Goal: Information Seeking & Learning: Learn about a topic

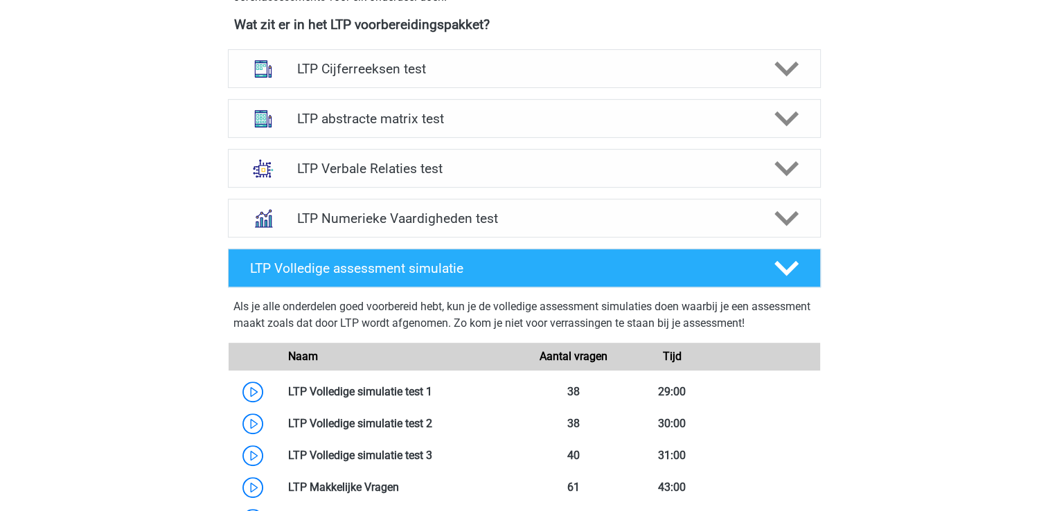
scroll to position [648, 0]
click at [777, 266] on polygon at bounding box center [787, 269] width 24 height 15
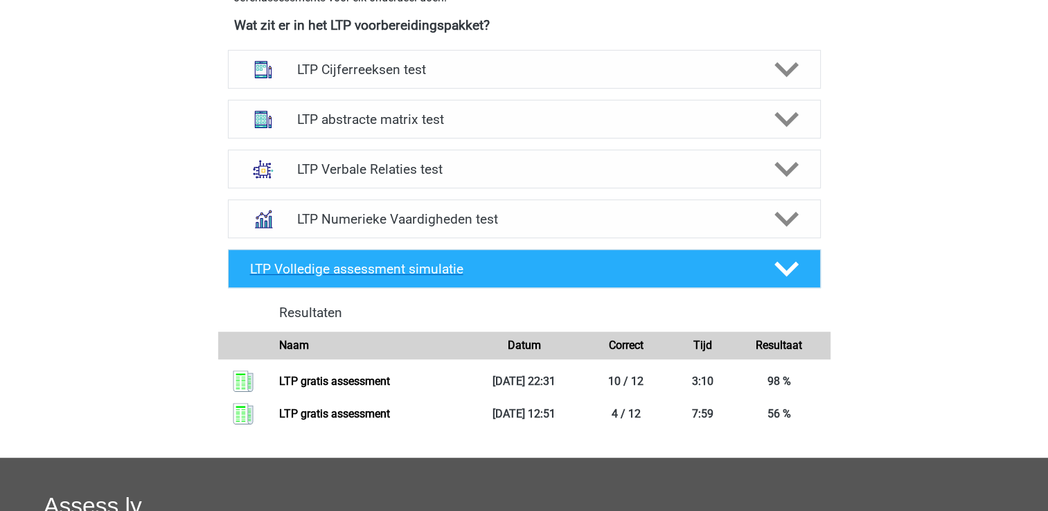
click at [777, 266] on polygon at bounding box center [787, 269] width 24 height 15
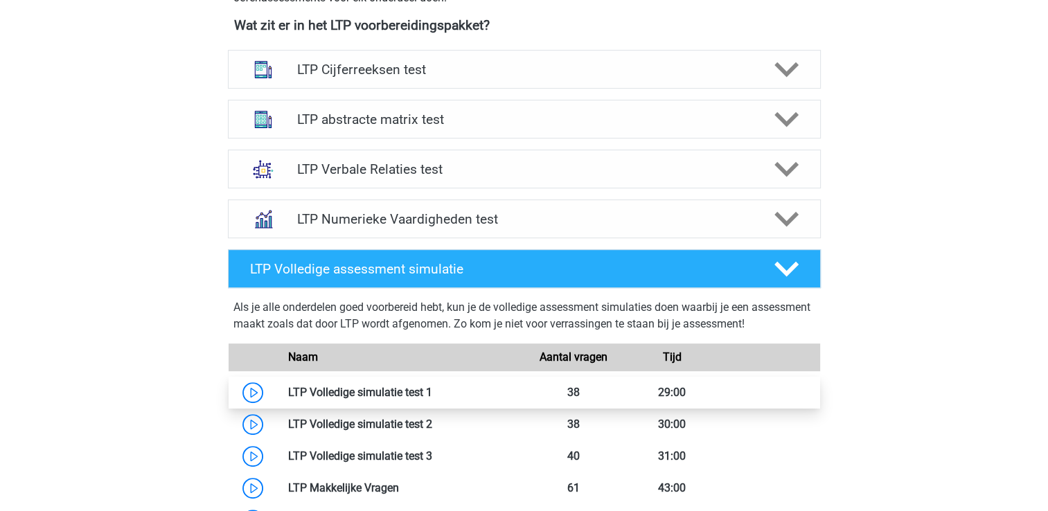
click at [432, 389] on link at bounding box center [432, 392] width 0 height 13
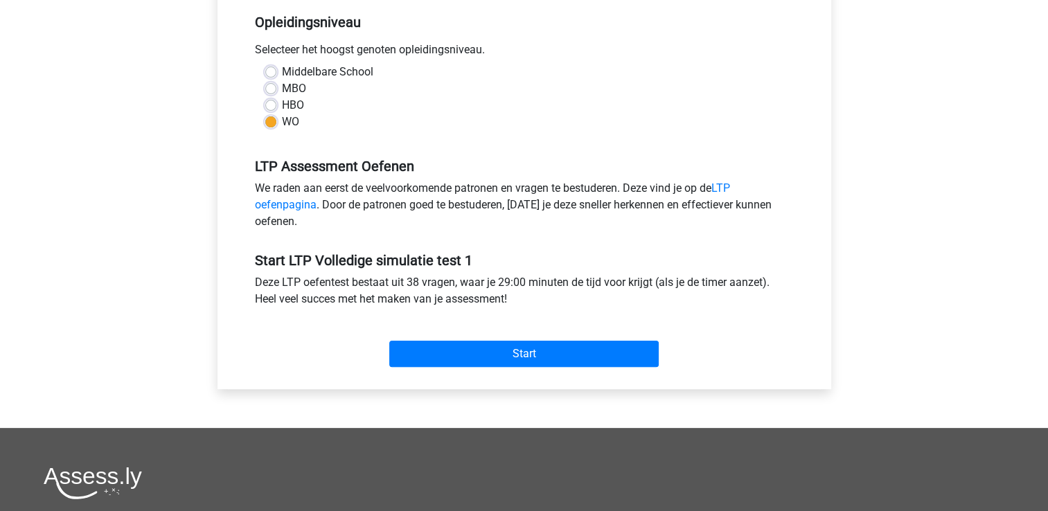
scroll to position [296, 0]
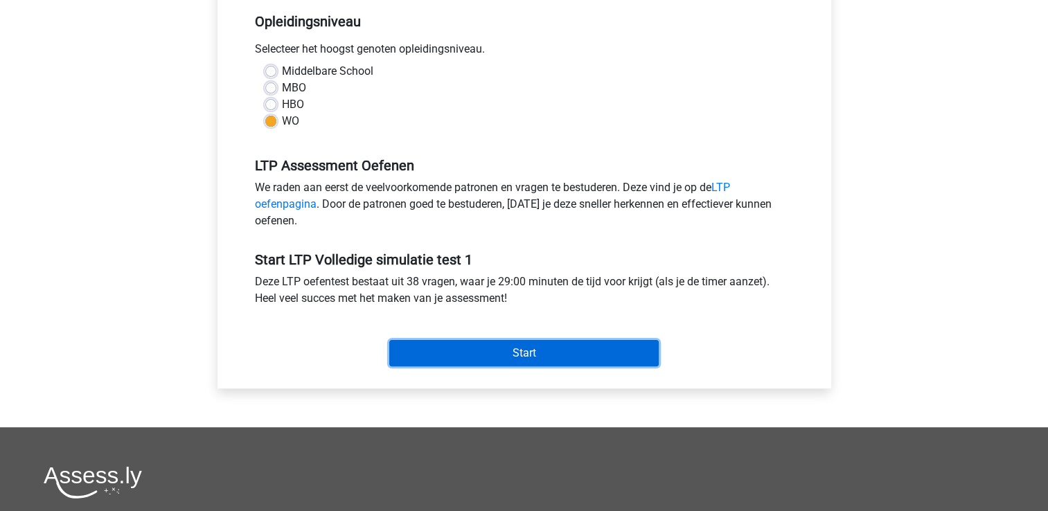
click at [531, 348] on input "Start" at bounding box center [523, 353] width 269 height 26
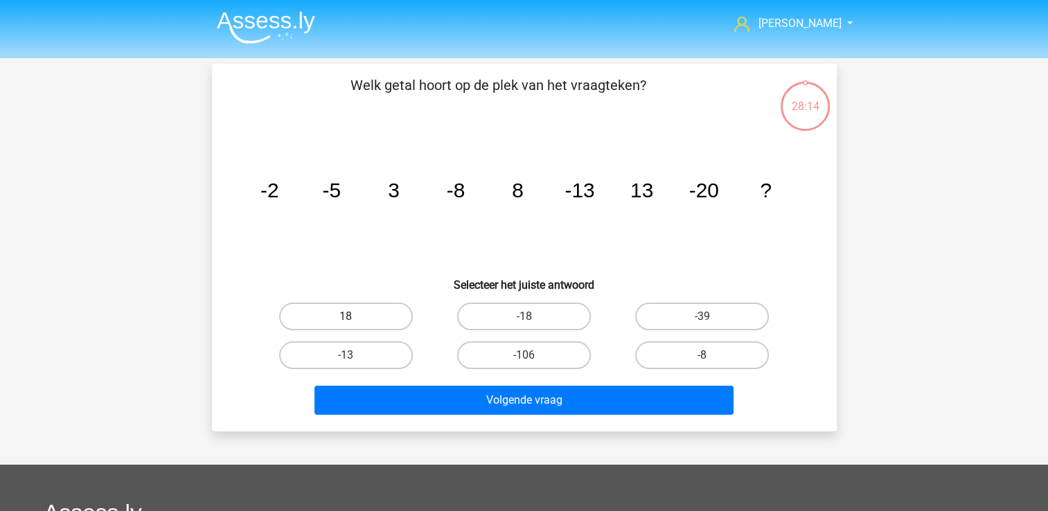
click at [372, 312] on label "18" at bounding box center [346, 317] width 134 height 28
click at [355, 317] on input "18" at bounding box center [350, 321] width 9 height 9
radio input "true"
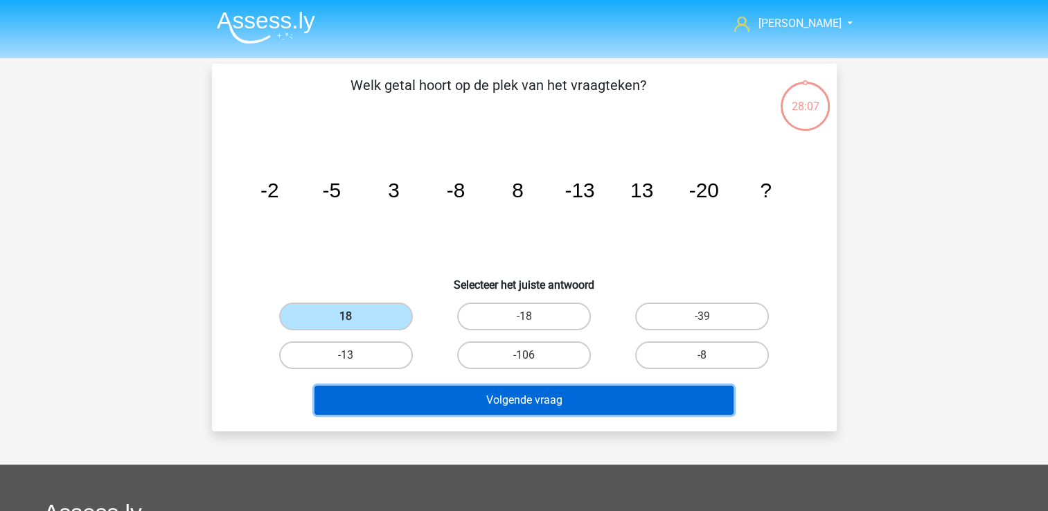
click at [517, 398] on button "Volgende vraag" at bounding box center [524, 400] width 419 height 29
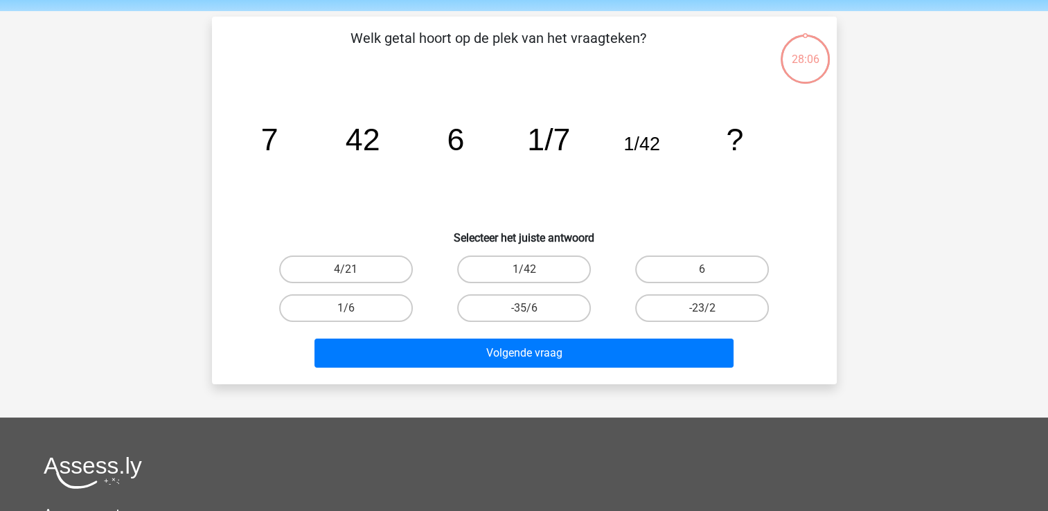
scroll to position [64, 0]
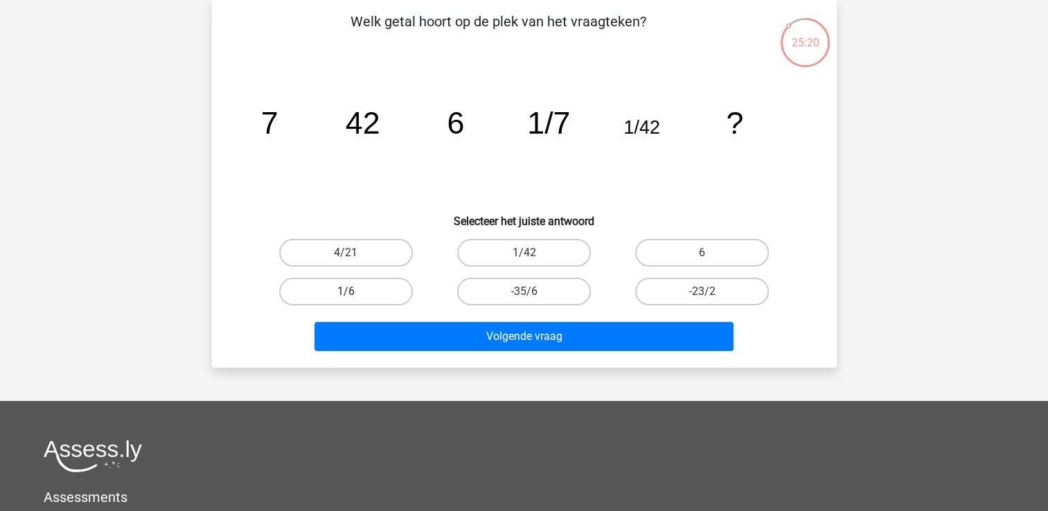
click at [359, 283] on label "1/6" at bounding box center [346, 292] width 134 height 28
click at [355, 292] on input "1/6" at bounding box center [350, 296] width 9 height 9
radio input "true"
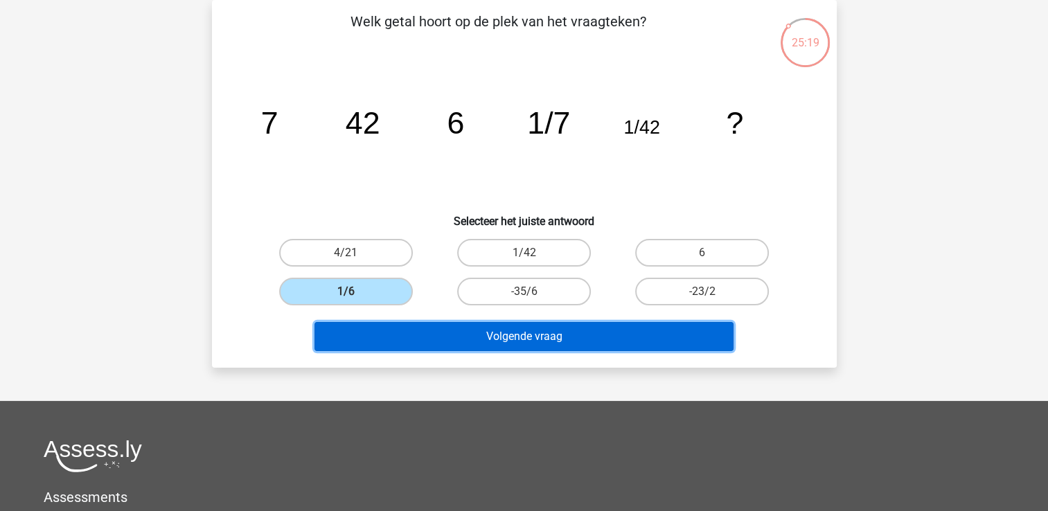
click at [427, 337] on button "Volgende vraag" at bounding box center [524, 336] width 419 height 29
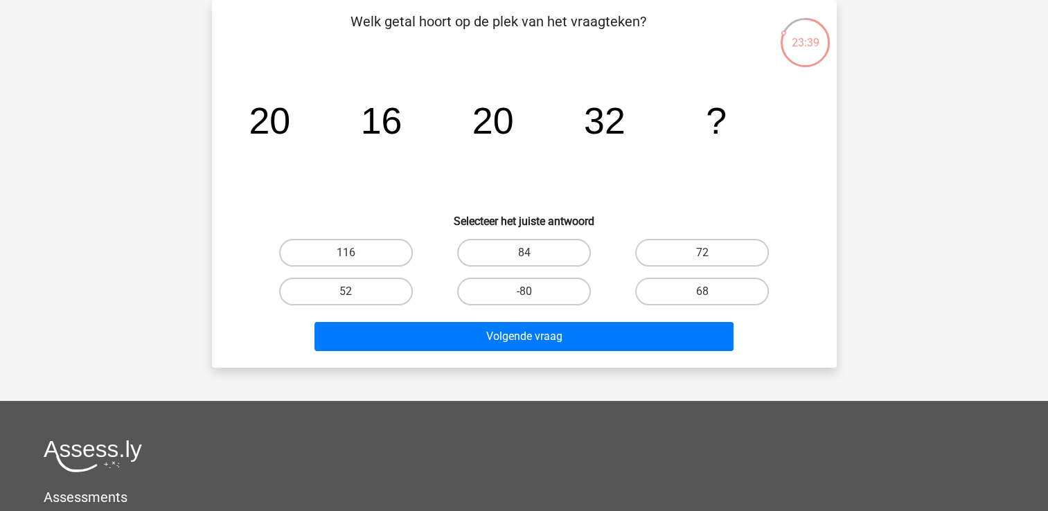
click at [348, 292] on input "52" at bounding box center [350, 296] width 9 height 9
radio input "true"
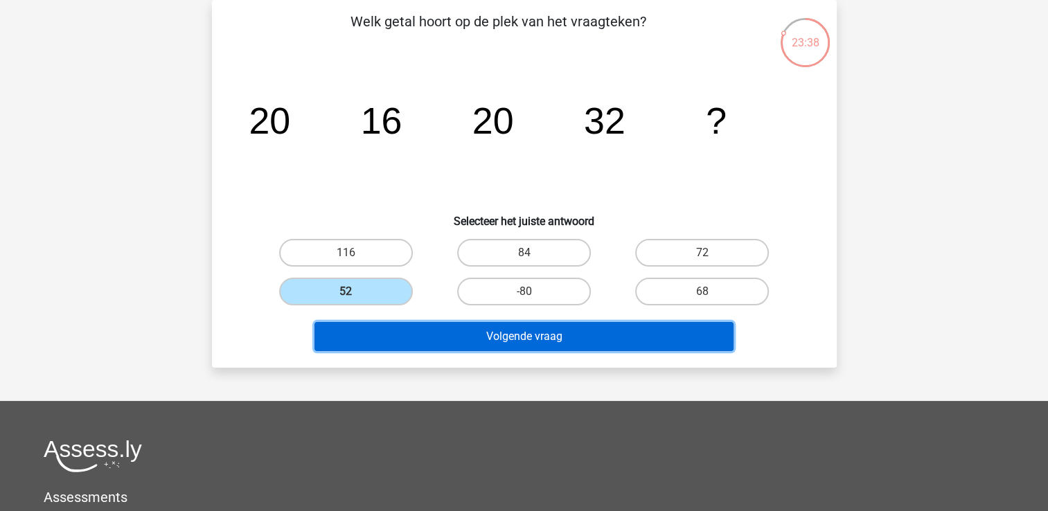
click at [540, 335] on button "Volgende vraag" at bounding box center [524, 336] width 419 height 29
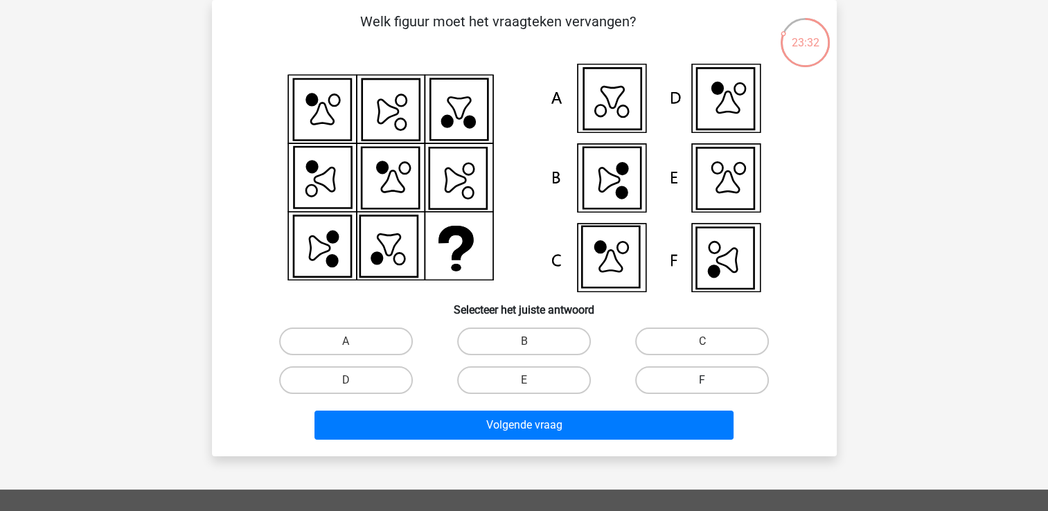
click at [716, 376] on label "F" at bounding box center [702, 380] width 134 height 28
click at [711, 380] on input "F" at bounding box center [706, 384] width 9 height 9
radio input "true"
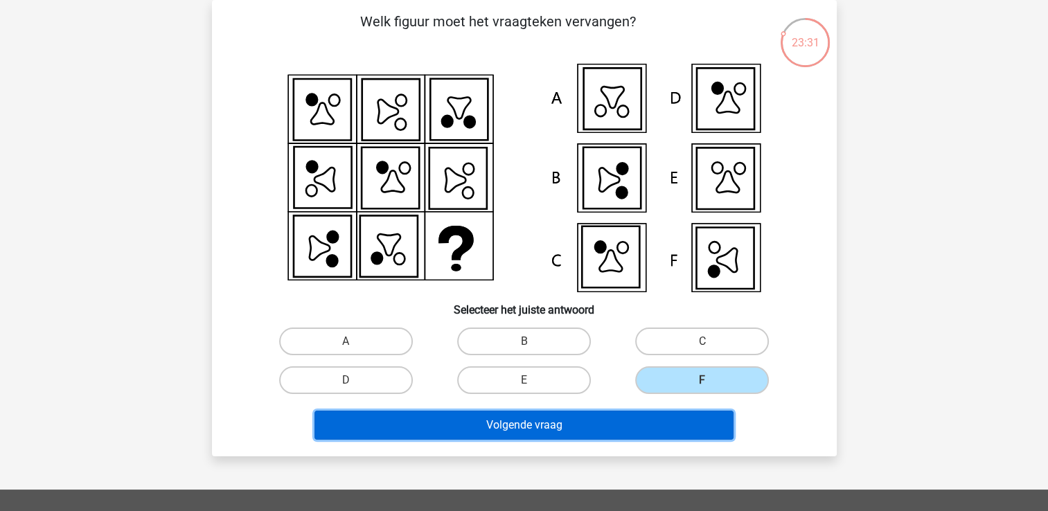
click at [674, 430] on button "Volgende vraag" at bounding box center [524, 425] width 419 height 29
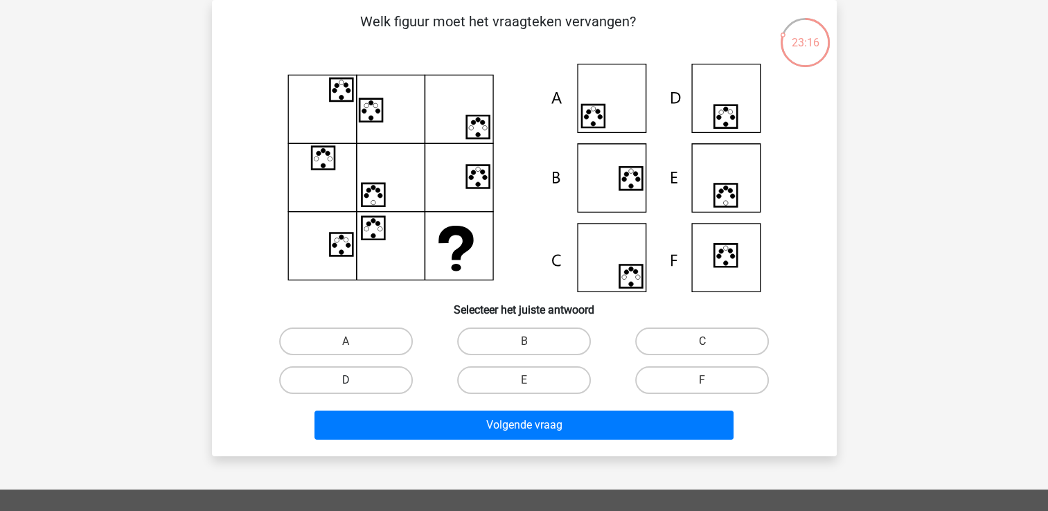
click at [393, 379] on label "D" at bounding box center [346, 380] width 134 height 28
click at [355, 380] on input "D" at bounding box center [350, 384] width 9 height 9
radio input "true"
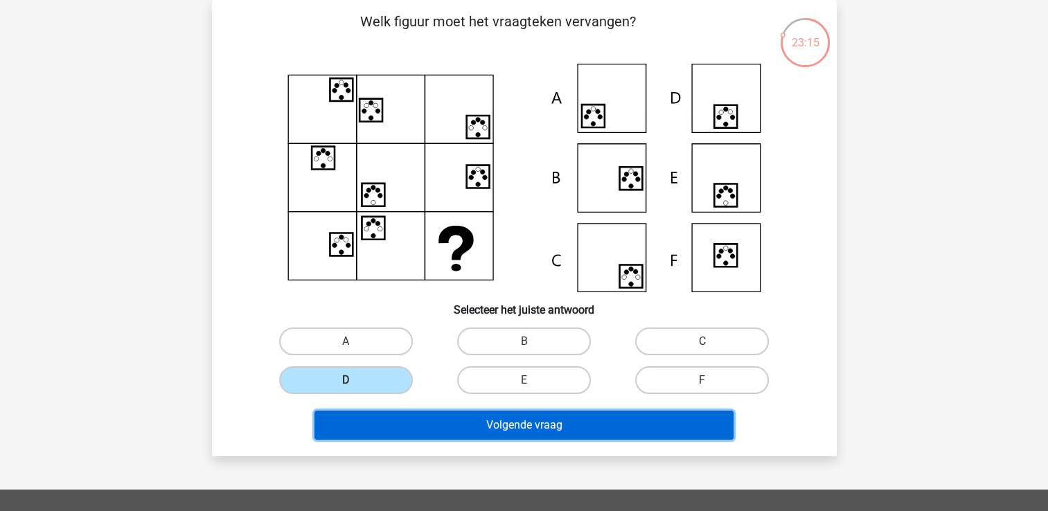
click at [459, 429] on button "Volgende vraag" at bounding box center [524, 425] width 419 height 29
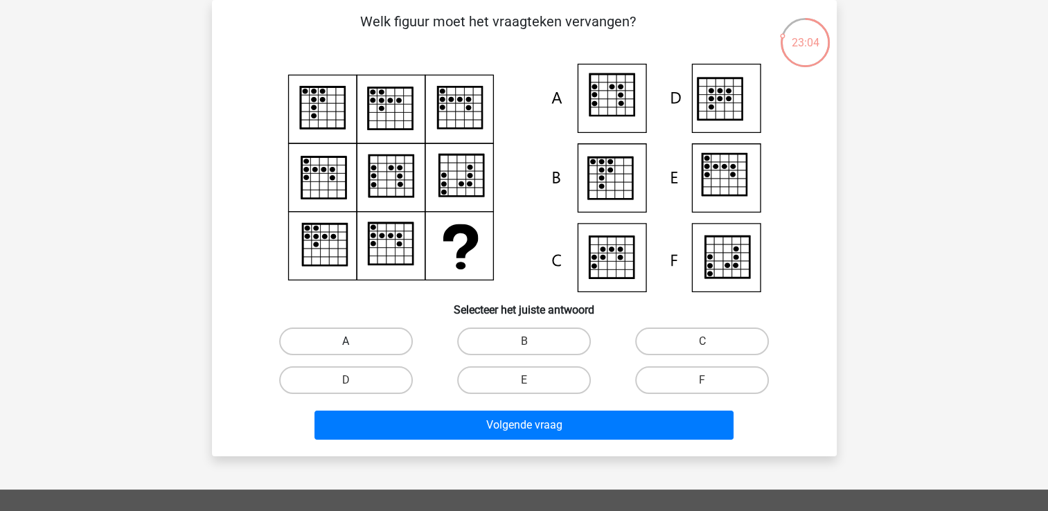
click at [366, 335] on label "A" at bounding box center [346, 342] width 134 height 28
click at [355, 342] on input "A" at bounding box center [350, 346] width 9 height 9
radio input "true"
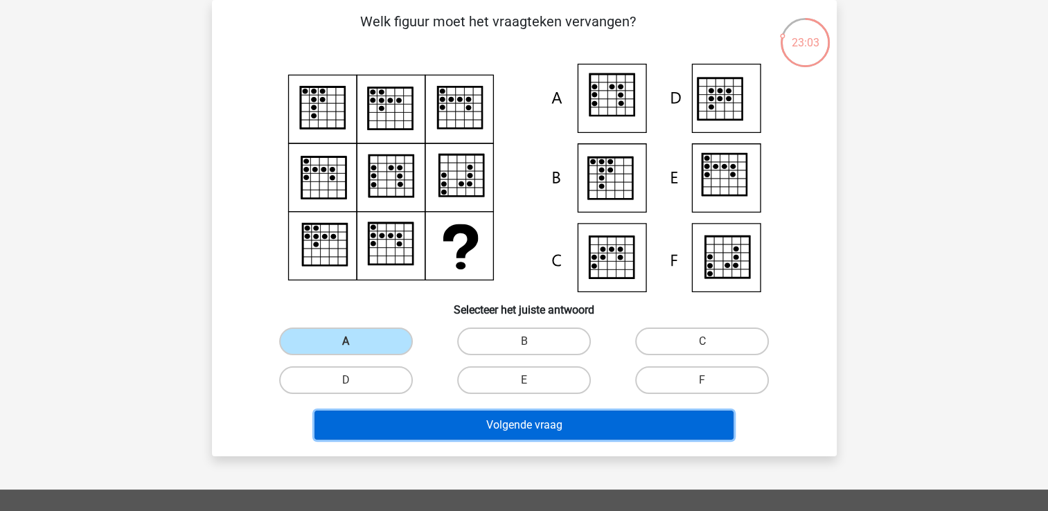
click at [407, 434] on button "Volgende vraag" at bounding box center [524, 425] width 419 height 29
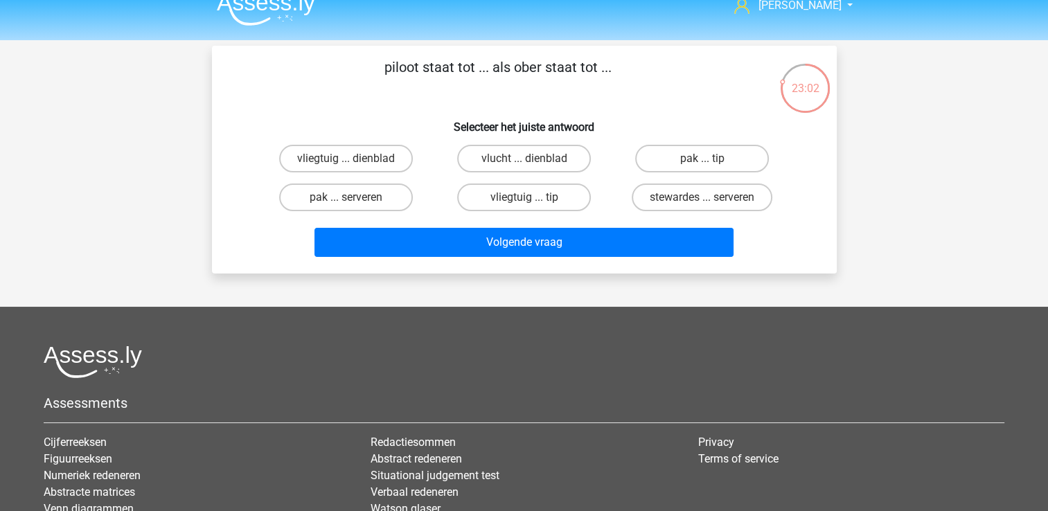
scroll to position [17, 0]
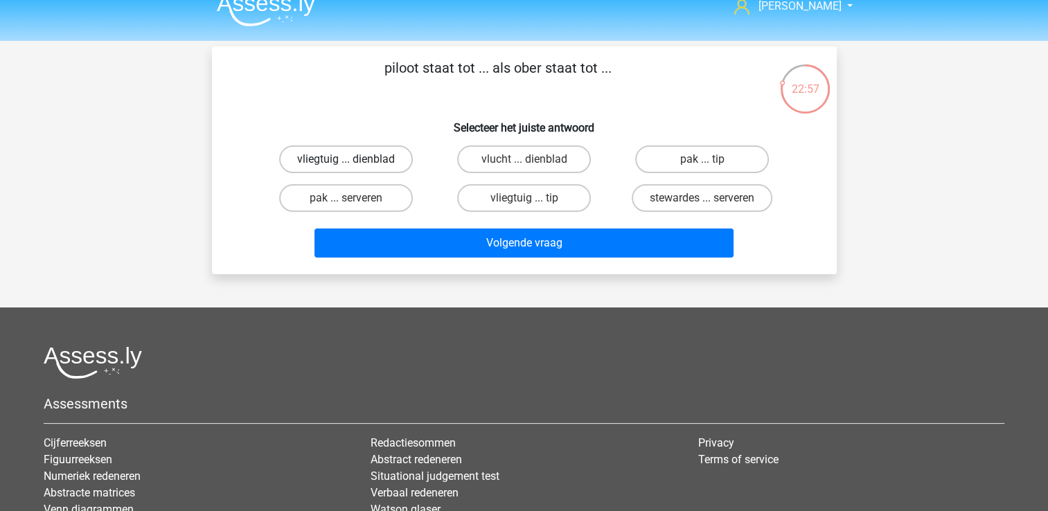
click at [375, 159] on label "vliegtuig ... dienblad" at bounding box center [346, 159] width 134 height 28
click at [355, 159] on input "vliegtuig ... dienblad" at bounding box center [350, 163] width 9 height 9
radio input "true"
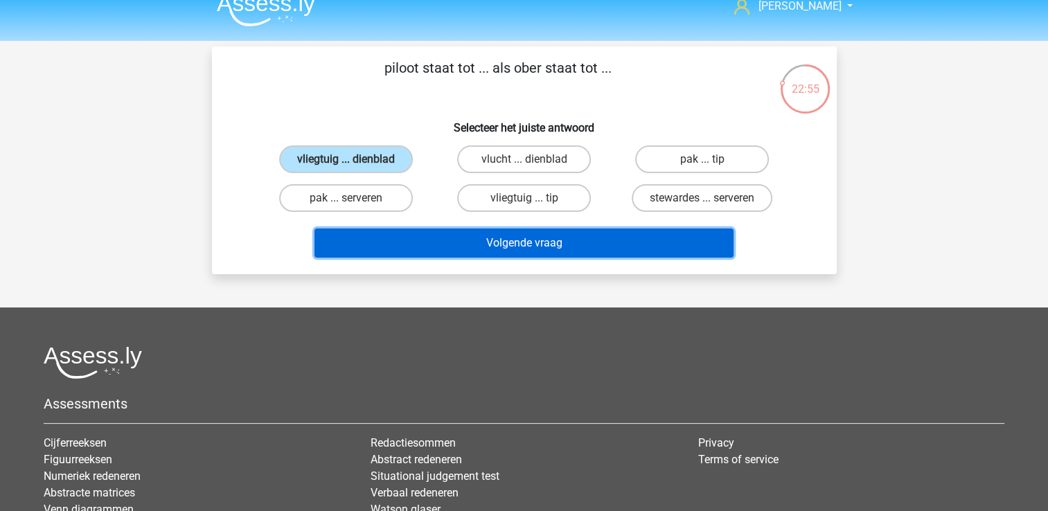
click at [425, 239] on button "Volgende vraag" at bounding box center [524, 243] width 419 height 29
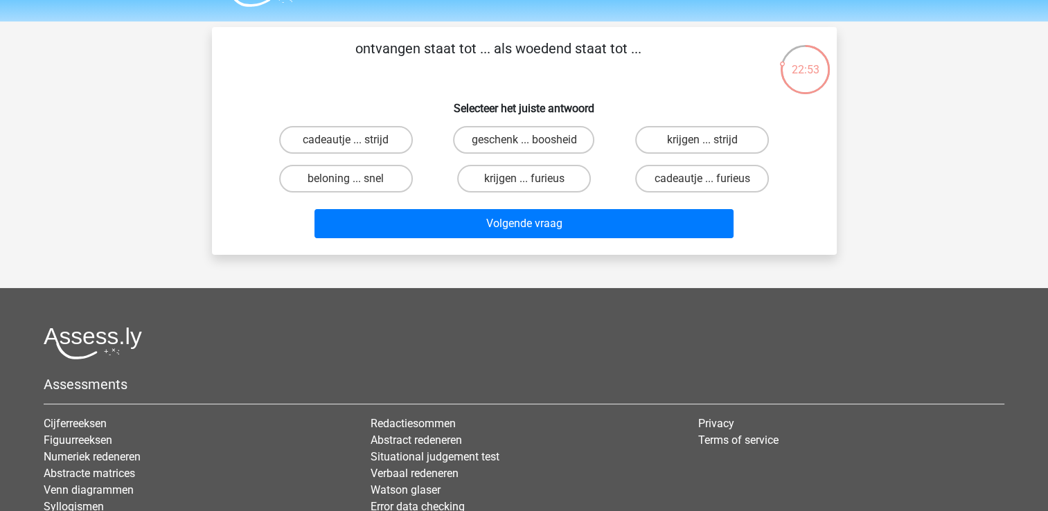
scroll to position [35, 0]
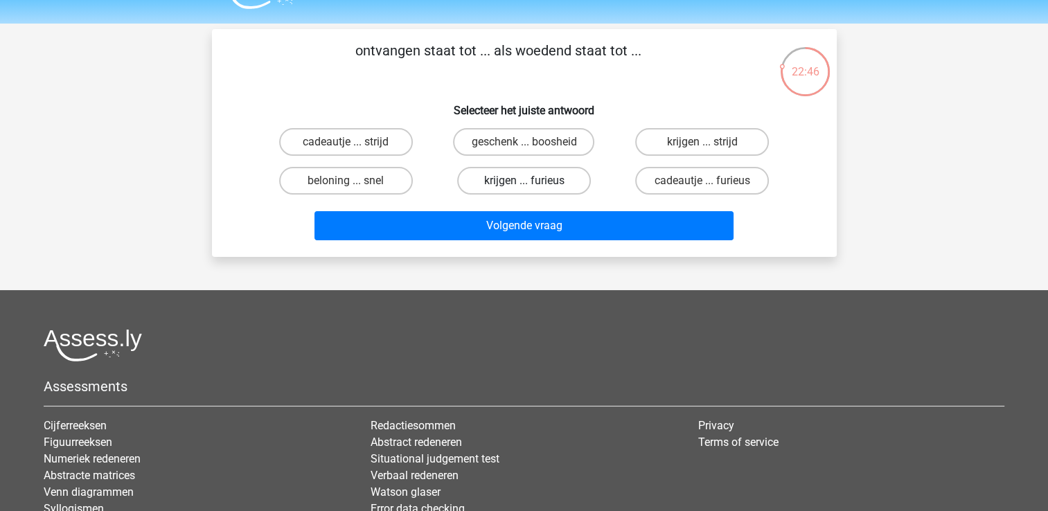
click at [545, 180] on label "krijgen ... furieus" at bounding box center [524, 181] width 134 height 28
click at [533, 181] on input "krijgen ... furieus" at bounding box center [528, 185] width 9 height 9
radio input "true"
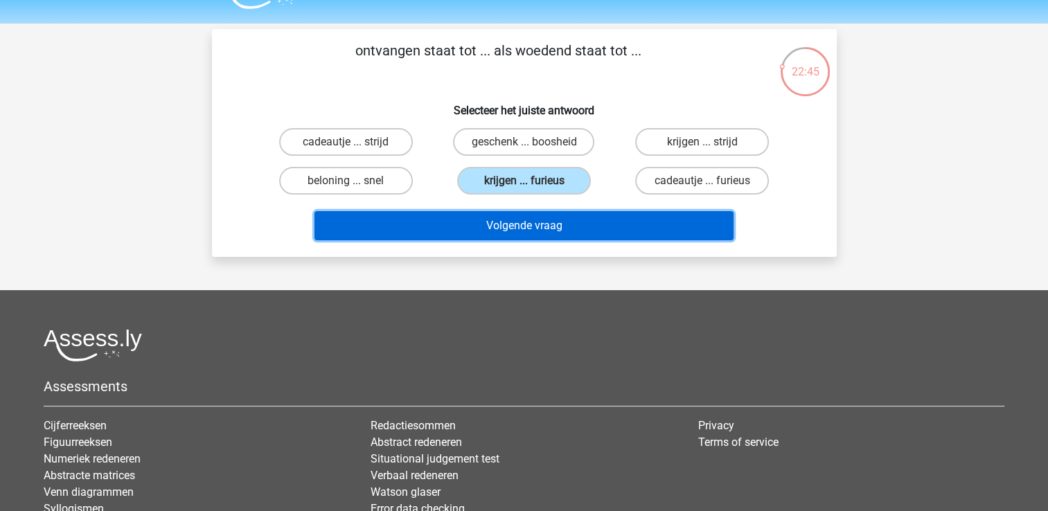
click at [535, 231] on button "Volgende vraag" at bounding box center [524, 225] width 419 height 29
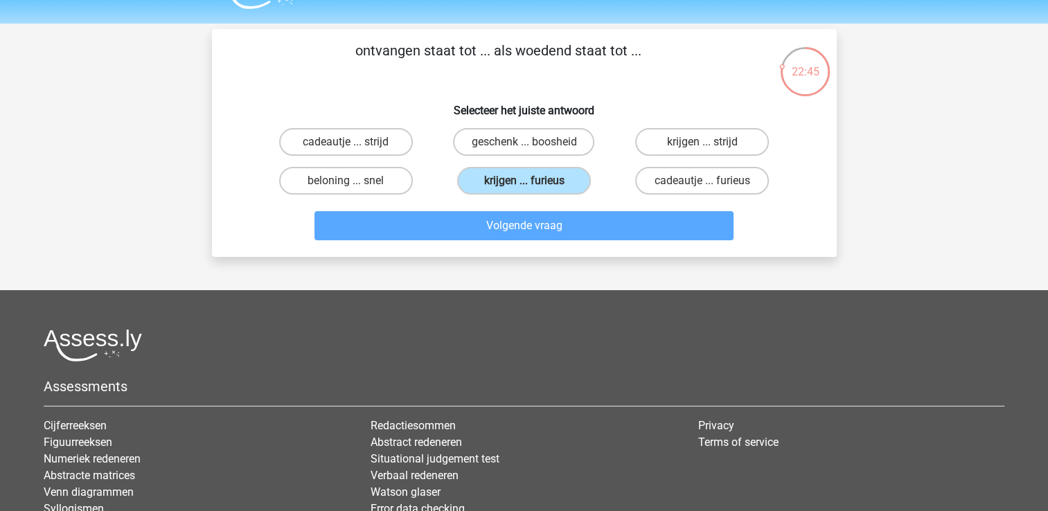
scroll to position [64, 0]
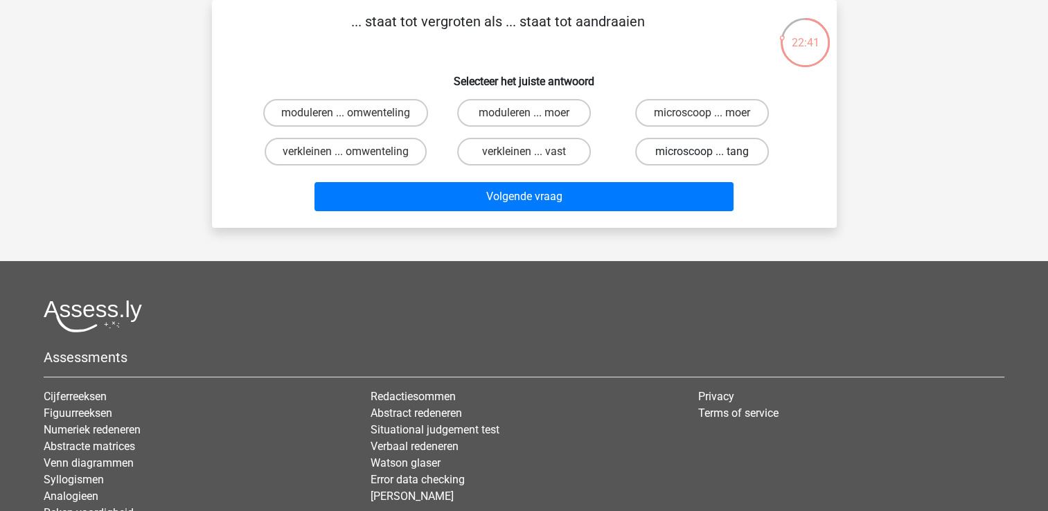
click at [698, 140] on label "microscoop ... tang" at bounding box center [702, 152] width 134 height 28
click at [702, 152] on input "microscoop ... tang" at bounding box center [706, 156] width 9 height 9
radio input "true"
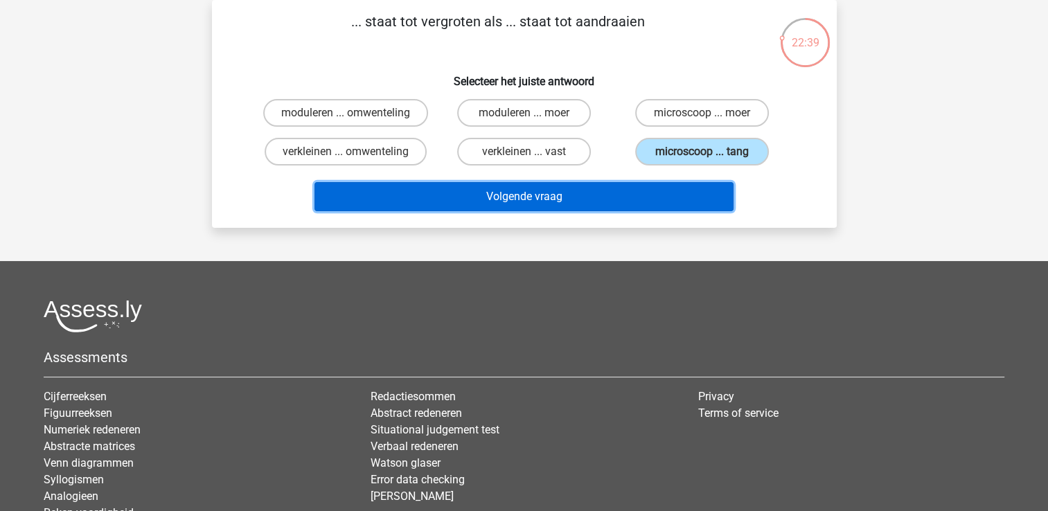
click at [634, 198] on button "Volgende vraag" at bounding box center [524, 196] width 419 height 29
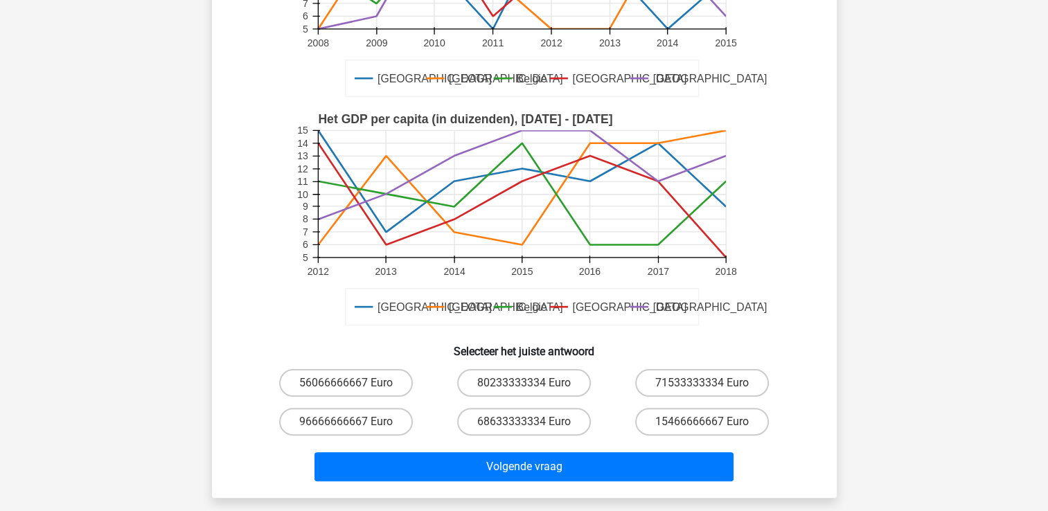
scroll to position [252, 0]
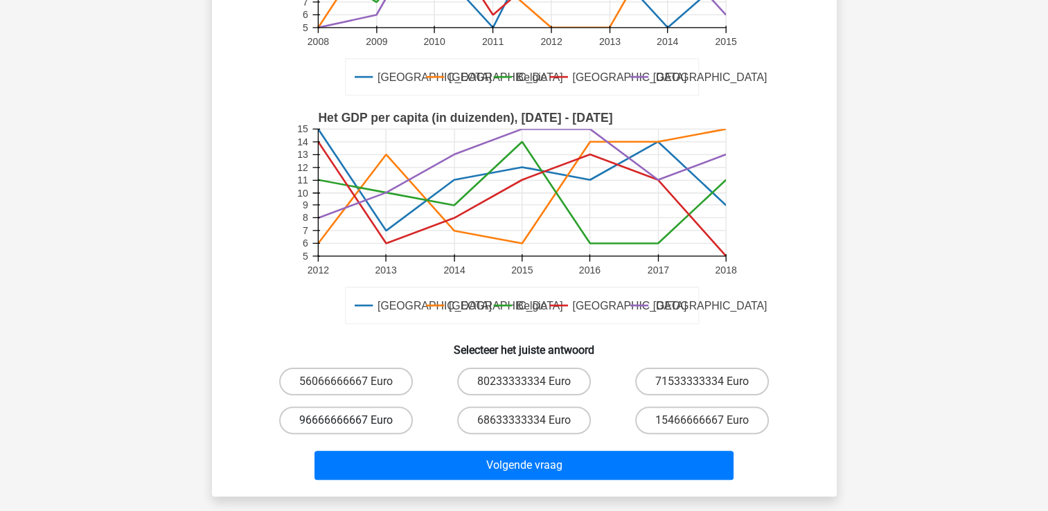
click at [357, 414] on label "96666666667 Euro" at bounding box center [346, 421] width 134 height 28
click at [355, 421] on input "96666666667 Euro" at bounding box center [350, 425] width 9 height 9
radio input "true"
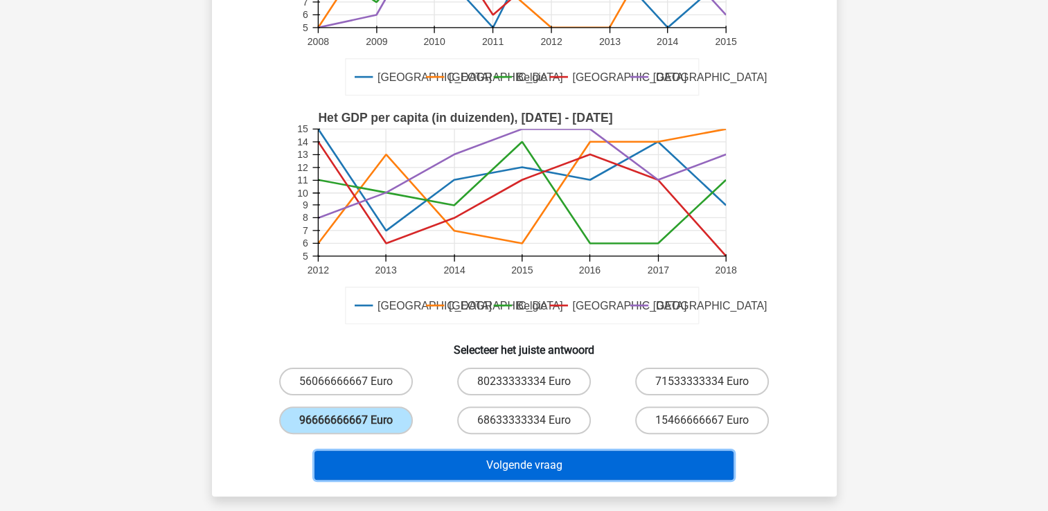
click at [493, 472] on button "Volgende vraag" at bounding box center [524, 465] width 419 height 29
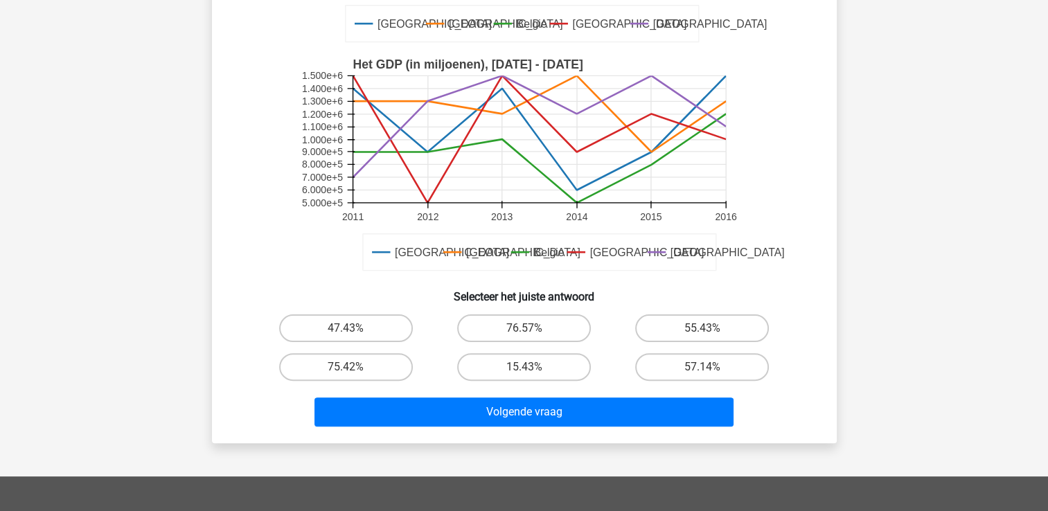
scroll to position [307, 0]
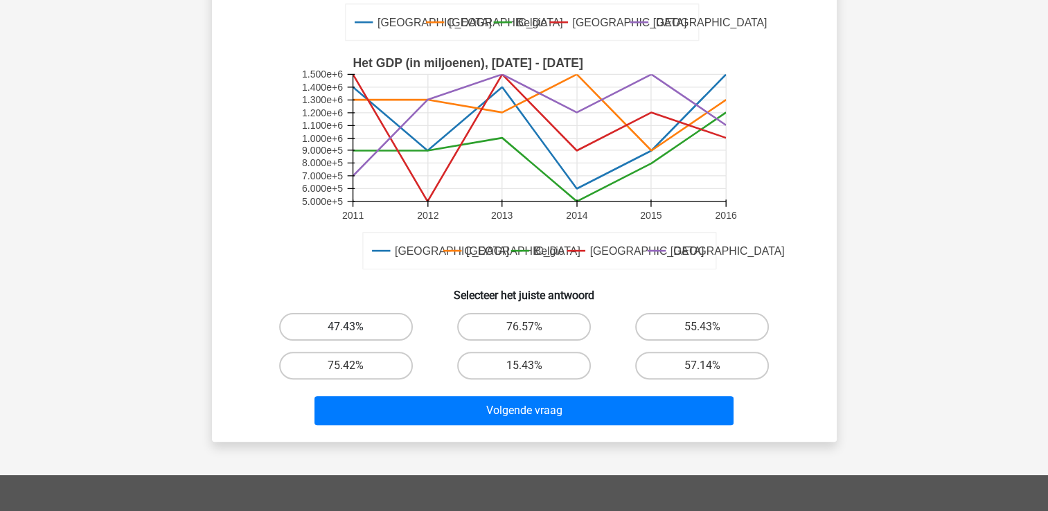
click at [333, 333] on label "47.43%" at bounding box center [346, 327] width 134 height 28
click at [346, 333] on input "47.43%" at bounding box center [350, 331] width 9 height 9
radio input "true"
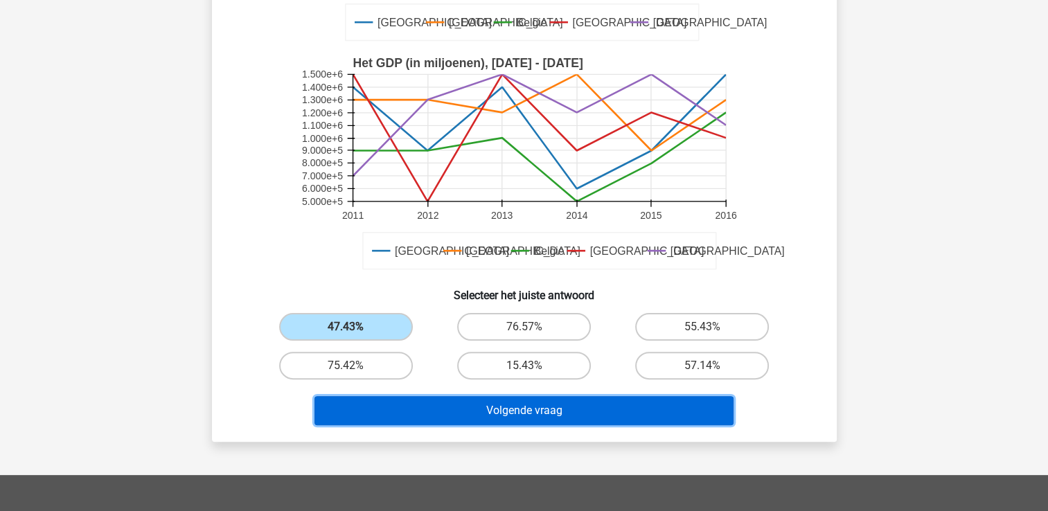
click at [472, 416] on button "Volgende vraag" at bounding box center [524, 410] width 419 height 29
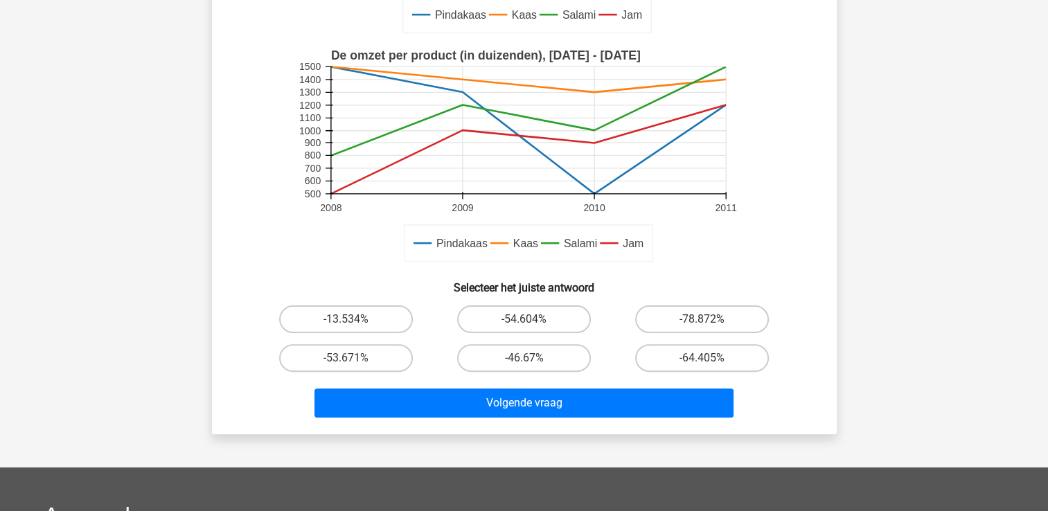
scroll to position [316, 0]
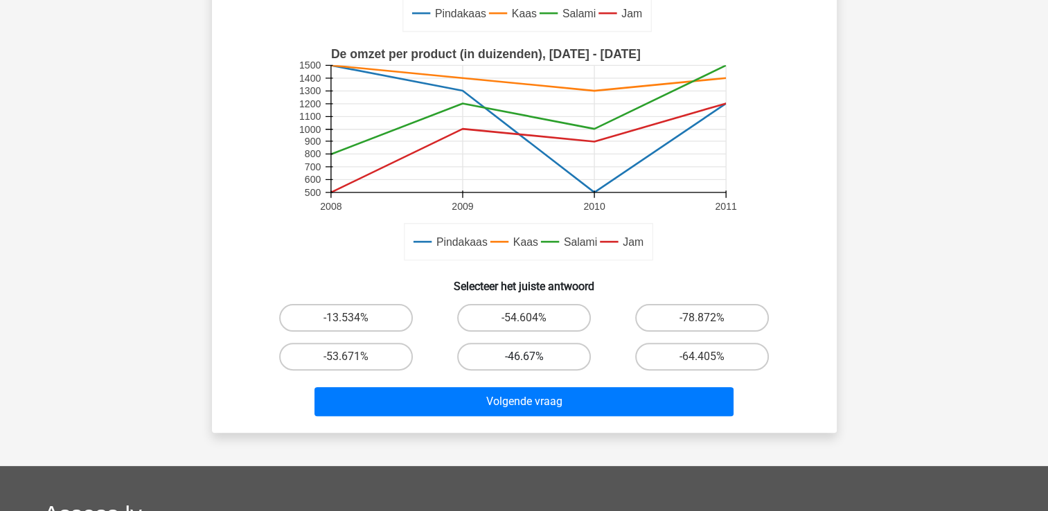
click at [541, 346] on label "-46.67%" at bounding box center [524, 357] width 134 height 28
click at [533, 357] on input "-46.67%" at bounding box center [528, 361] width 9 height 9
radio input "true"
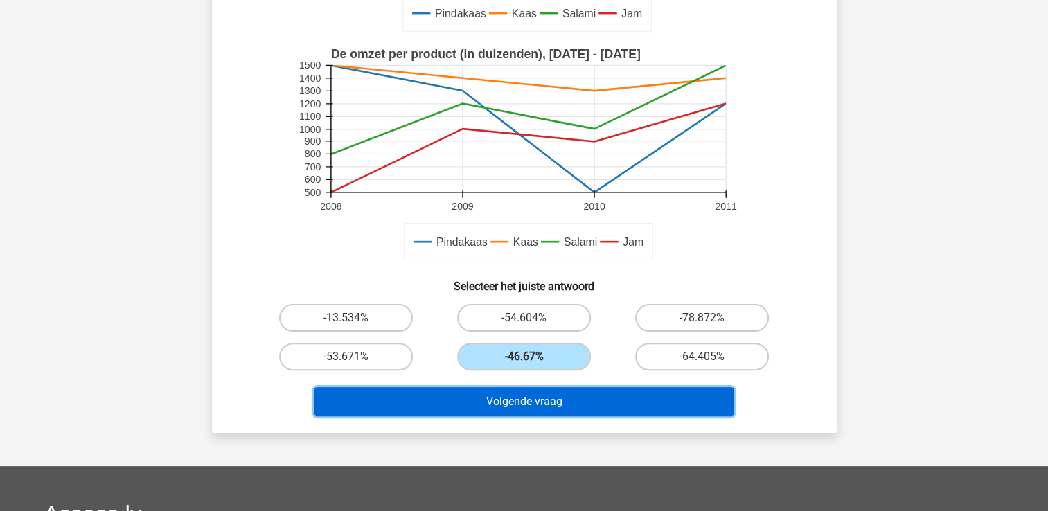
click at [538, 399] on button "Volgende vraag" at bounding box center [524, 401] width 419 height 29
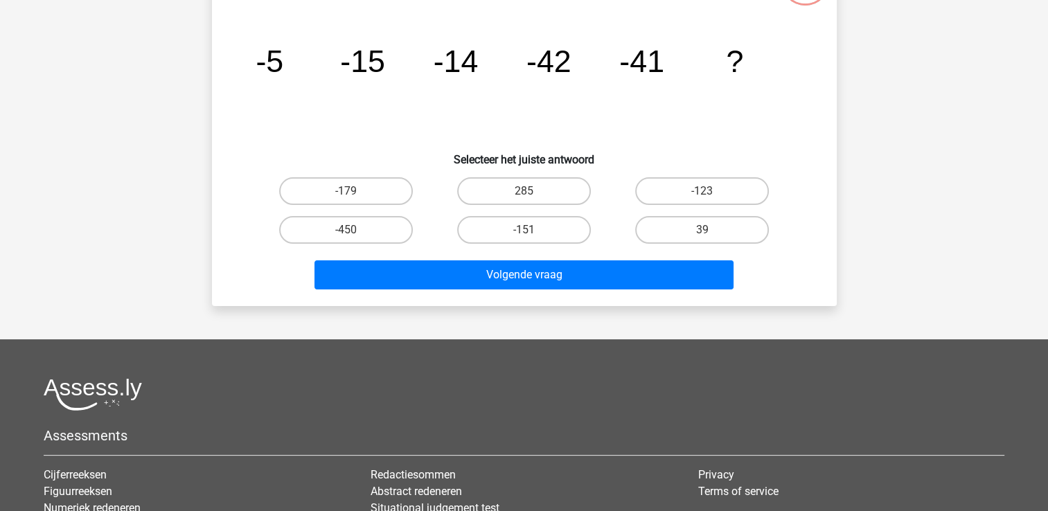
scroll to position [64, 0]
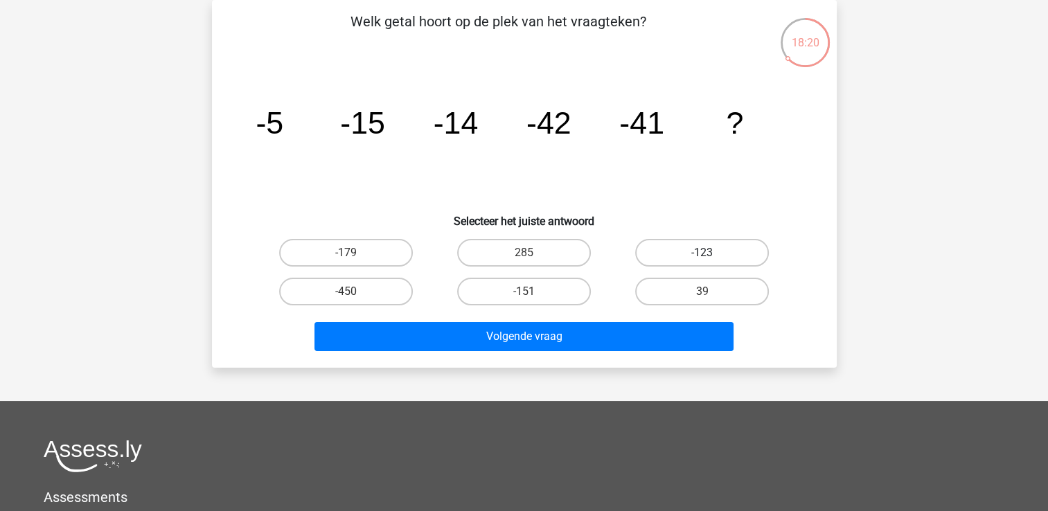
click at [697, 246] on label "-123" at bounding box center [702, 253] width 134 height 28
click at [702, 253] on input "-123" at bounding box center [706, 257] width 9 height 9
radio input "true"
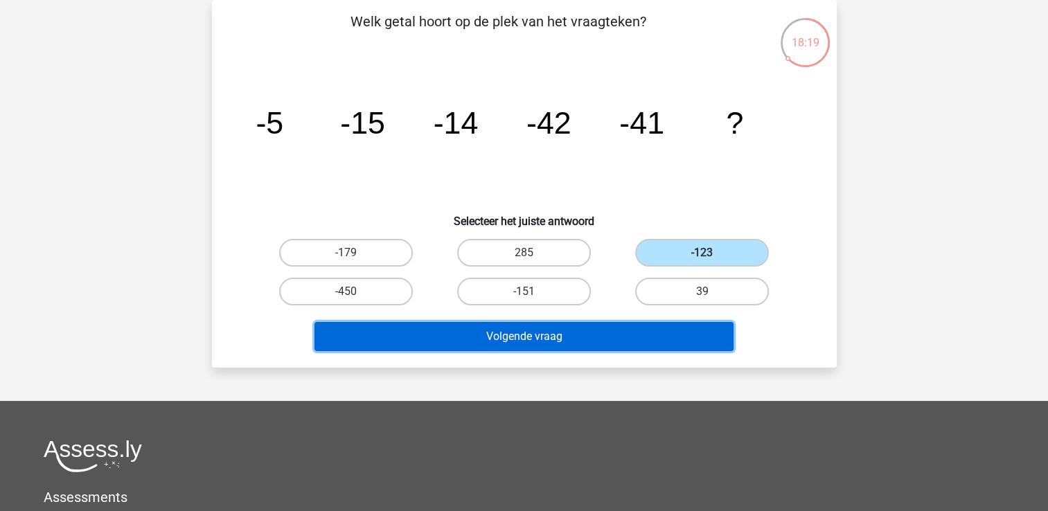
click at [621, 335] on button "Volgende vraag" at bounding box center [524, 336] width 419 height 29
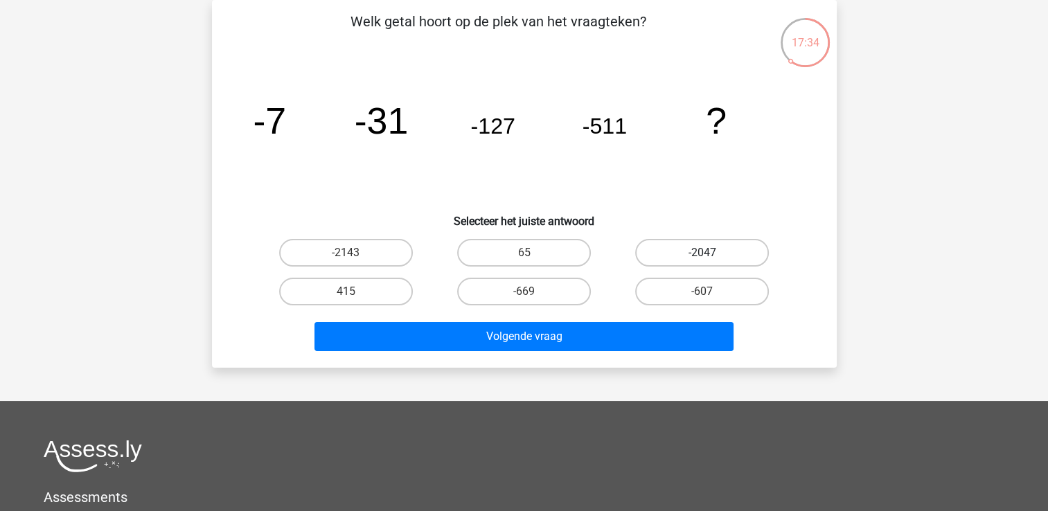
click at [690, 246] on label "-2047" at bounding box center [702, 253] width 134 height 28
click at [702, 253] on input "-2047" at bounding box center [706, 257] width 9 height 9
radio input "true"
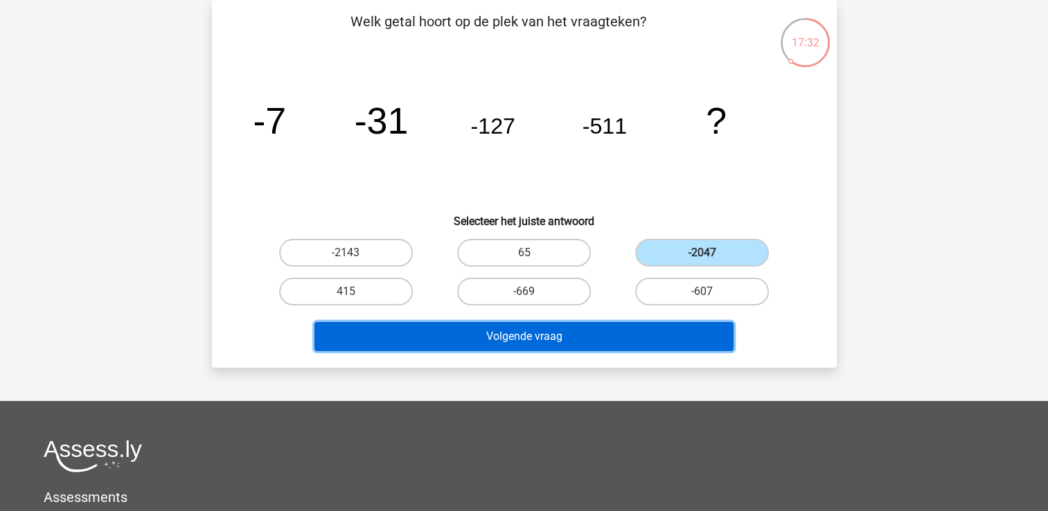
click at [626, 333] on button "Volgende vraag" at bounding box center [524, 336] width 419 height 29
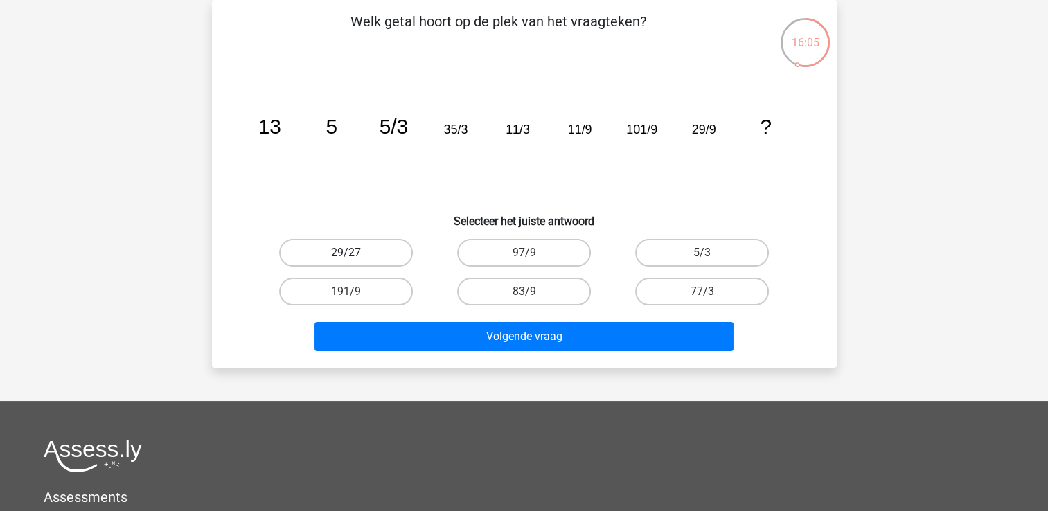
click at [344, 245] on label "29/27" at bounding box center [346, 253] width 134 height 28
click at [346, 253] on input "29/27" at bounding box center [350, 257] width 9 height 9
radio input "true"
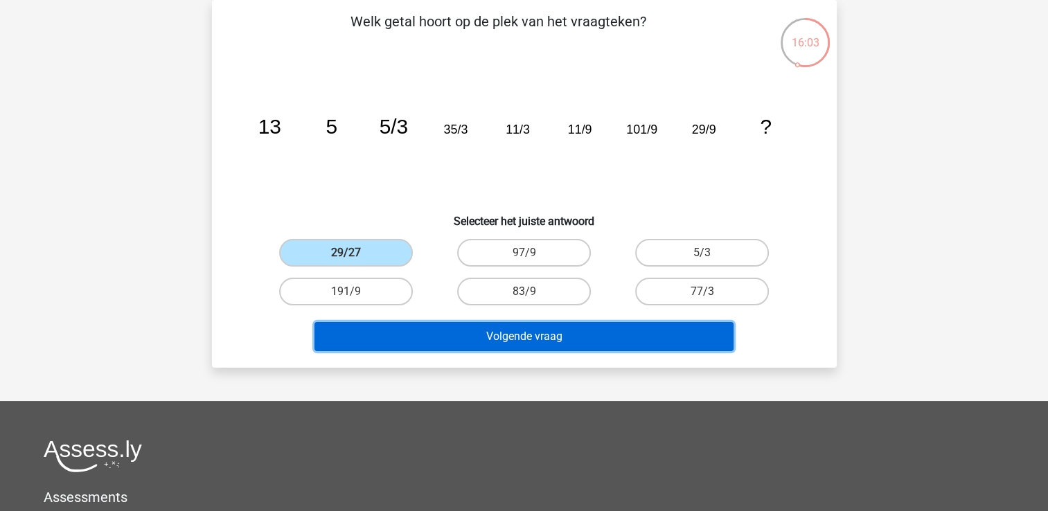
click at [452, 335] on button "Volgende vraag" at bounding box center [524, 336] width 419 height 29
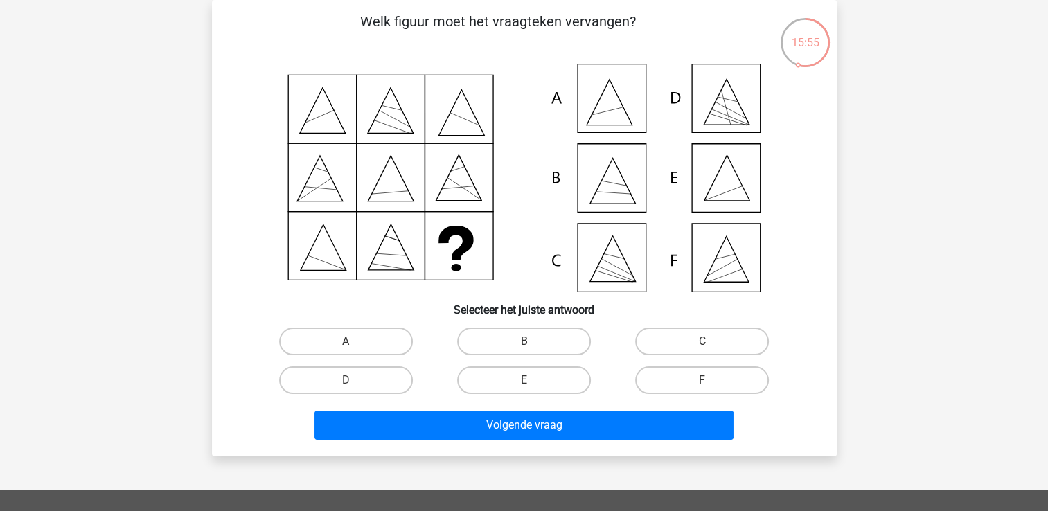
click at [601, 100] on icon at bounding box center [524, 178] width 558 height 229
click at [348, 350] on input "A" at bounding box center [350, 346] width 9 height 9
radio input "true"
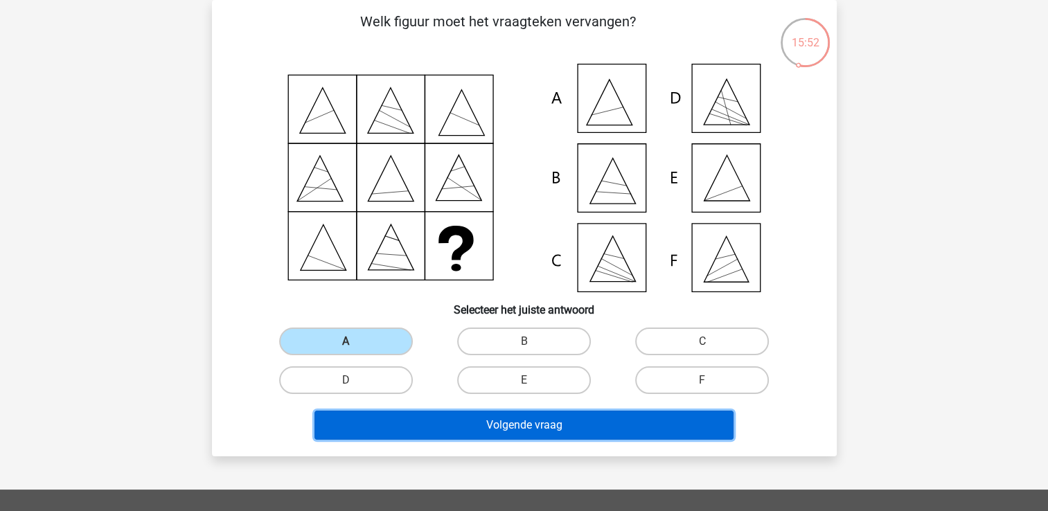
click at [435, 425] on button "Volgende vraag" at bounding box center [524, 425] width 419 height 29
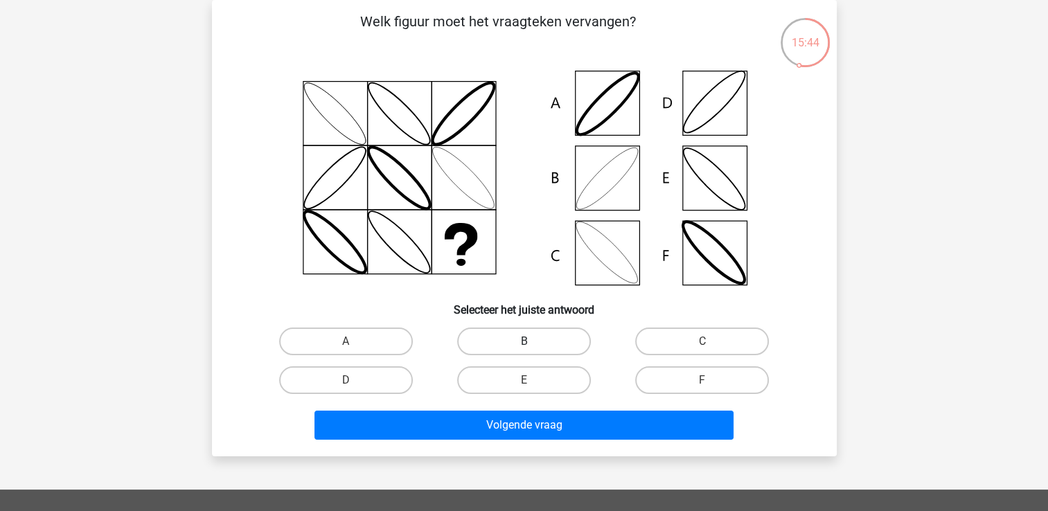
click at [516, 342] on label "B" at bounding box center [524, 342] width 134 height 28
click at [524, 342] on input "B" at bounding box center [528, 346] width 9 height 9
radio input "true"
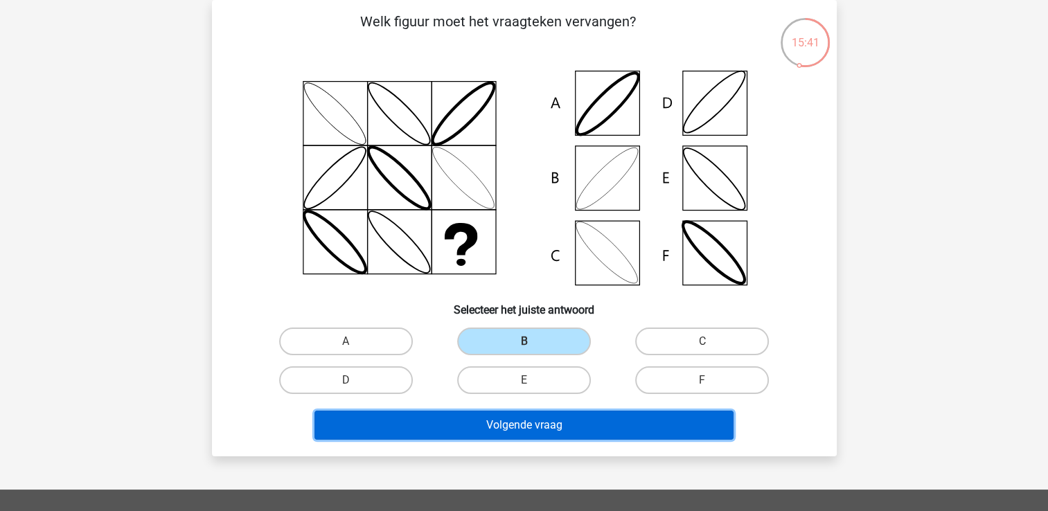
click at [515, 428] on button "Volgende vraag" at bounding box center [524, 425] width 419 height 29
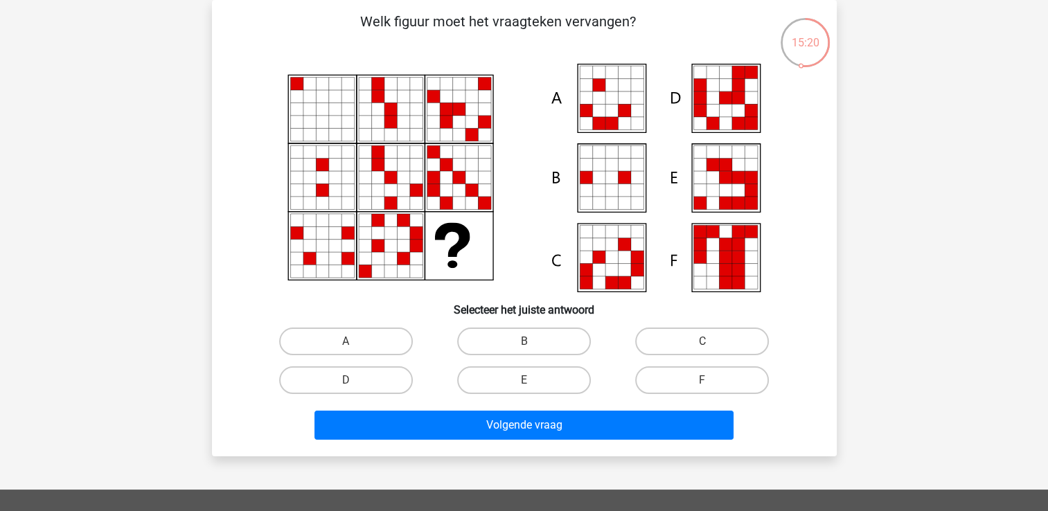
click at [532, 380] on input "E" at bounding box center [528, 384] width 9 height 9
radio input "true"
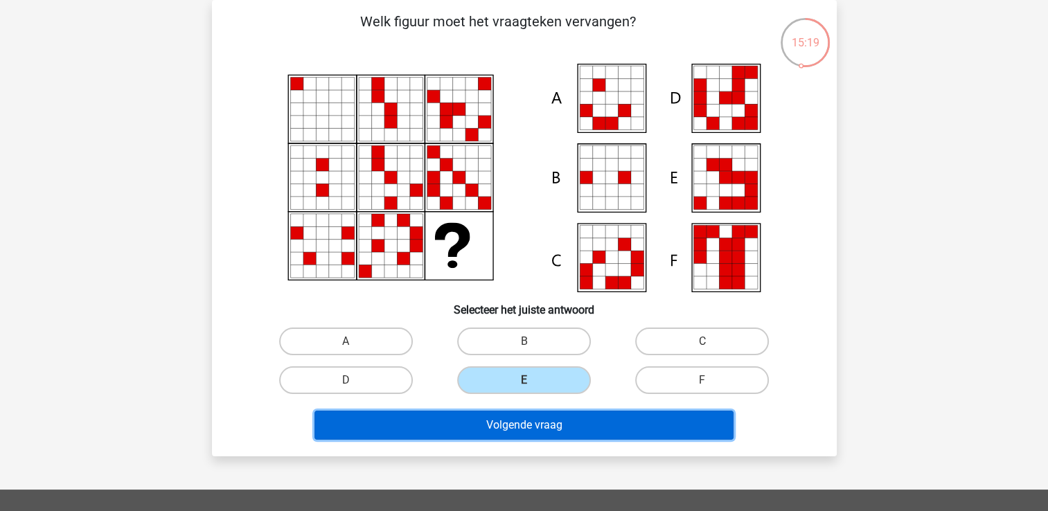
click at [525, 427] on button "Volgende vraag" at bounding box center [524, 425] width 419 height 29
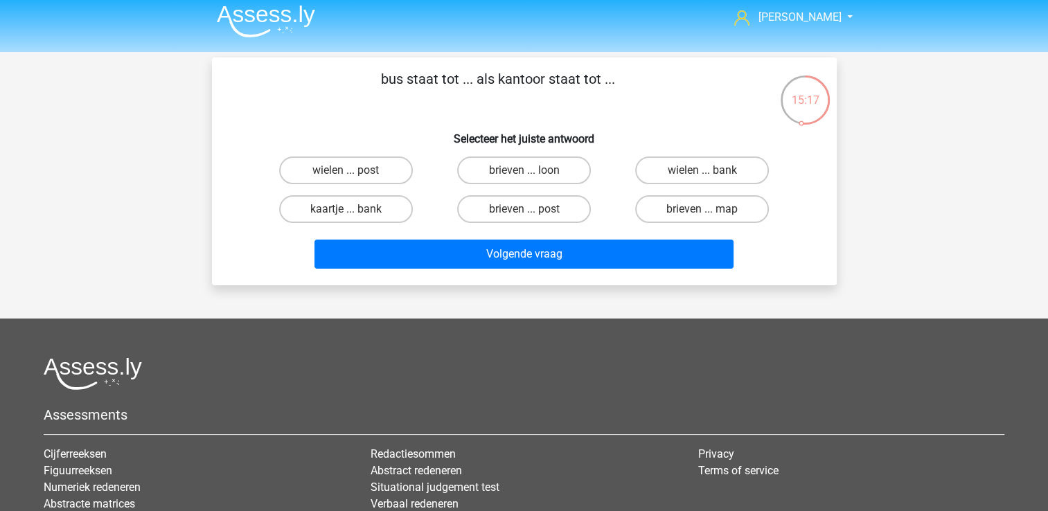
scroll to position [6, 0]
click at [541, 215] on label "brieven ... post" at bounding box center [524, 210] width 134 height 28
click at [533, 215] on input "brieven ... post" at bounding box center [528, 214] width 9 height 9
radio input "true"
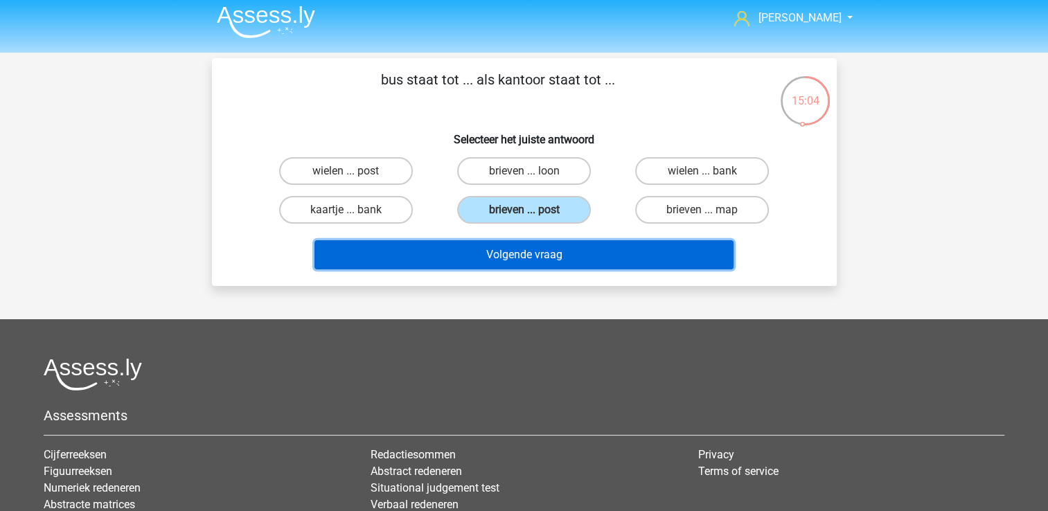
click at [526, 260] on button "Volgende vraag" at bounding box center [524, 254] width 419 height 29
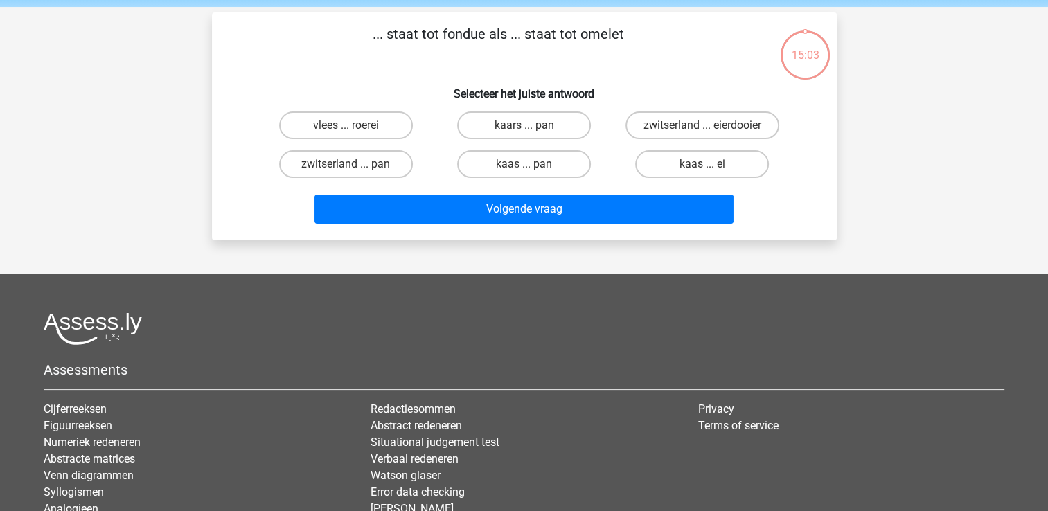
scroll to position [64, 0]
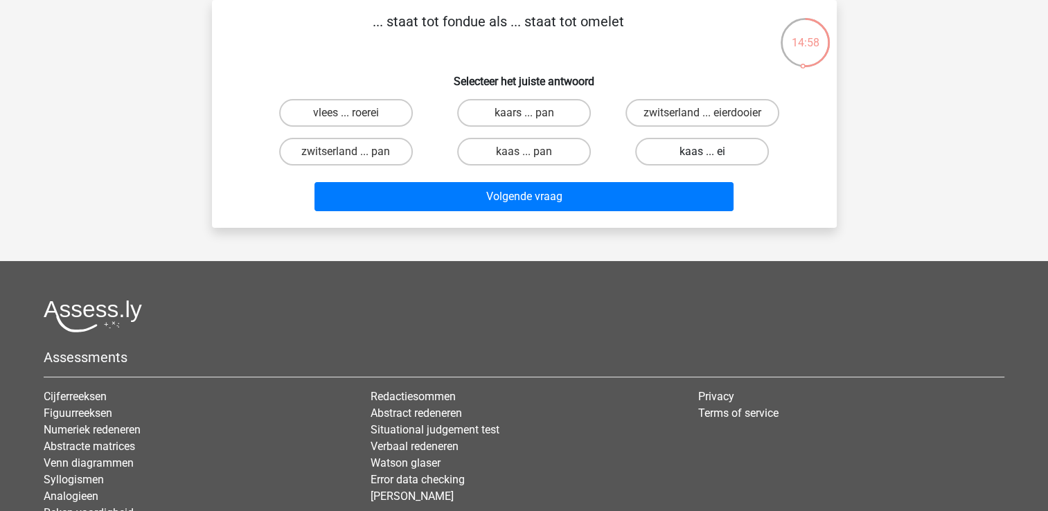
click at [720, 147] on label "kaas ... ei" at bounding box center [702, 152] width 134 height 28
click at [711, 152] on input "kaas ... ei" at bounding box center [706, 156] width 9 height 9
radio input "true"
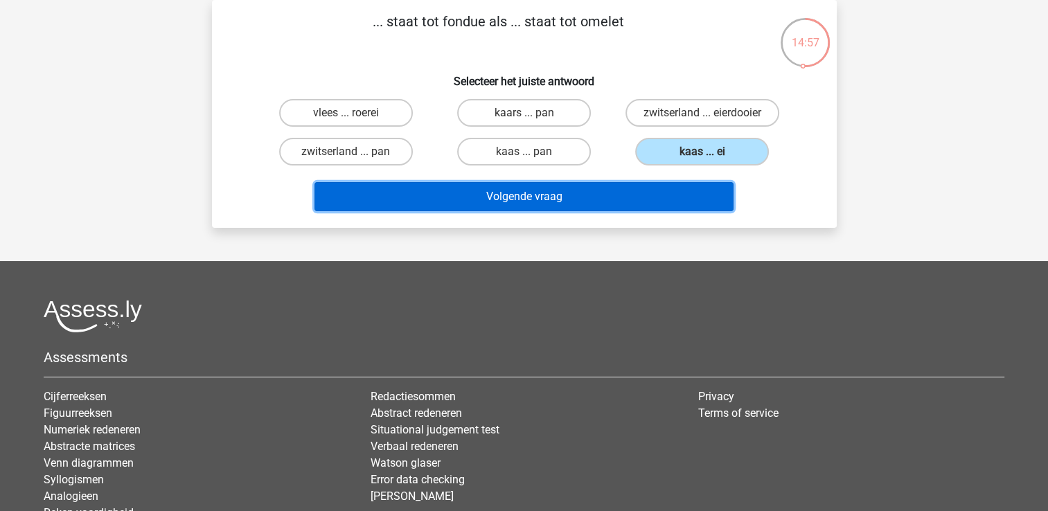
click at [596, 190] on button "Volgende vraag" at bounding box center [524, 196] width 419 height 29
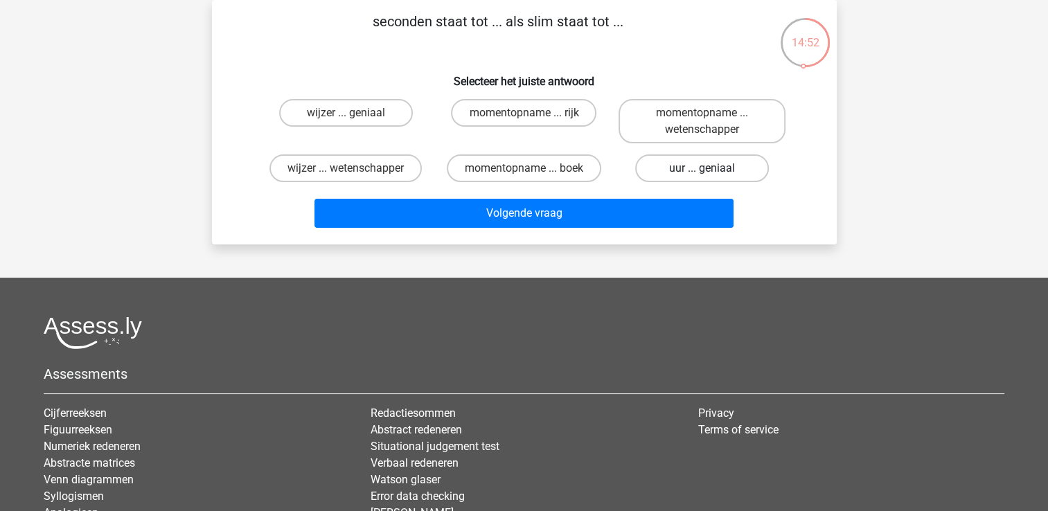
click at [736, 164] on label "uur ... geniaal" at bounding box center [702, 168] width 134 height 28
click at [711, 168] on input "uur ... geniaal" at bounding box center [706, 172] width 9 height 9
radio input "true"
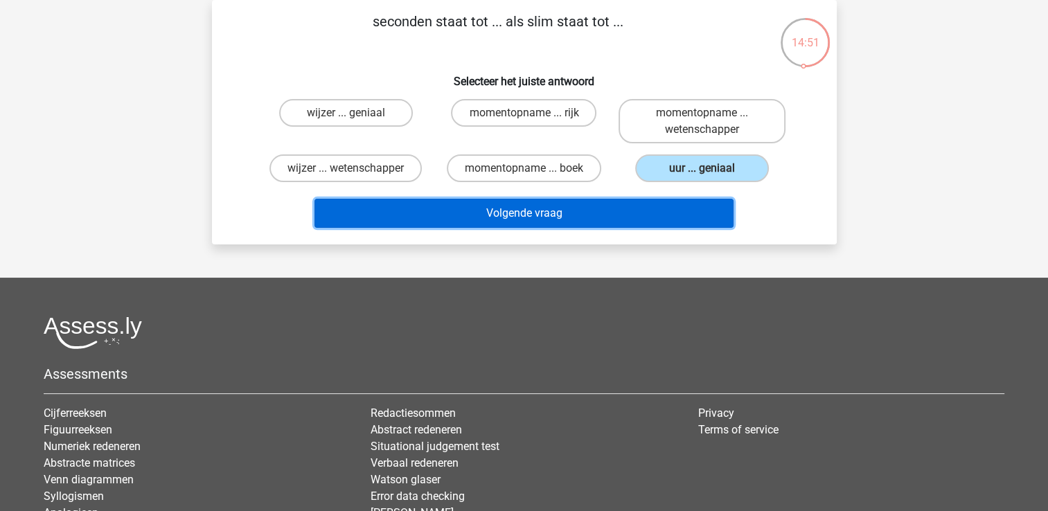
click at [658, 212] on button "Volgende vraag" at bounding box center [524, 213] width 419 height 29
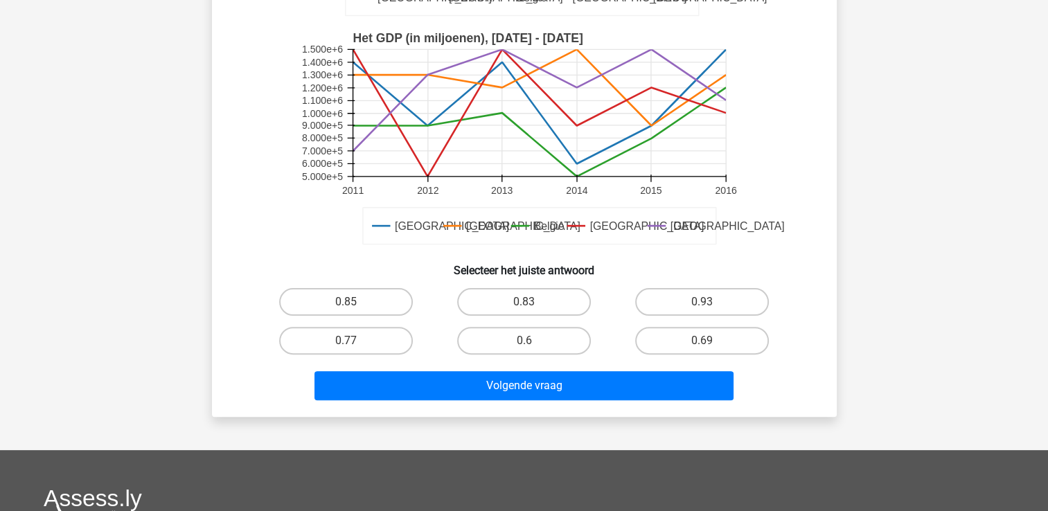
scroll to position [331, 0]
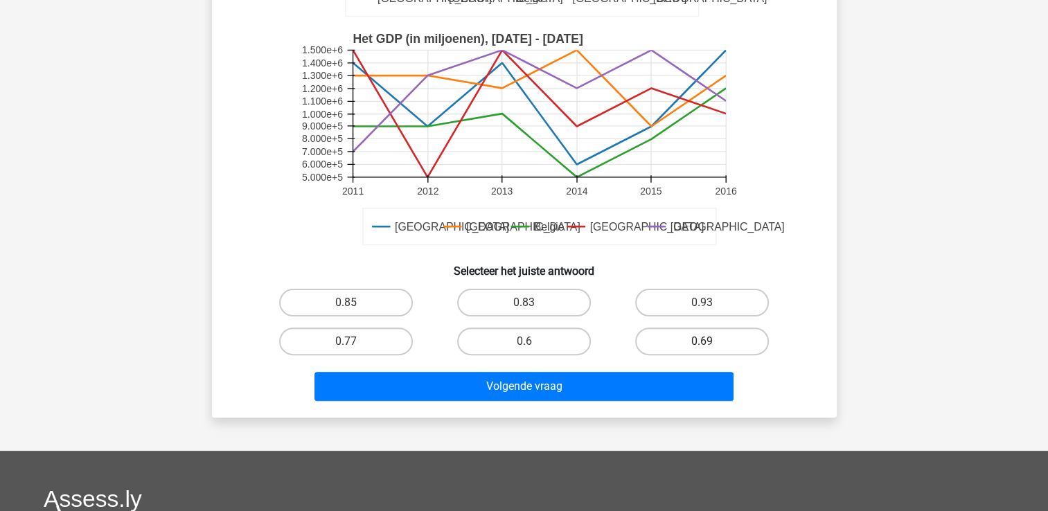
click at [759, 337] on label "0.69" at bounding box center [702, 342] width 134 height 28
click at [711, 342] on input "0.69" at bounding box center [706, 346] width 9 height 9
radio input "true"
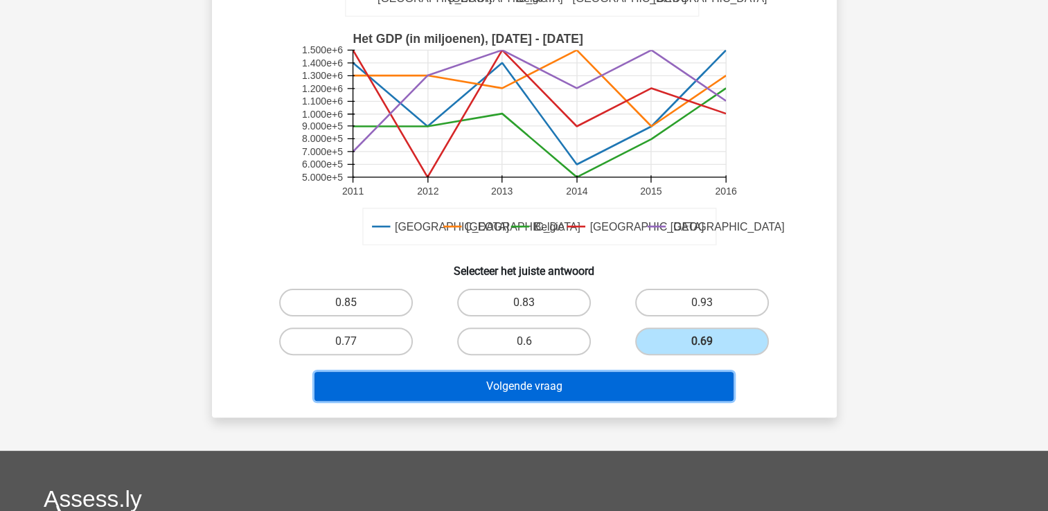
click at [624, 384] on button "Volgende vraag" at bounding box center [524, 386] width 419 height 29
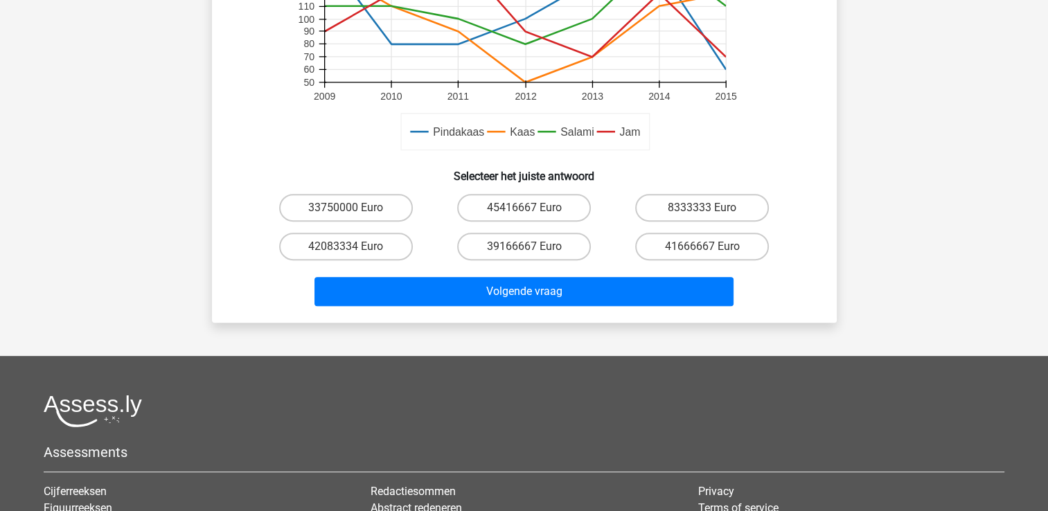
scroll to position [435, 0]
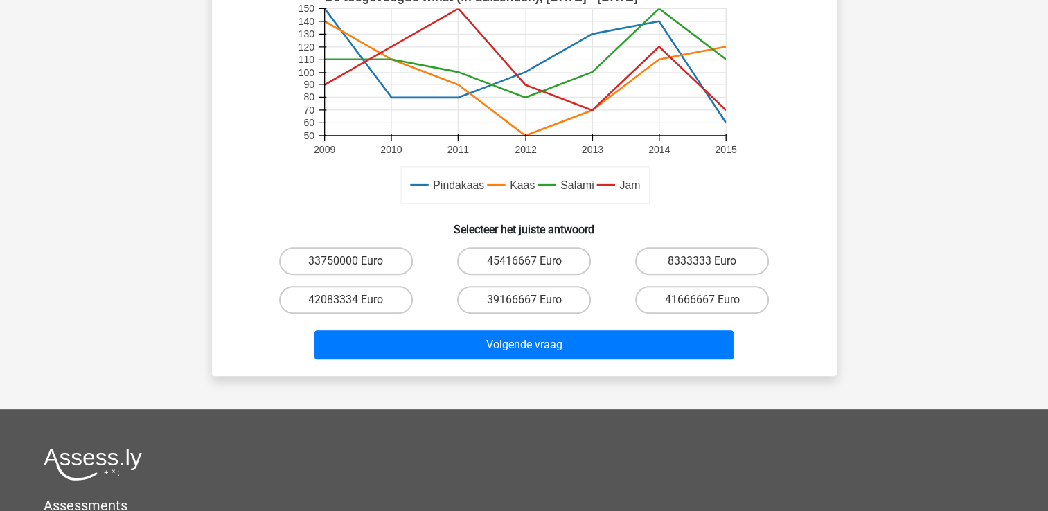
click at [705, 300] on input "41666667 Euro" at bounding box center [706, 304] width 9 height 9
radio input "true"
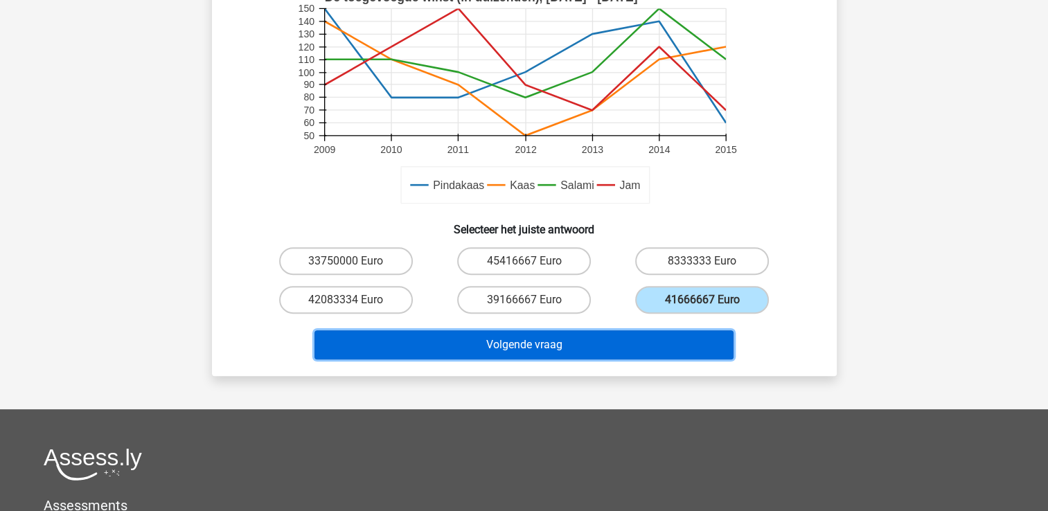
click at [672, 336] on button "Volgende vraag" at bounding box center [524, 344] width 419 height 29
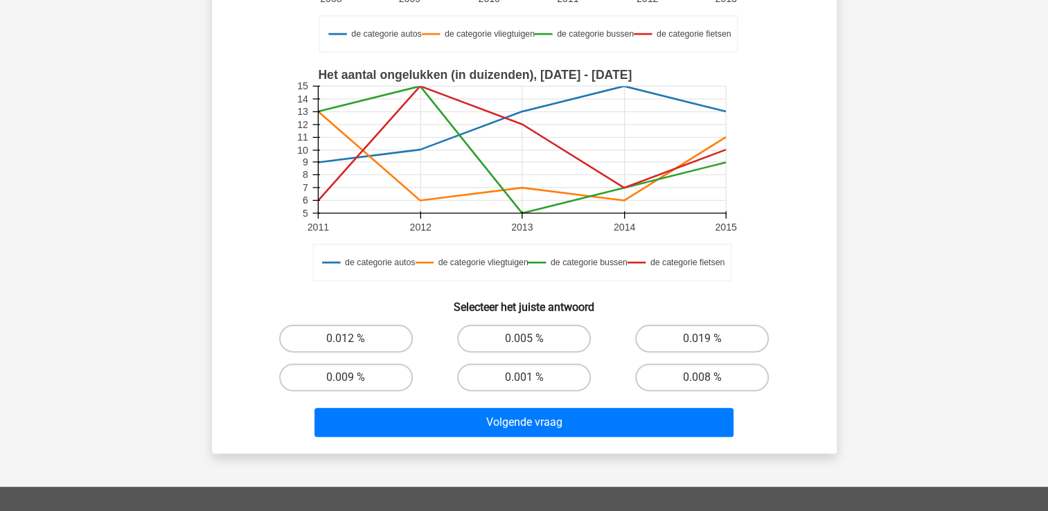
scroll to position [316, 0]
click at [709, 382] on input "0.008 %" at bounding box center [706, 382] width 9 height 9
radio input "true"
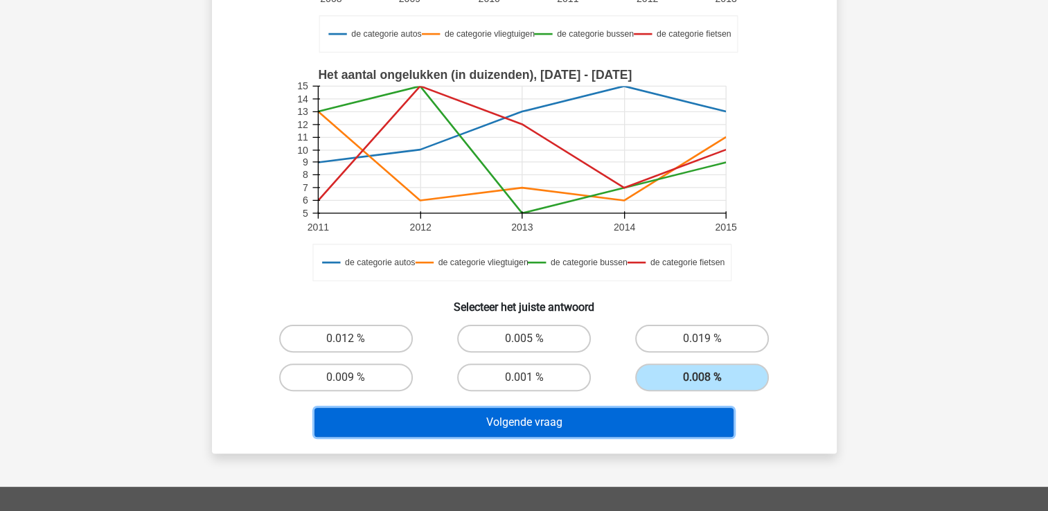
click at [628, 428] on button "Volgende vraag" at bounding box center [524, 422] width 419 height 29
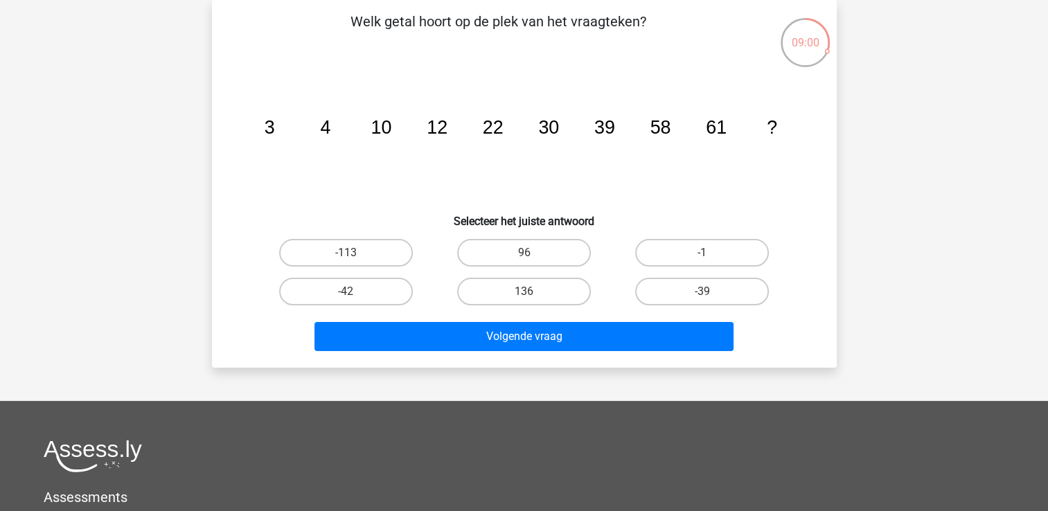
scroll to position [20, 0]
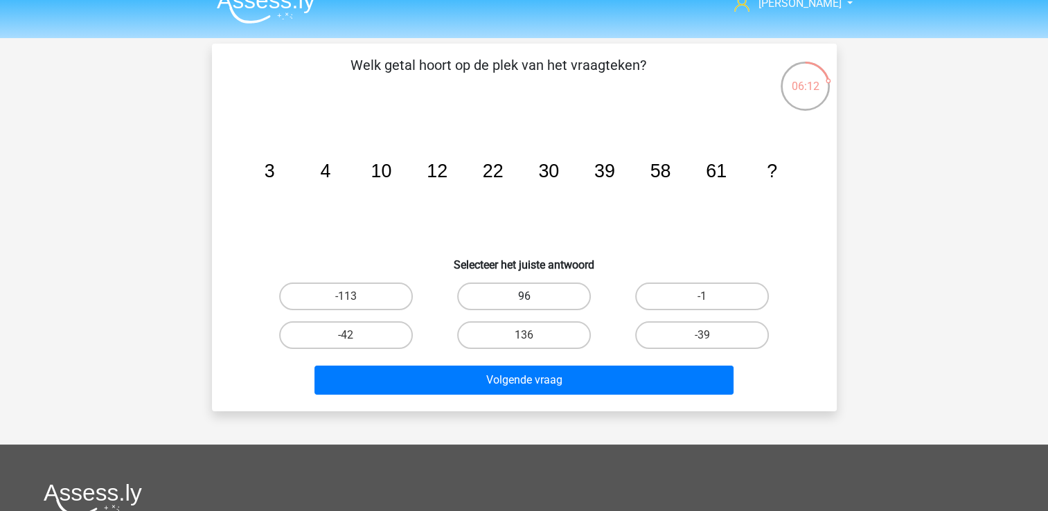
click at [555, 299] on label "96" at bounding box center [524, 297] width 134 height 28
click at [533, 299] on input "96" at bounding box center [528, 301] width 9 height 9
radio input "true"
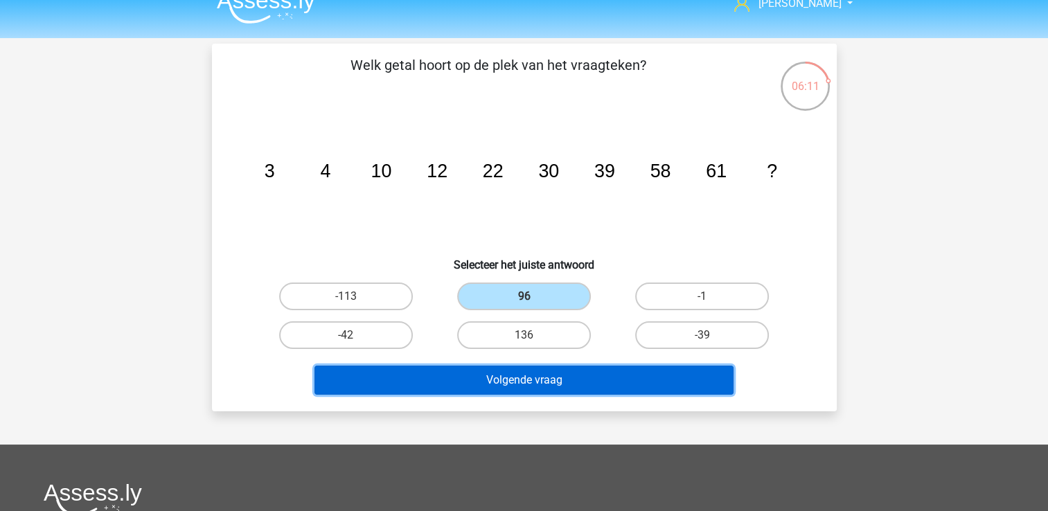
click at [533, 378] on button "Volgende vraag" at bounding box center [524, 380] width 419 height 29
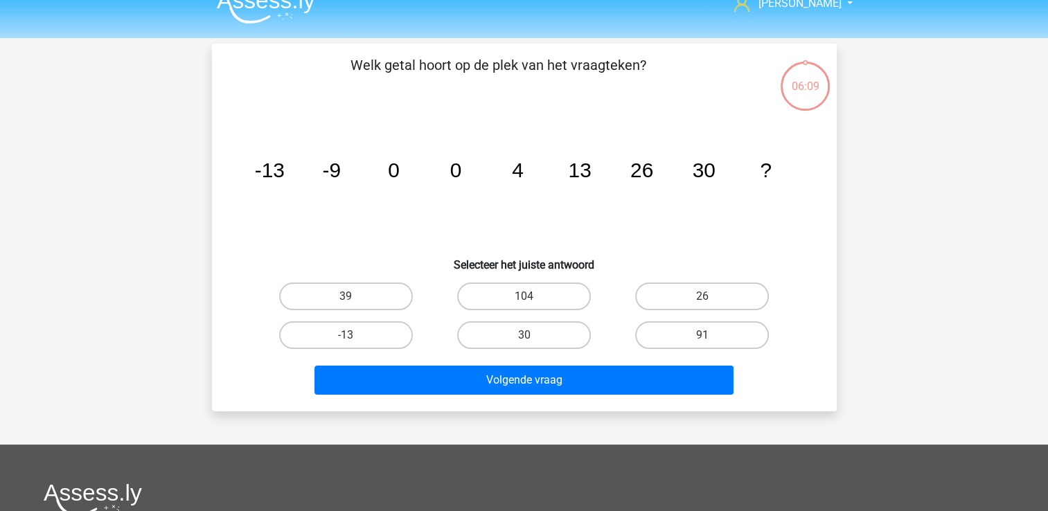
scroll to position [64, 0]
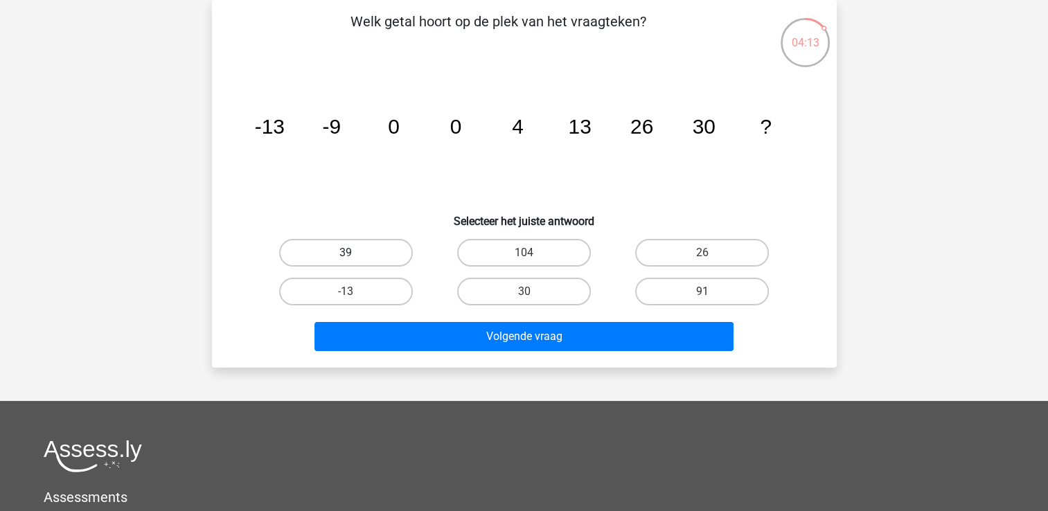
click at [358, 239] on label "39" at bounding box center [346, 253] width 134 height 28
click at [355, 253] on input "39" at bounding box center [350, 257] width 9 height 9
radio input "true"
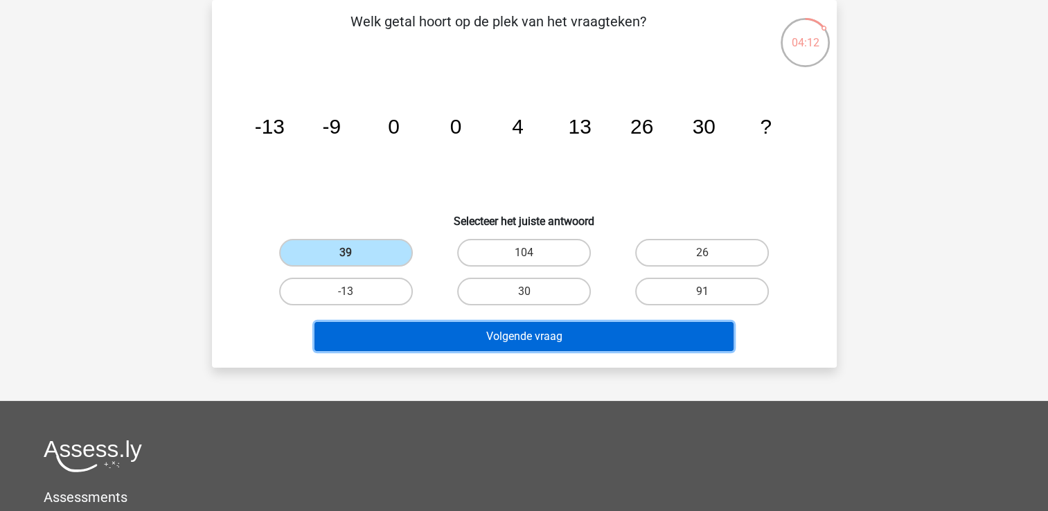
click at [490, 334] on button "Volgende vraag" at bounding box center [524, 336] width 419 height 29
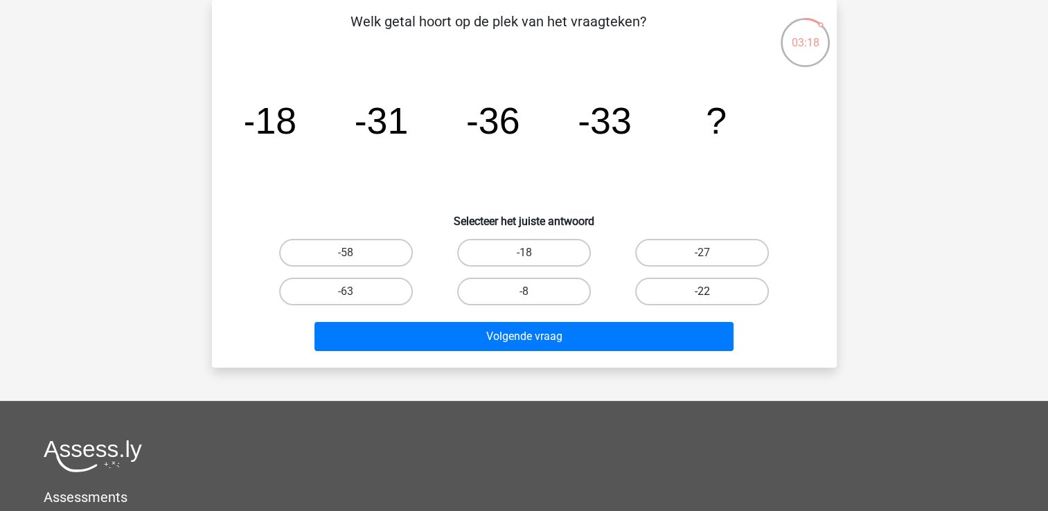
click at [695, 294] on label "-22" at bounding box center [702, 292] width 134 height 28
click at [702, 294] on input "-22" at bounding box center [706, 296] width 9 height 9
radio input "true"
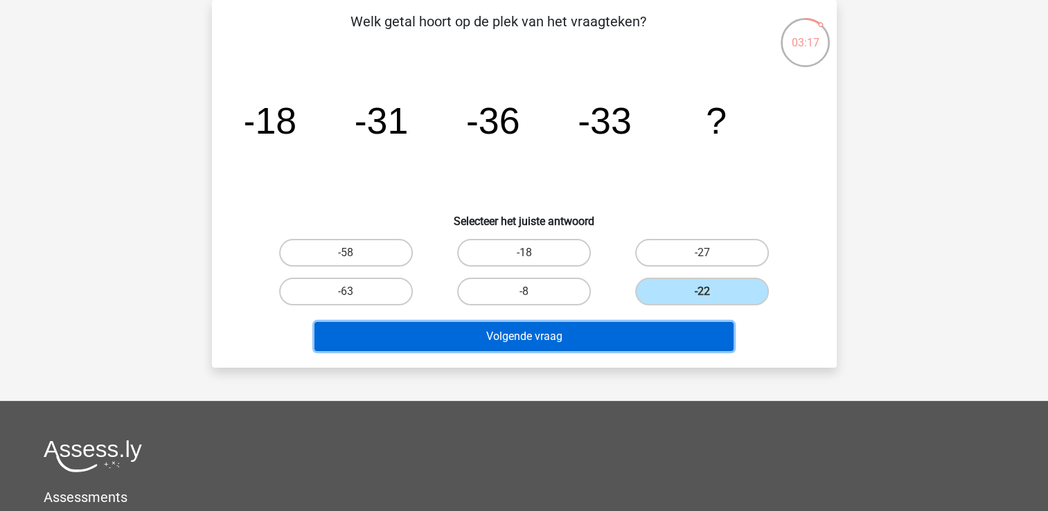
click at [624, 332] on button "Volgende vraag" at bounding box center [524, 336] width 419 height 29
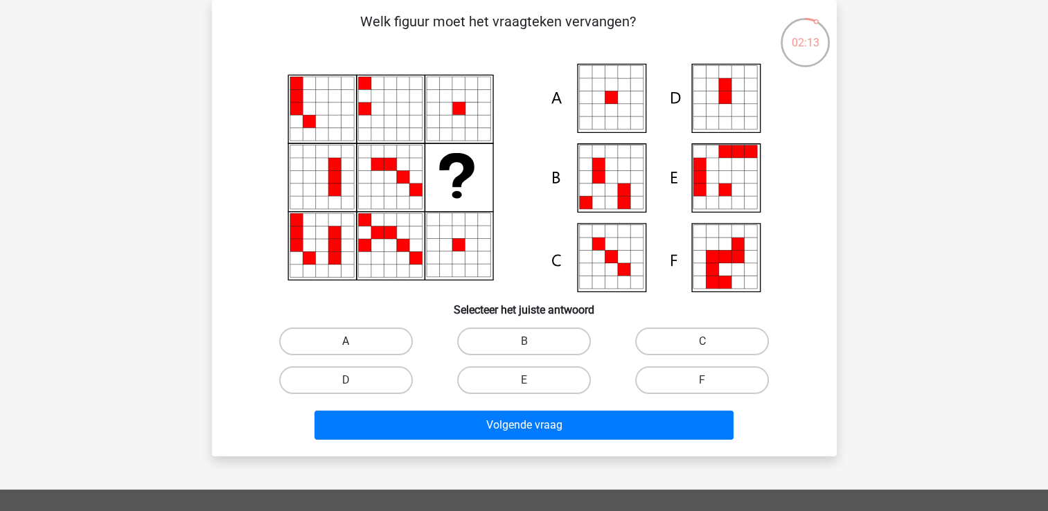
click at [367, 342] on label "A" at bounding box center [346, 342] width 134 height 28
click at [355, 342] on input "A" at bounding box center [350, 346] width 9 height 9
radio input "true"
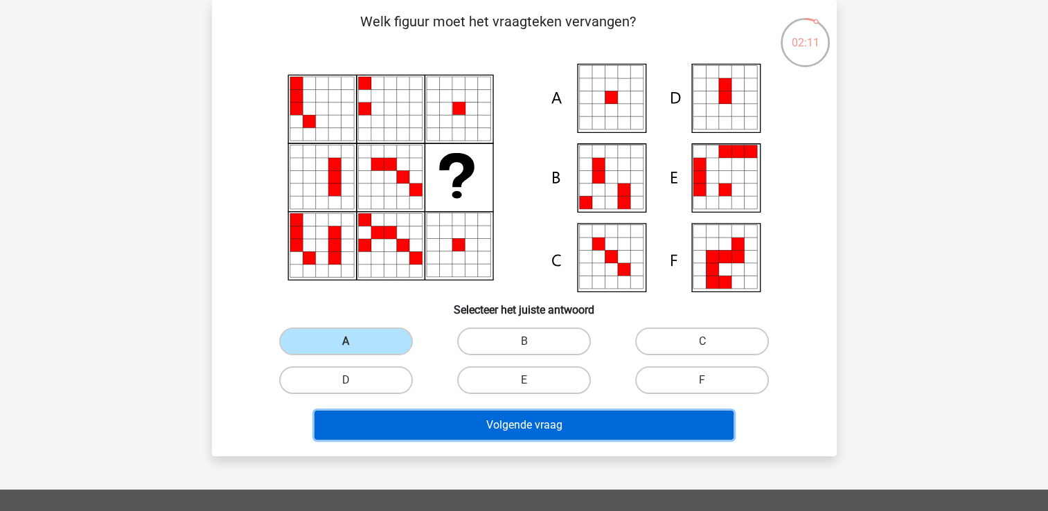
click at [407, 423] on button "Volgende vraag" at bounding box center [524, 425] width 419 height 29
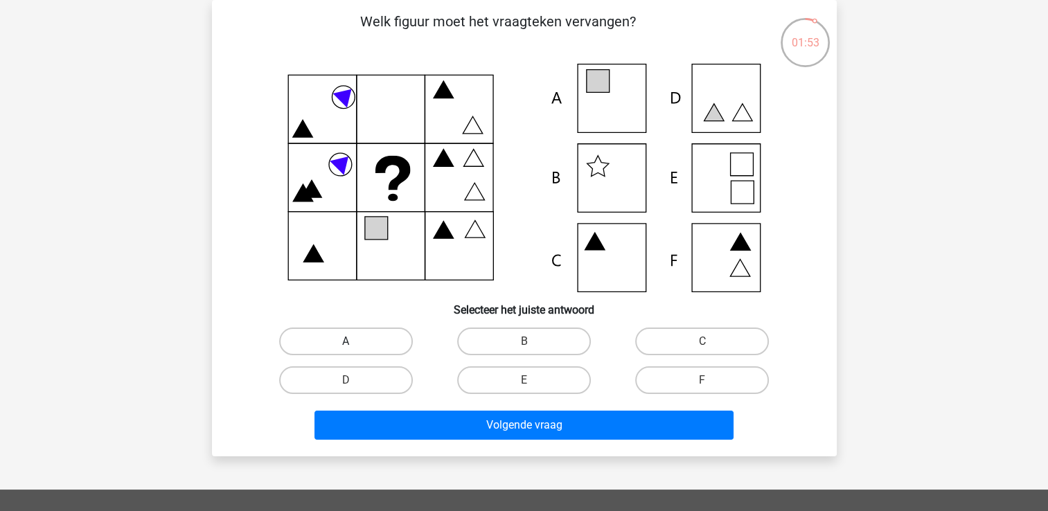
click at [369, 329] on label "A" at bounding box center [346, 342] width 134 height 28
click at [355, 342] on input "A" at bounding box center [350, 346] width 9 height 9
radio input "true"
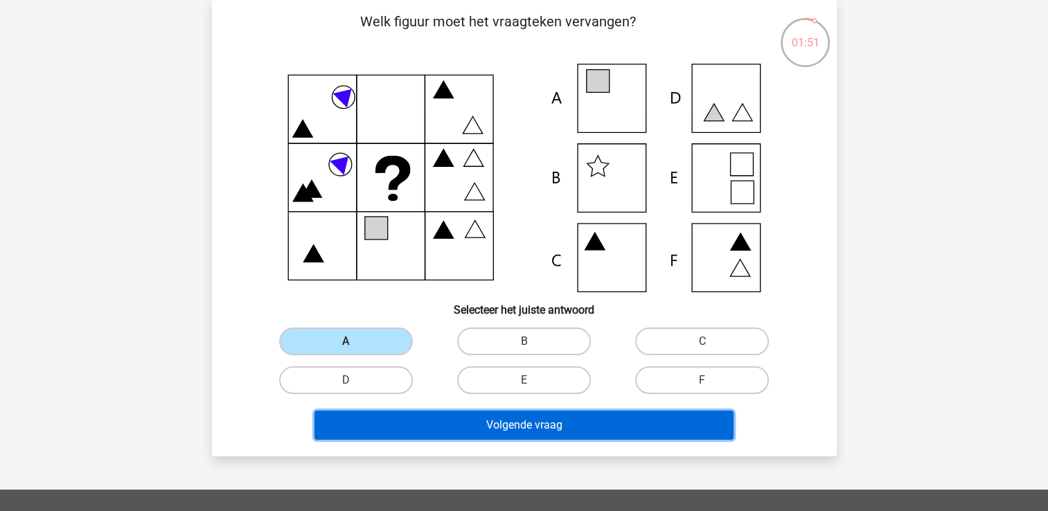
click at [457, 420] on button "Volgende vraag" at bounding box center [524, 425] width 419 height 29
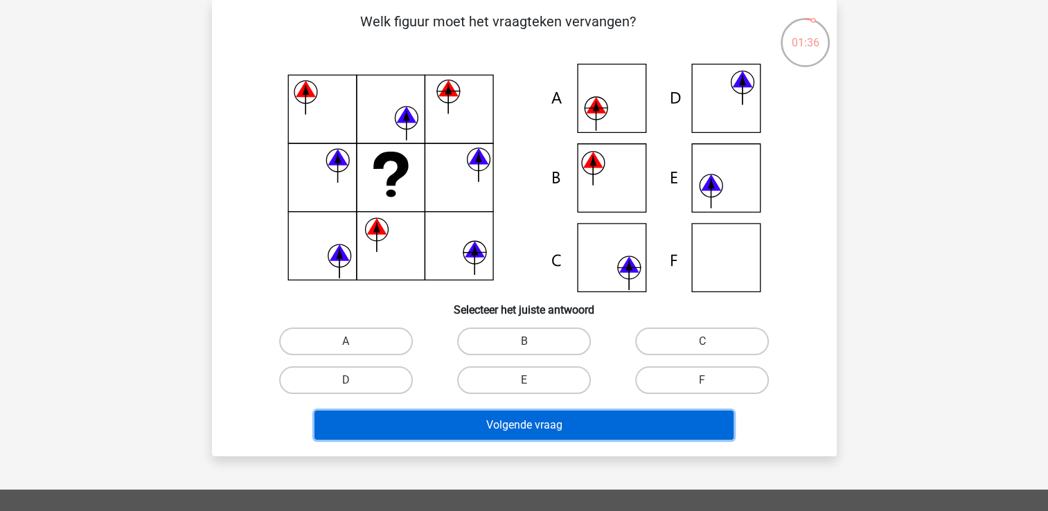
click at [457, 420] on button "Volgende vraag" at bounding box center [524, 425] width 419 height 29
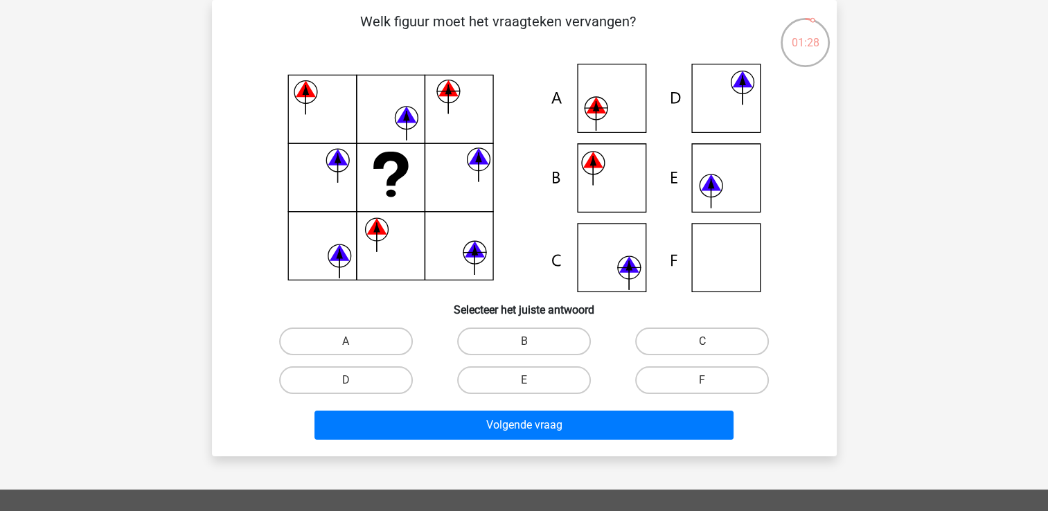
click at [599, 111] on icon at bounding box center [596, 105] width 20 height 17
click at [376, 346] on label "A" at bounding box center [346, 342] width 134 height 28
click at [355, 346] on input "A" at bounding box center [350, 346] width 9 height 9
radio input "true"
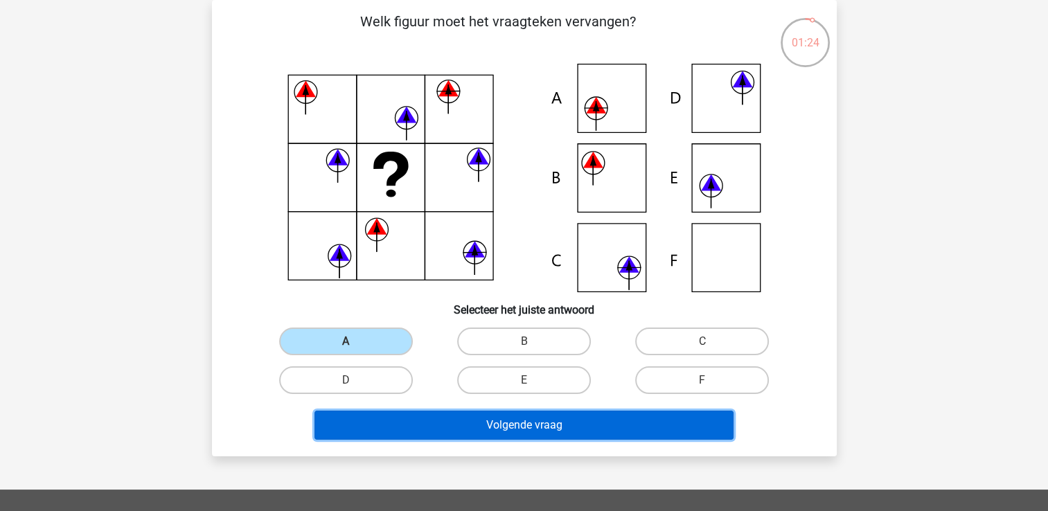
click at [482, 425] on button "Volgende vraag" at bounding box center [524, 425] width 419 height 29
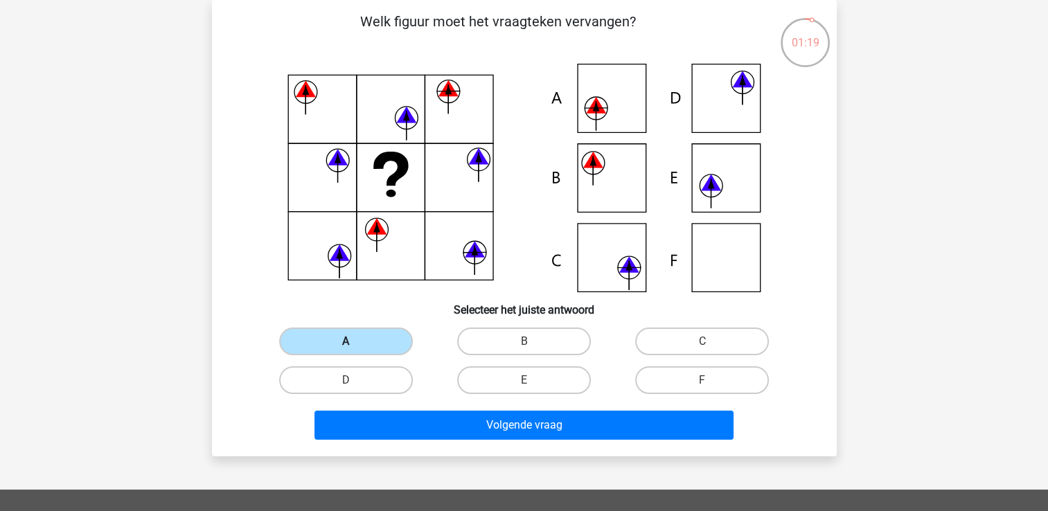
click at [371, 346] on label "A" at bounding box center [346, 342] width 134 height 28
click at [355, 346] on input "A" at bounding box center [350, 346] width 9 height 9
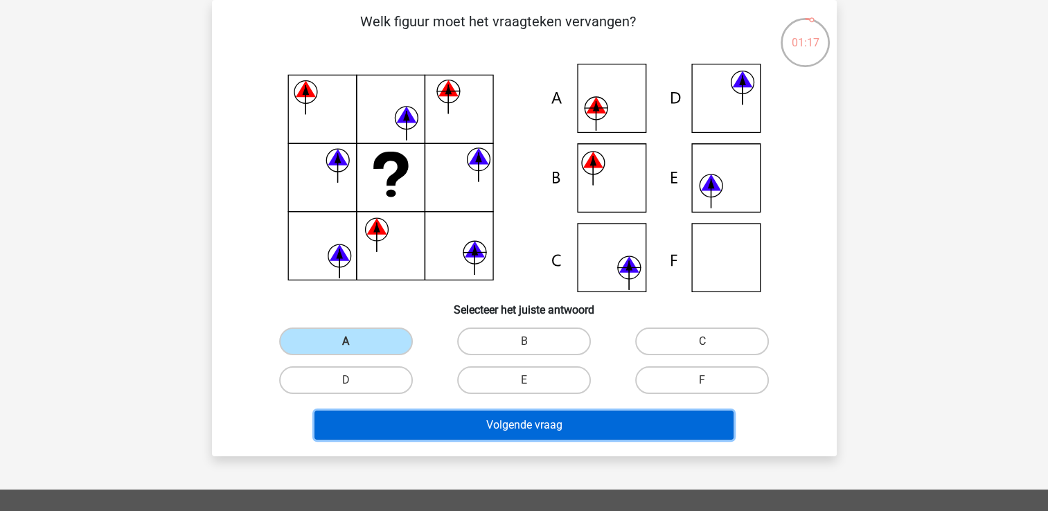
click at [469, 430] on button "Volgende vraag" at bounding box center [524, 425] width 419 height 29
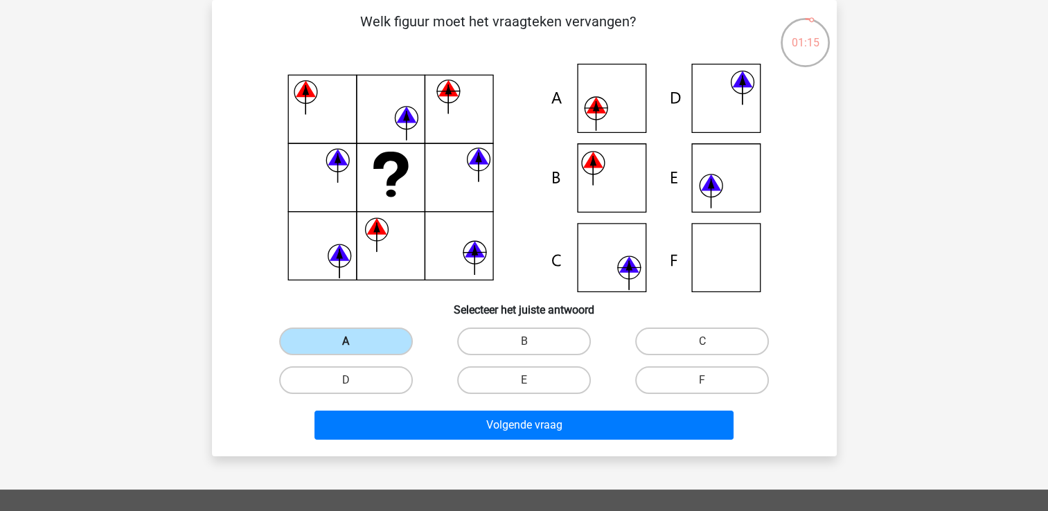
click at [381, 331] on label "A" at bounding box center [346, 342] width 134 height 28
click at [355, 342] on input "A" at bounding box center [350, 346] width 9 height 9
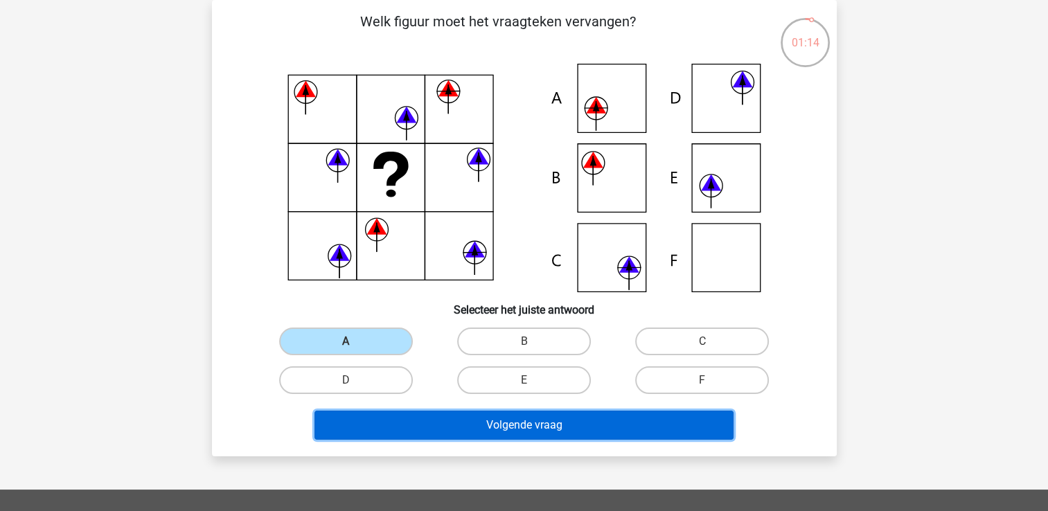
click at [501, 432] on button "Volgende vraag" at bounding box center [524, 425] width 419 height 29
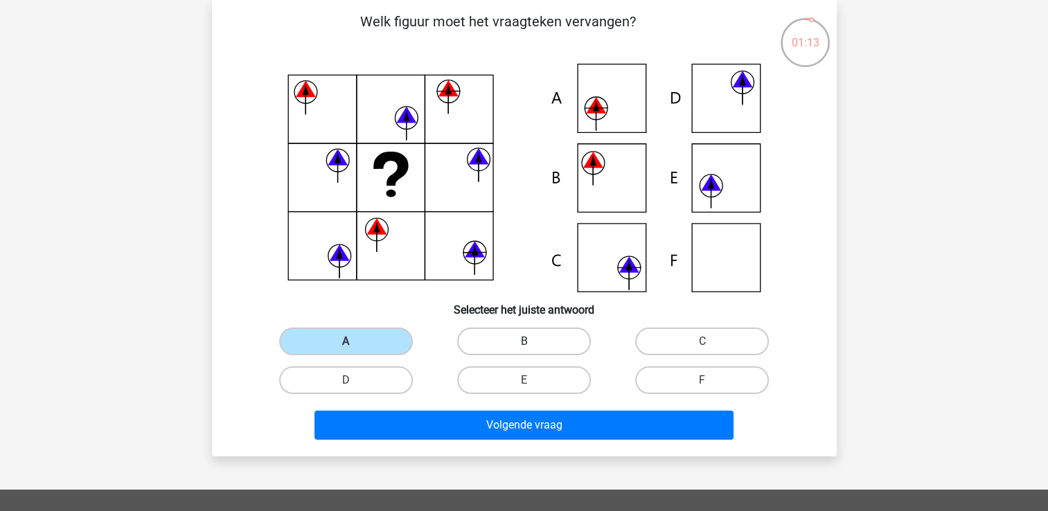
click at [524, 339] on label "B" at bounding box center [524, 342] width 134 height 28
click at [524, 342] on input "B" at bounding box center [528, 346] width 9 height 9
radio input "true"
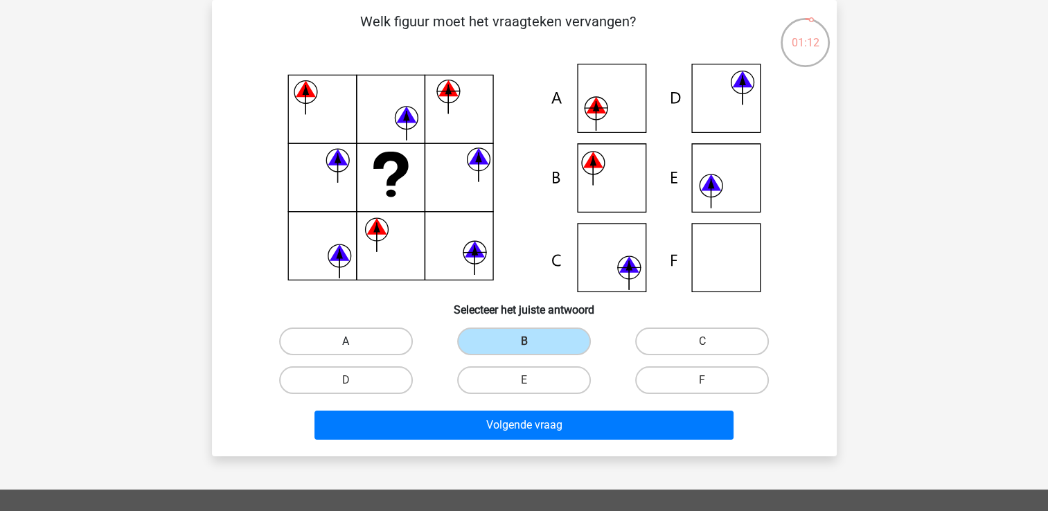
click at [367, 339] on label "A" at bounding box center [346, 342] width 134 height 28
click at [355, 342] on input "A" at bounding box center [350, 346] width 9 height 9
radio input "true"
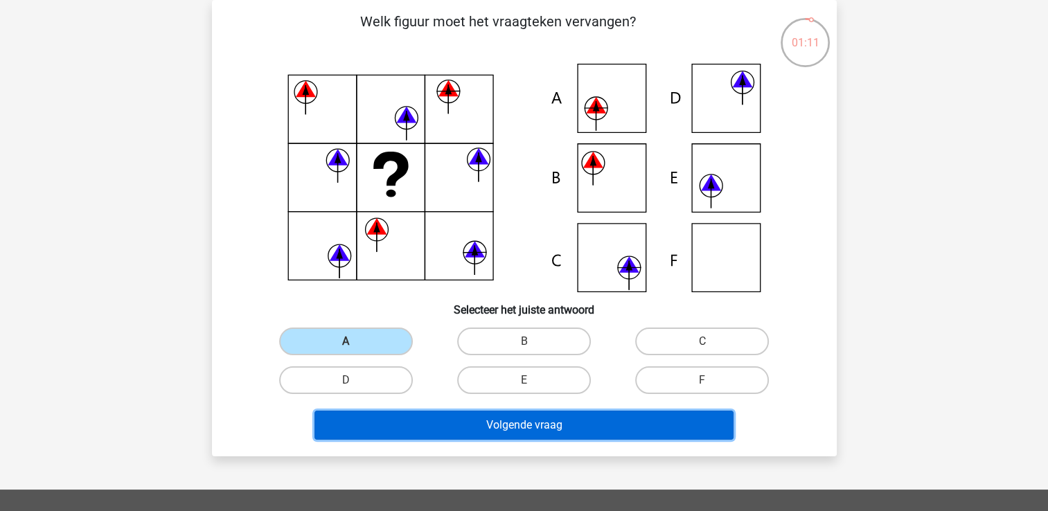
click at [507, 427] on button "Volgende vraag" at bounding box center [524, 425] width 419 height 29
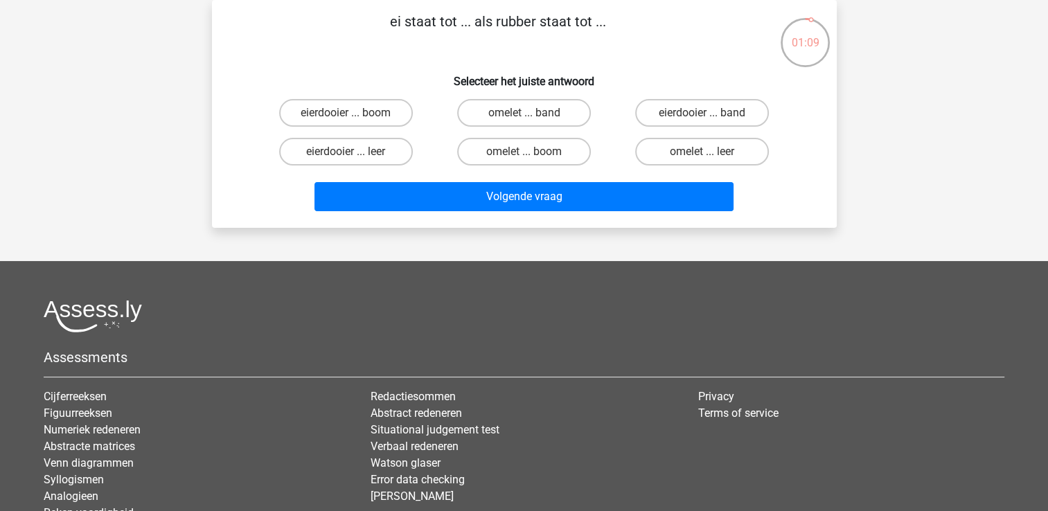
scroll to position [0, 0]
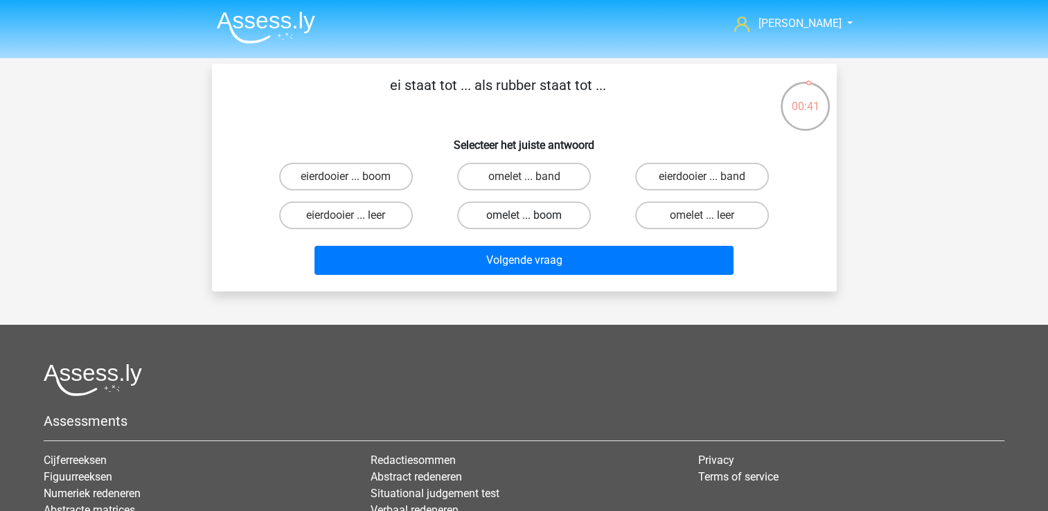
click at [546, 215] on label "omelet ... boom" at bounding box center [524, 216] width 134 height 28
click at [533, 215] on input "omelet ... boom" at bounding box center [528, 219] width 9 height 9
radio input "true"
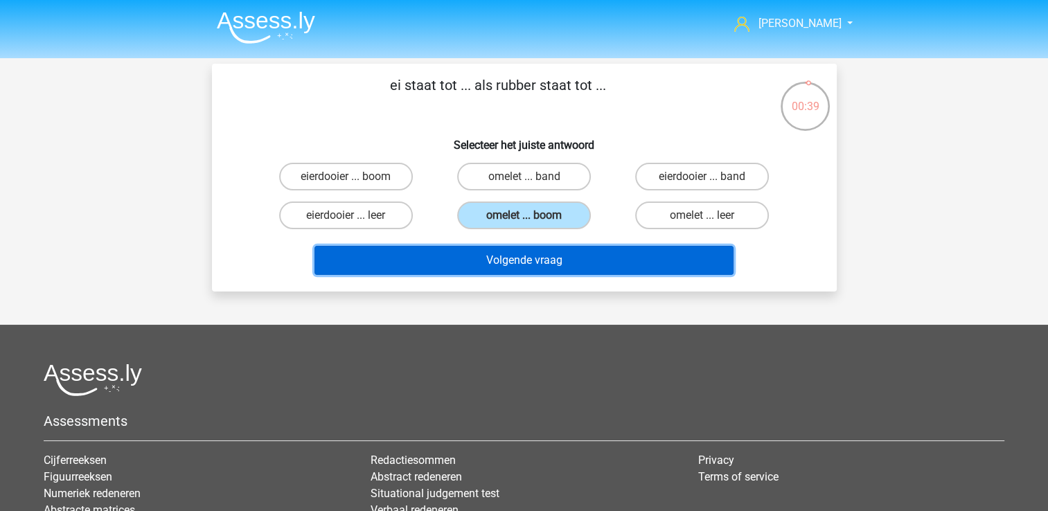
click at [535, 256] on button "Volgende vraag" at bounding box center [524, 260] width 419 height 29
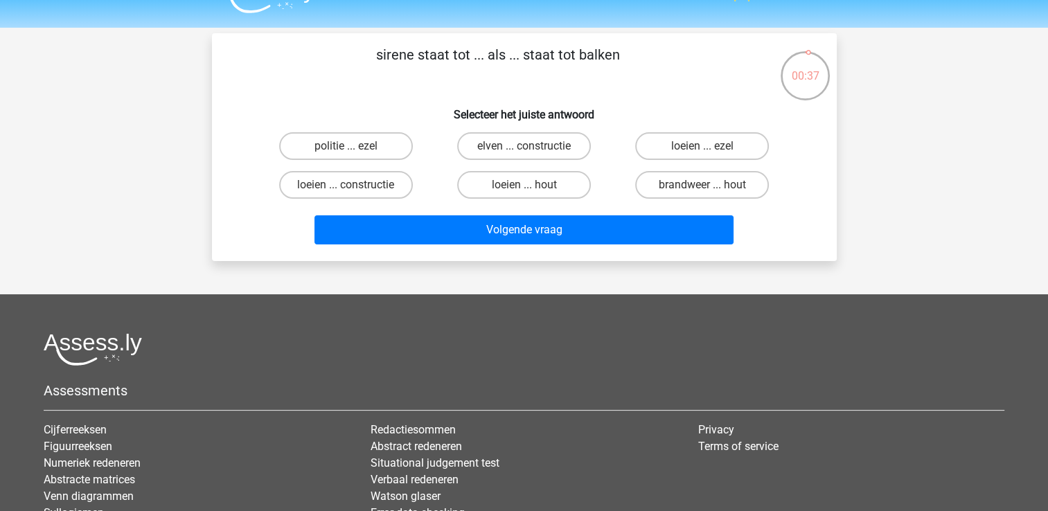
scroll to position [28, 0]
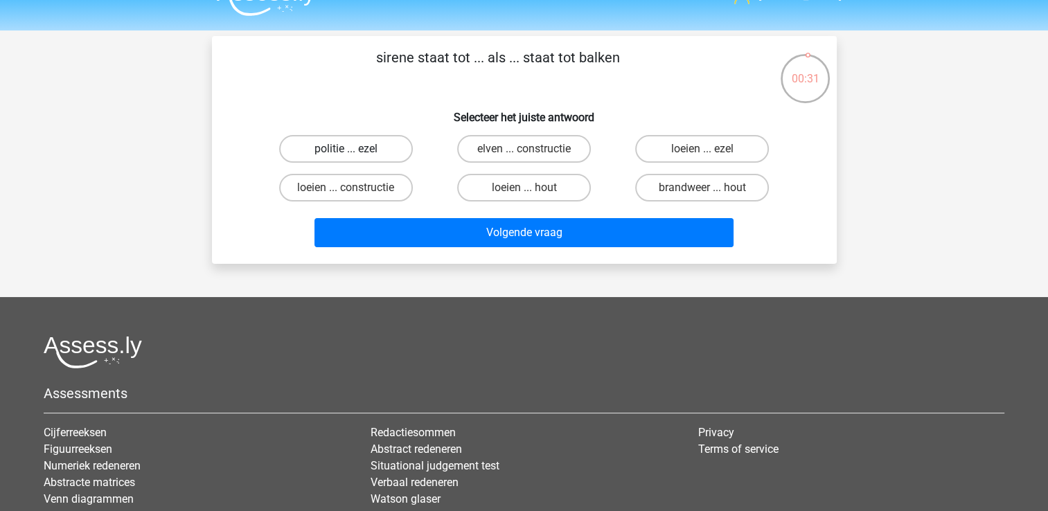
click at [382, 146] on label "politie ... ezel" at bounding box center [346, 149] width 134 height 28
click at [355, 149] on input "politie ... ezel" at bounding box center [350, 153] width 9 height 9
radio input "true"
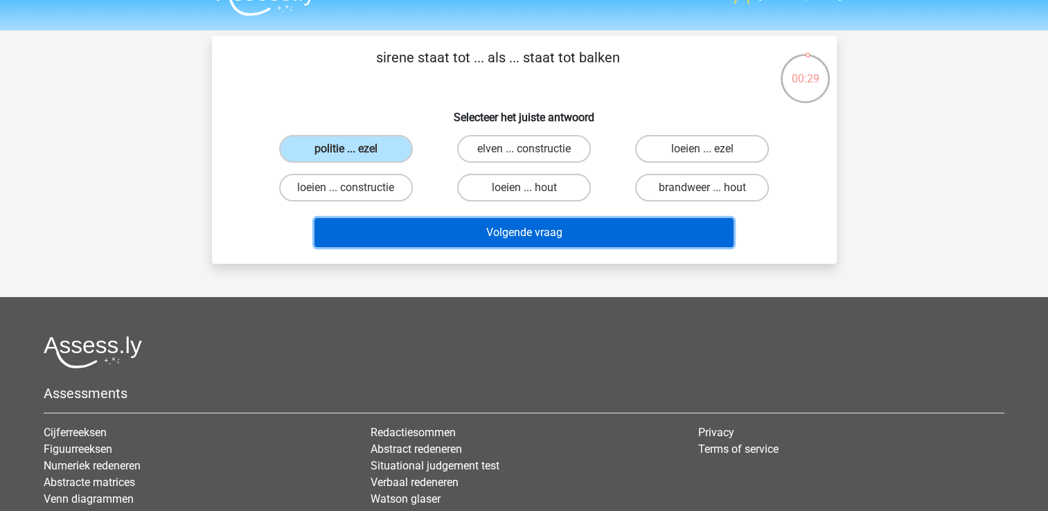
click at [461, 231] on button "Volgende vraag" at bounding box center [524, 232] width 419 height 29
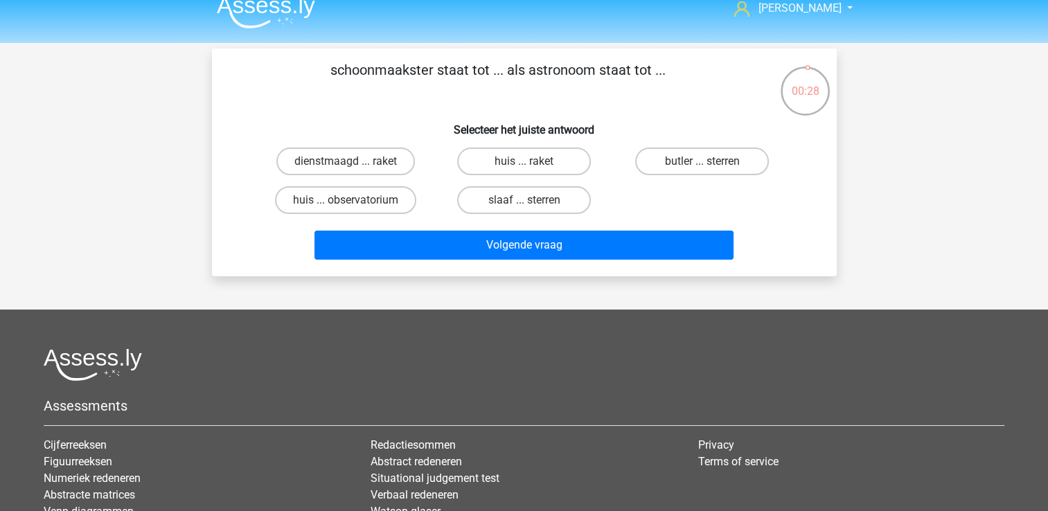
scroll to position [12, 0]
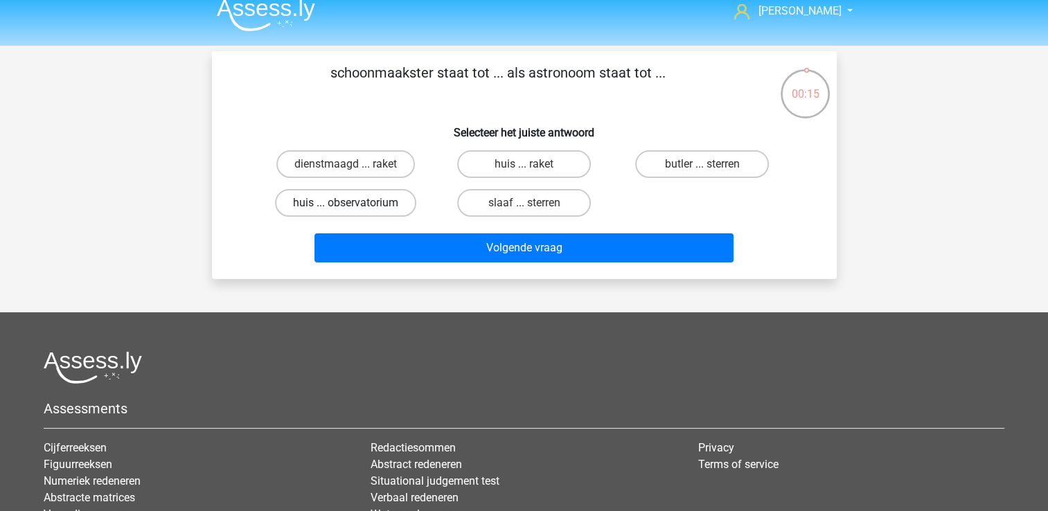
click at [385, 195] on label "huis ... observatorium" at bounding box center [345, 203] width 141 height 28
click at [355, 203] on input "huis ... observatorium" at bounding box center [350, 207] width 9 height 9
radio input "true"
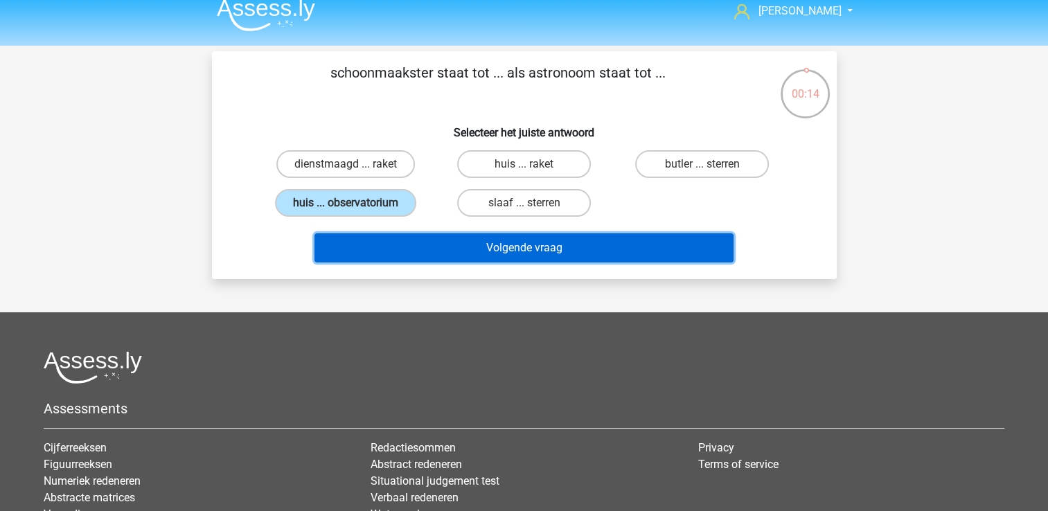
click at [457, 249] on button "Volgende vraag" at bounding box center [524, 247] width 419 height 29
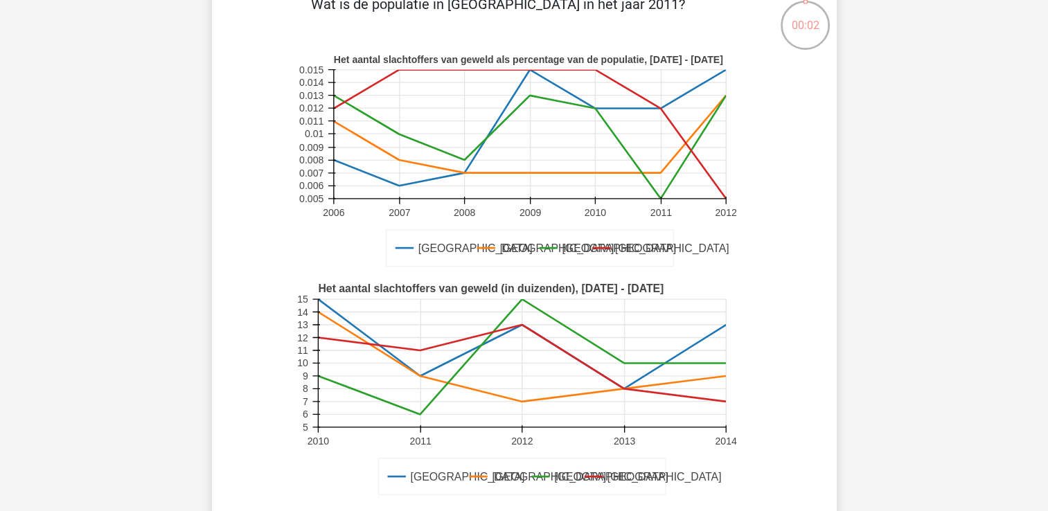
scroll to position [82, 0]
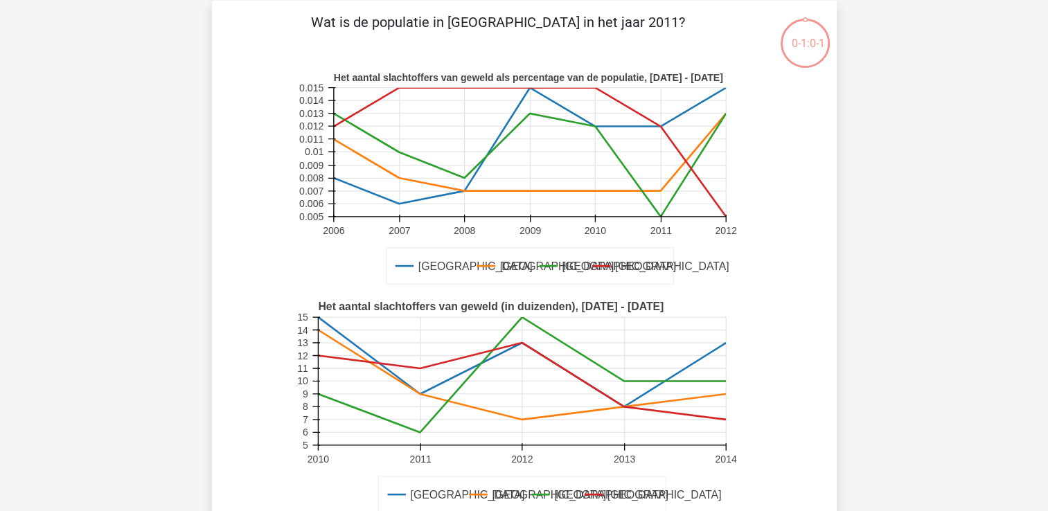
scroll to position [62, 0]
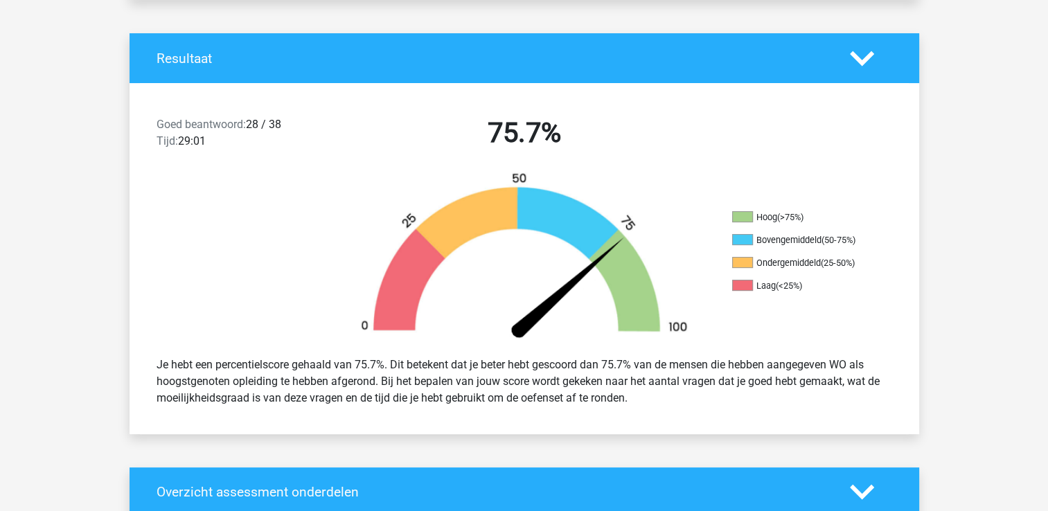
scroll to position [276, 0]
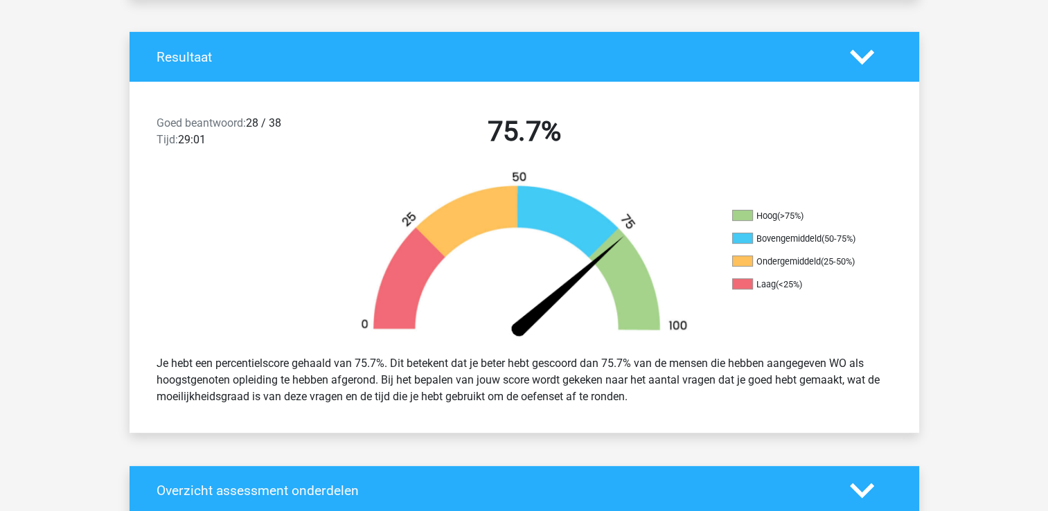
click at [665, 213] on img at bounding box center [524, 257] width 374 height 174
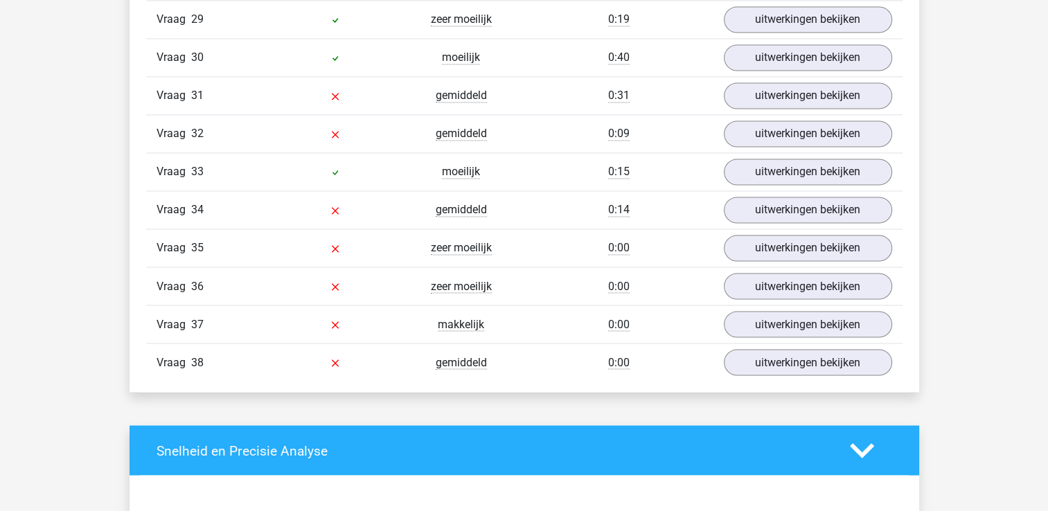
scroll to position [2331, 0]
drag, startPoint x: 0, startPoint y: 0, endPoint x: 499, endPoint y: 399, distance: 638.8
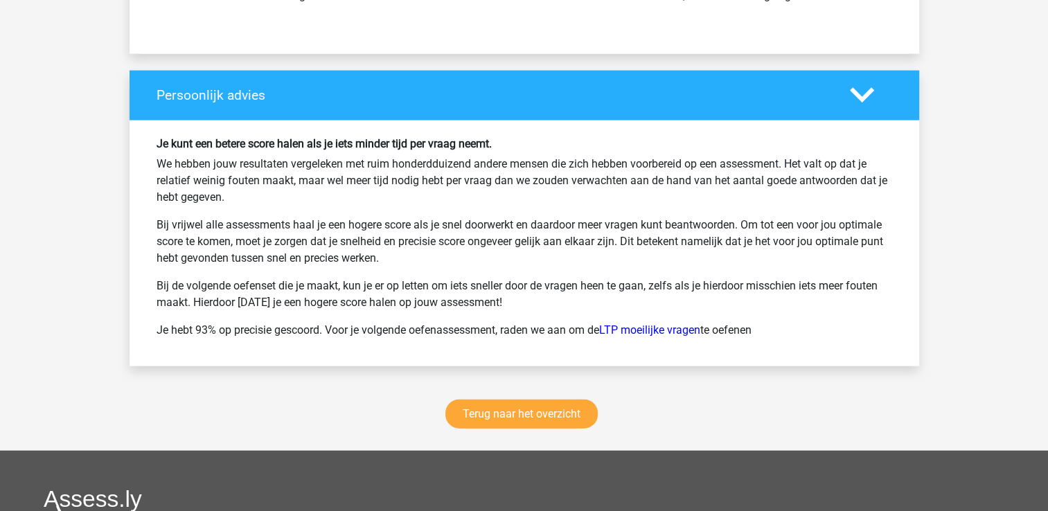
scroll to position [3152, 0]
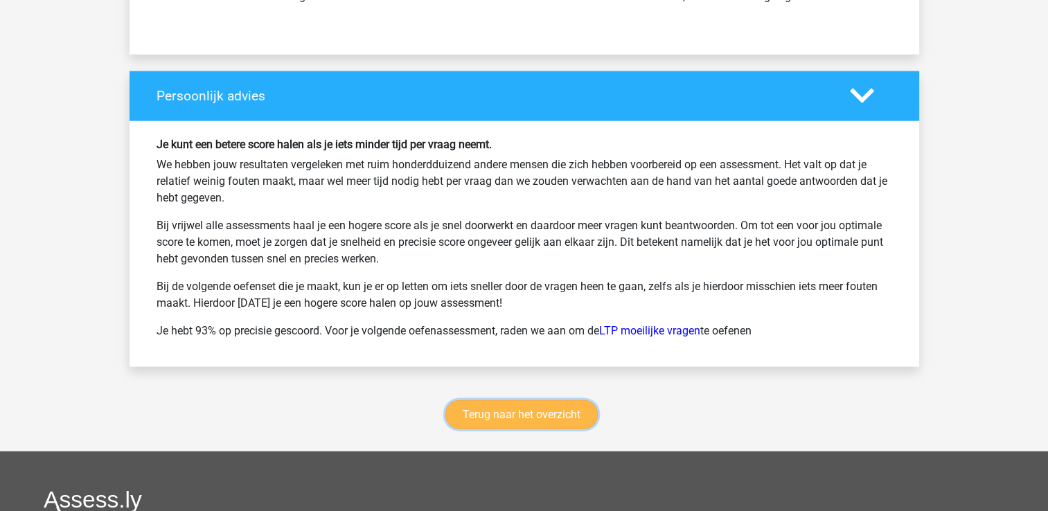
click at [499, 400] on link "Terug naar het overzicht" at bounding box center [521, 414] width 152 height 29
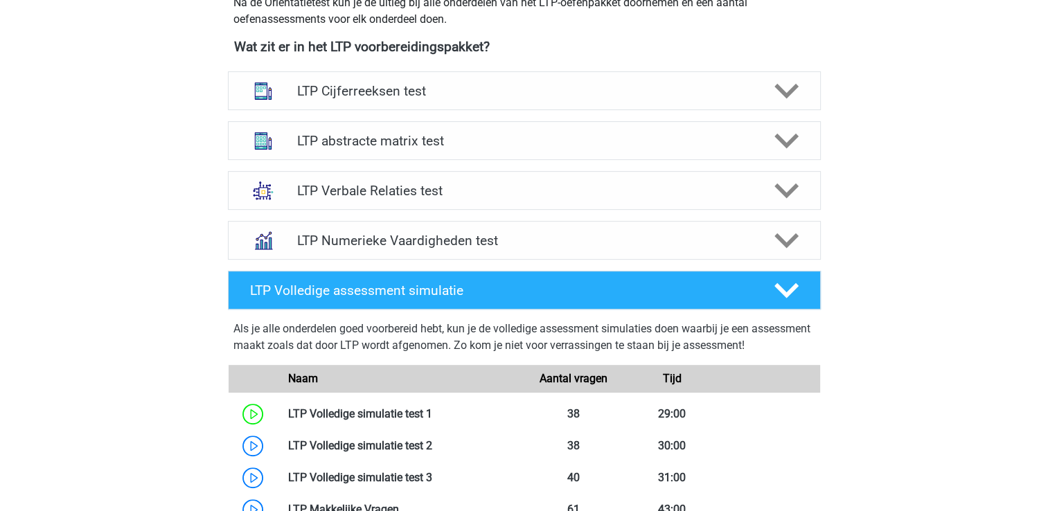
scroll to position [517, 0]
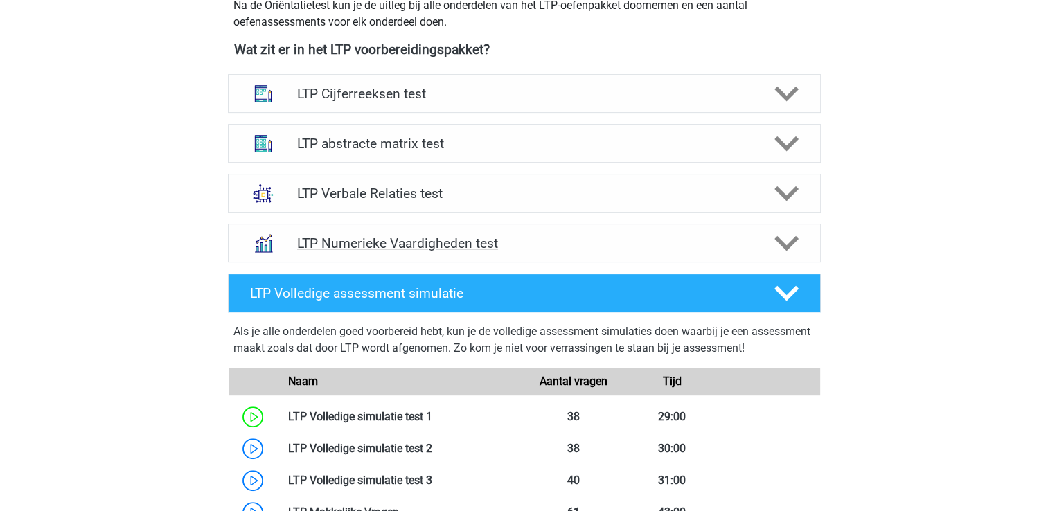
click at [788, 242] on polygon at bounding box center [787, 243] width 24 height 15
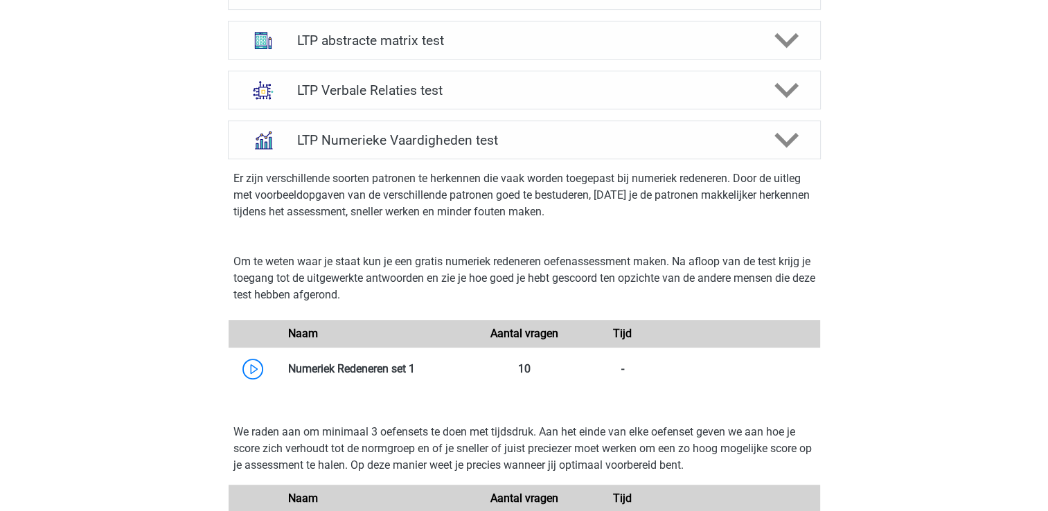
scroll to position [621, 0]
click at [415, 367] on link at bounding box center [415, 368] width 0 height 13
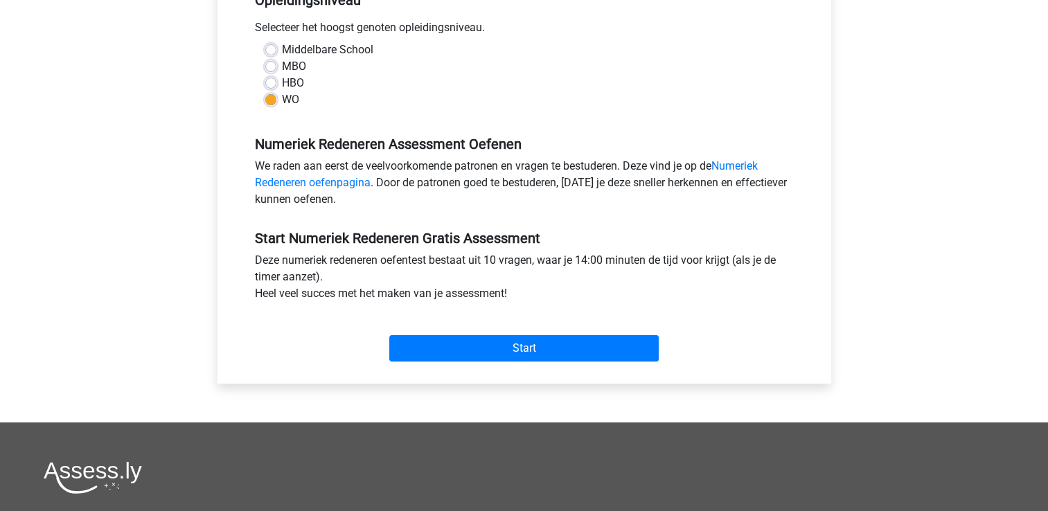
scroll to position [307, 0]
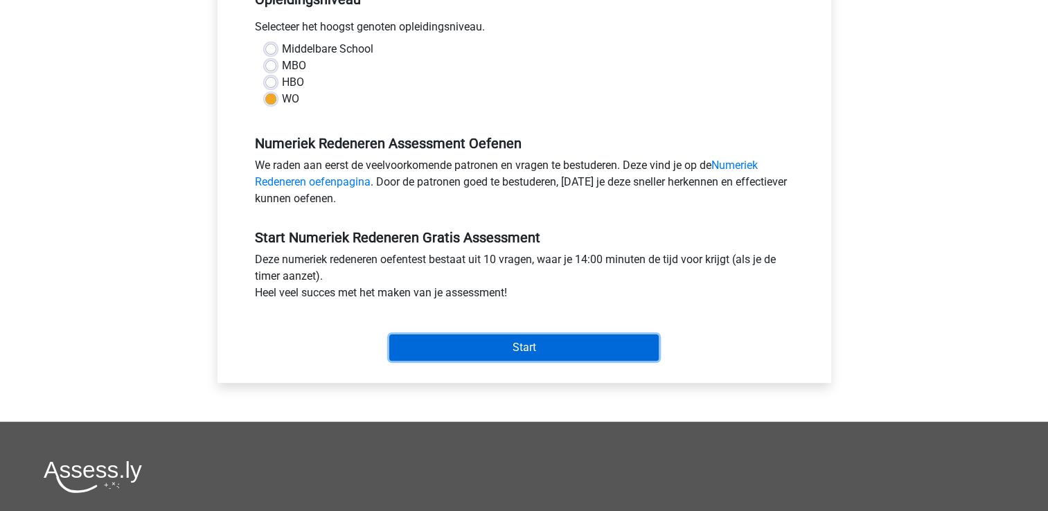
click at [517, 342] on input "Start" at bounding box center [523, 348] width 269 height 26
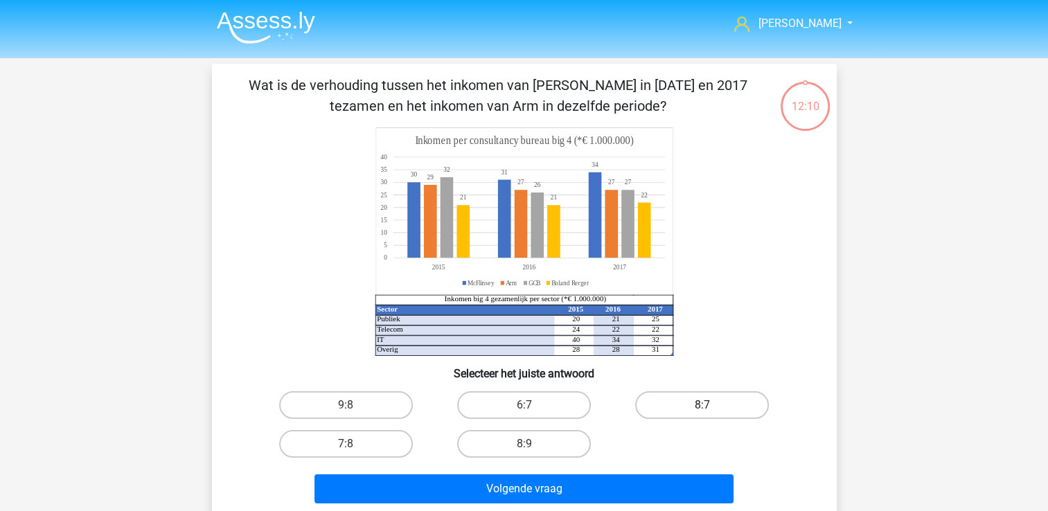
click at [741, 398] on label "8:7" at bounding box center [702, 405] width 134 height 28
click at [711, 405] on input "8:7" at bounding box center [706, 409] width 9 height 9
radio input "true"
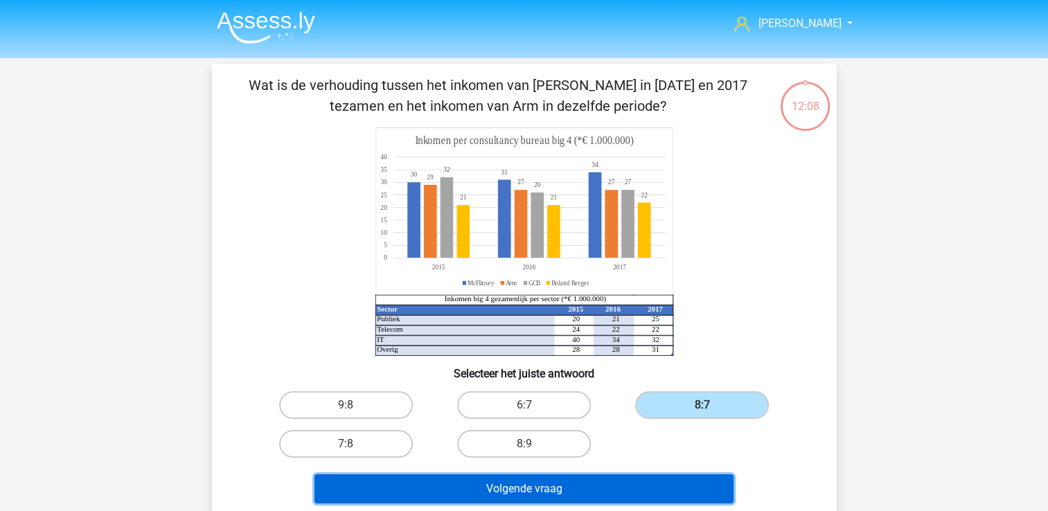
click at [602, 487] on button "Volgende vraag" at bounding box center [524, 489] width 419 height 29
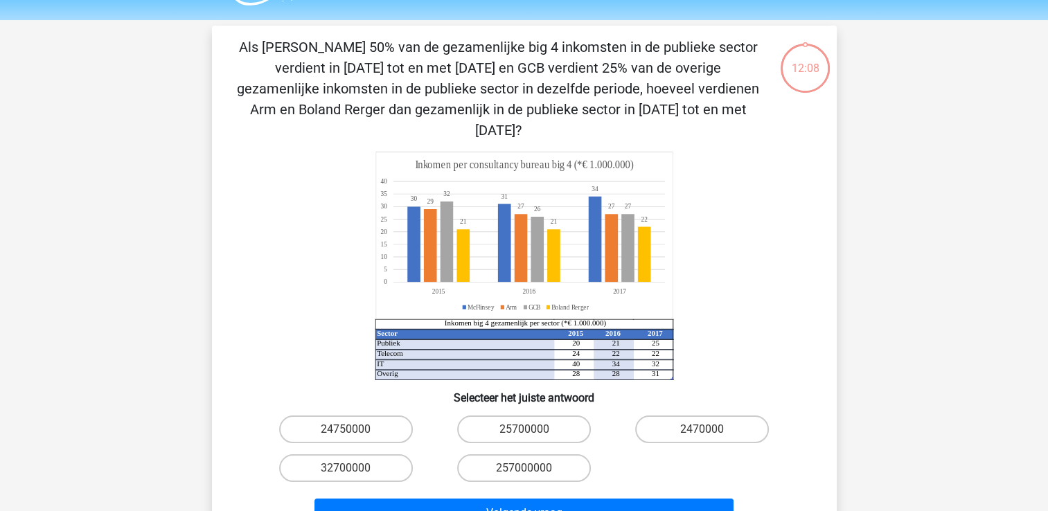
scroll to position [64, 0]
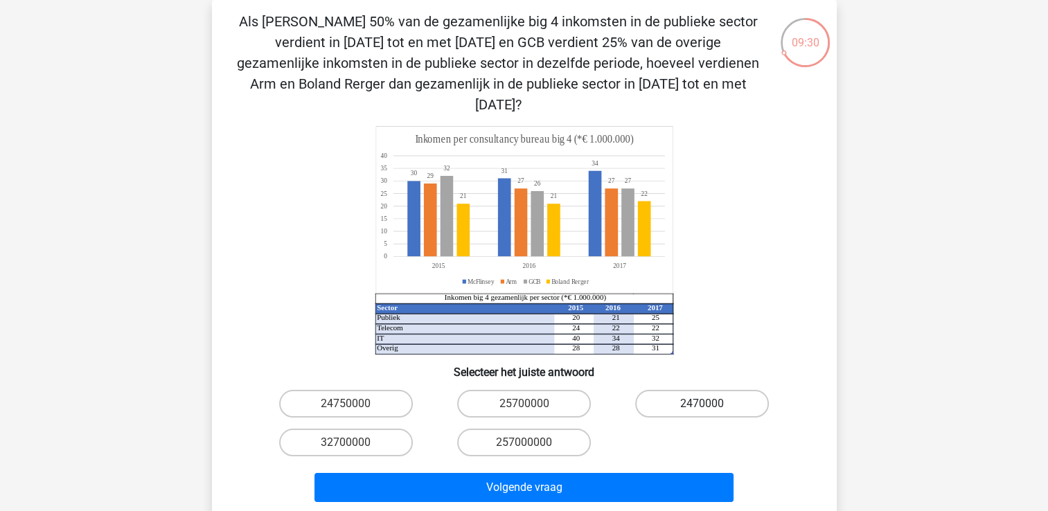
click at [702, 390] on label "2470000" at bounding box center [702, 404] width 134 height 28
click at [702, 404] on input "2470000" at bounding box center [706, 408] width 9 height 9
radio input "true"
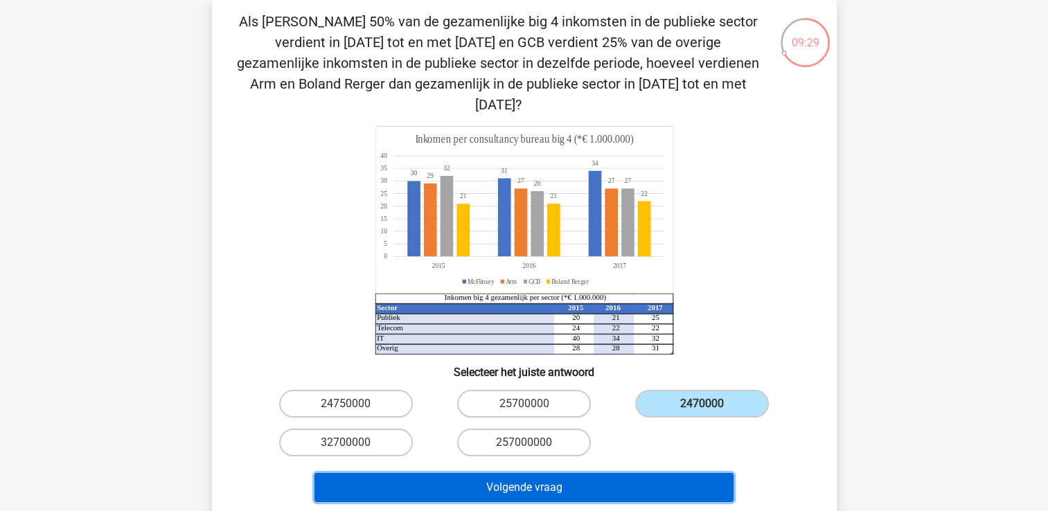
click at [586, 473] on button "Volgende vraag" at bounding box center [524, 487] width 419 height 29
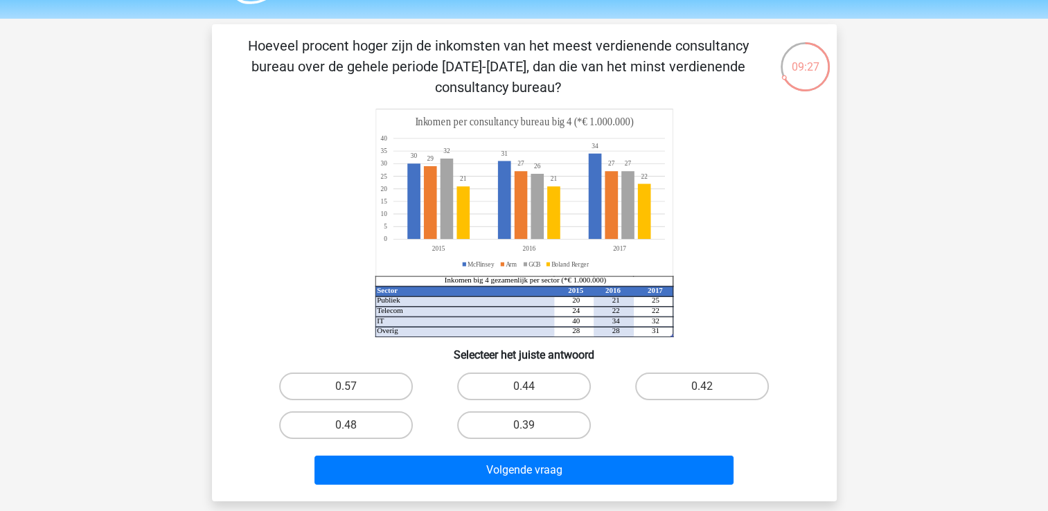
scroll to position [39, 0]
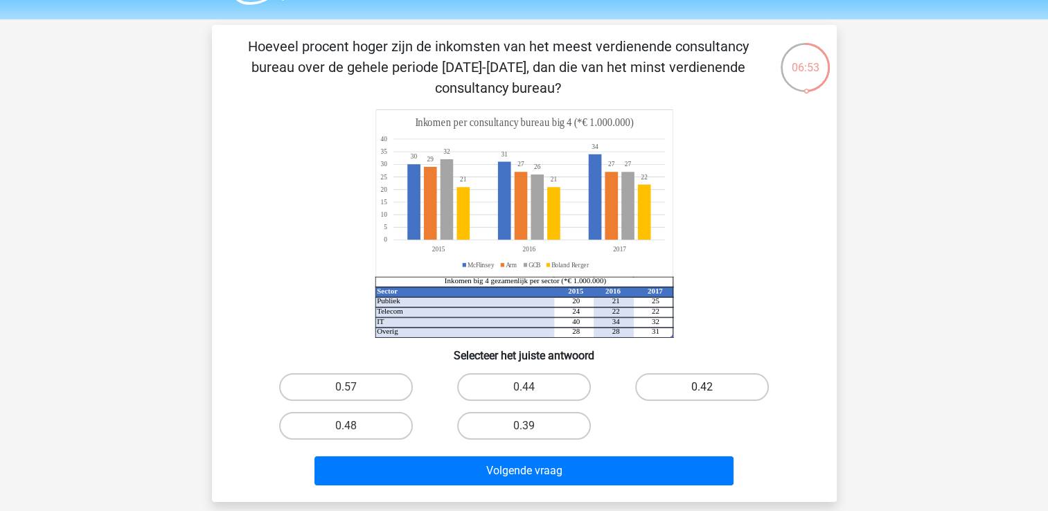
click at [717, 385] on label "0.42" at bounding box center [702, 387] width 134 height 28
click at [711, 387] on input "0.42" at bounding box center [706, 391] width 9 height 9
radio input "true"
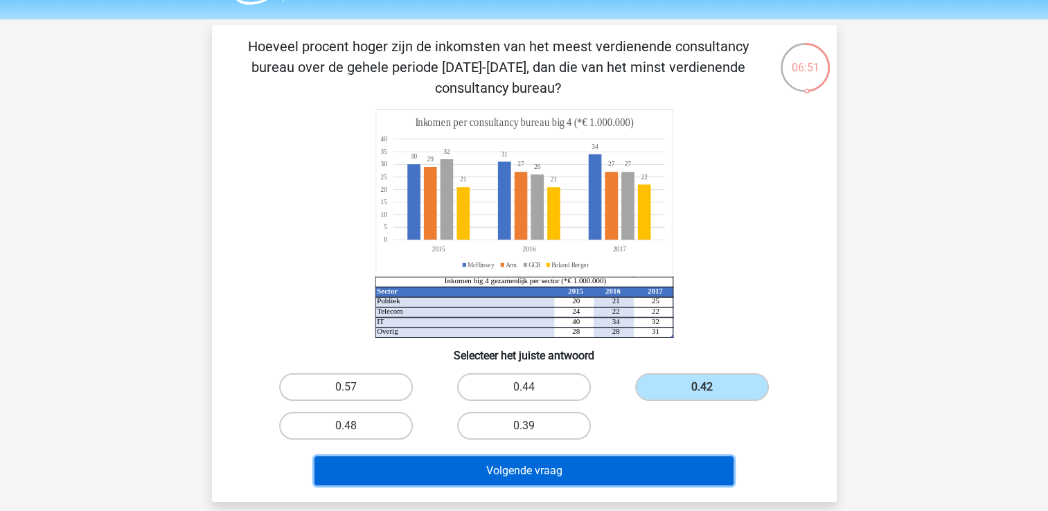
click at [622, 478] on button "Volgende vraag" at bounding box center [524, 471] width 419 height 29
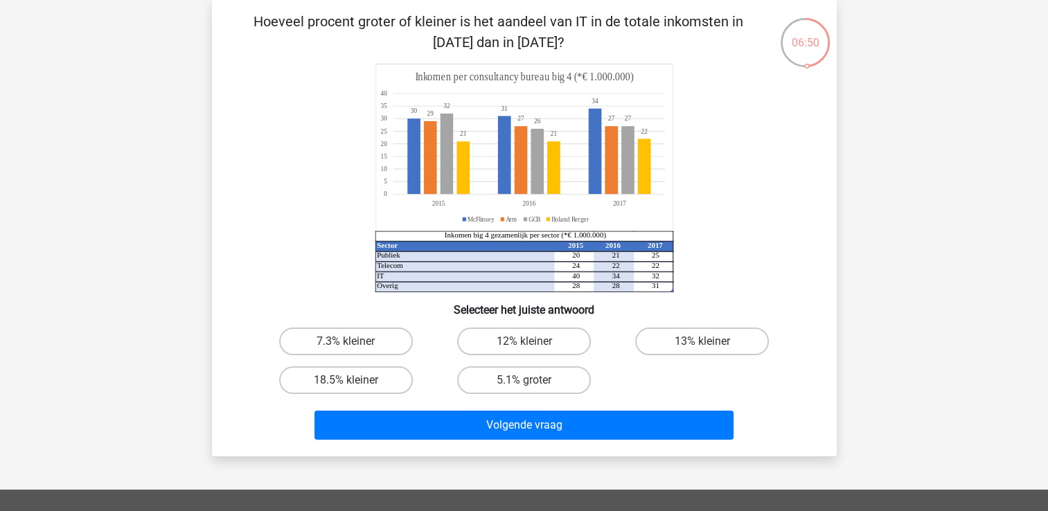
scroll to position [0, 0]
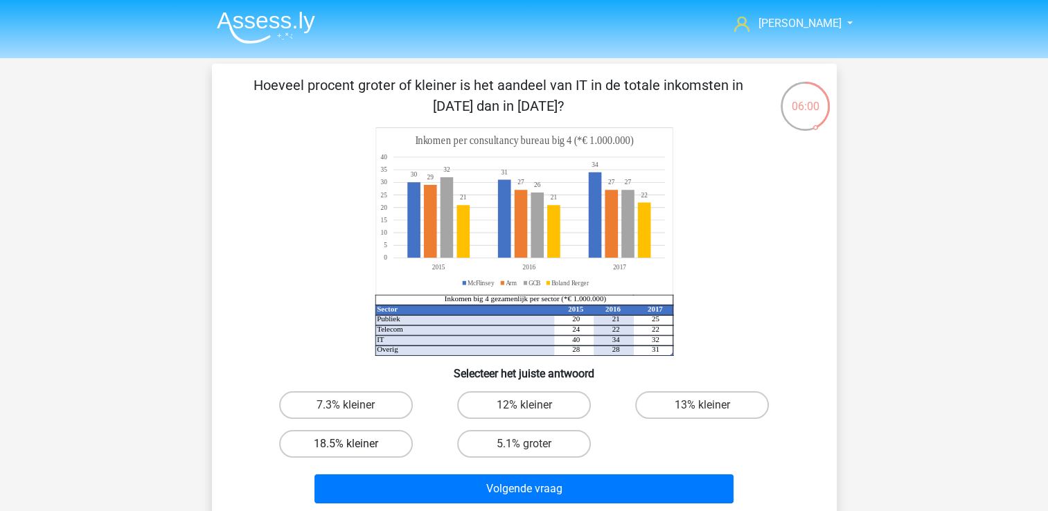
click at [360, 450] on label "18.5% kleiner" at bounding box center [346, 444] width 134 height 28
click at [355, 450] on input "18.5% kleiner" at bounding box center [350, 448] width 9 height 9
radio input "true"
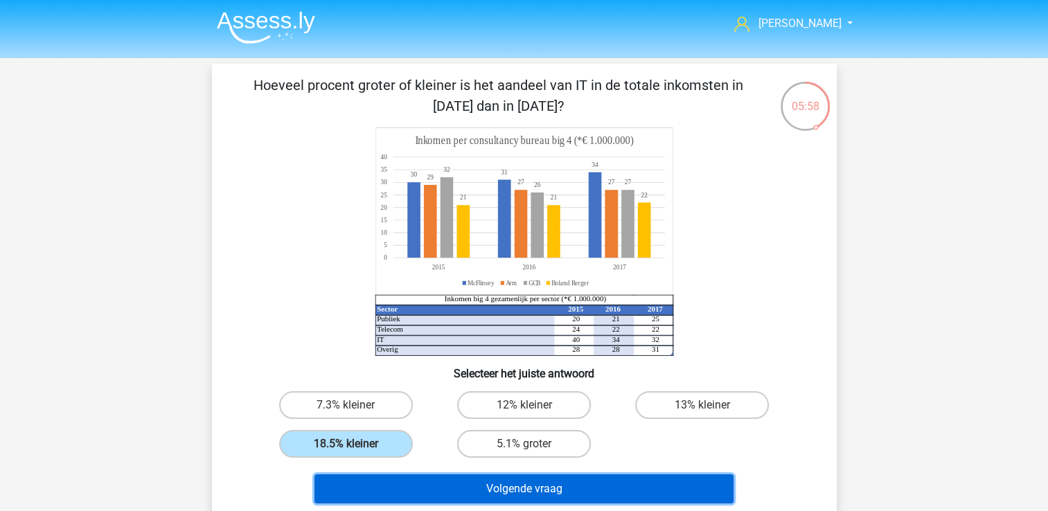
click at [448, 484] on button "Volgende vraag" at bounding box center [524, 489] width 419 height 29
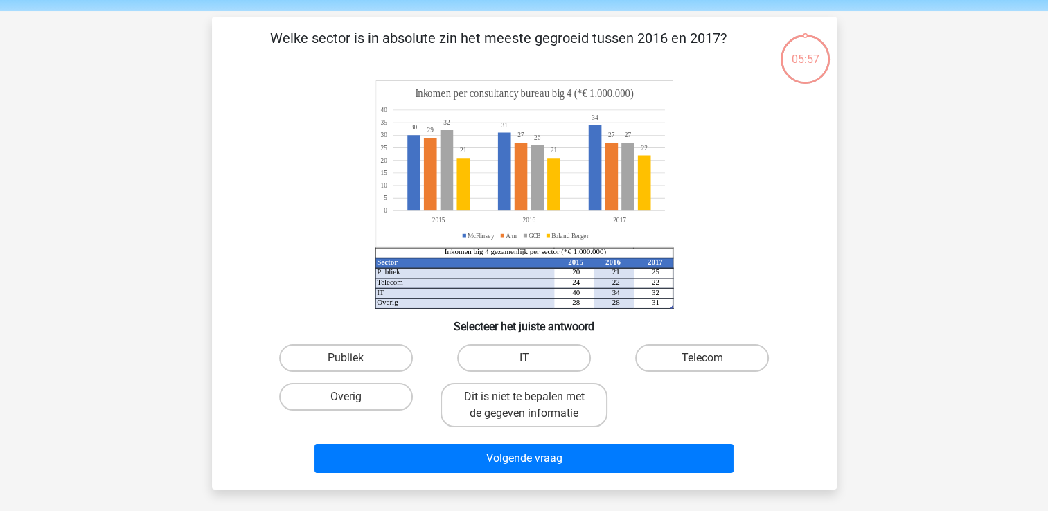
scroll to position [64, 0]
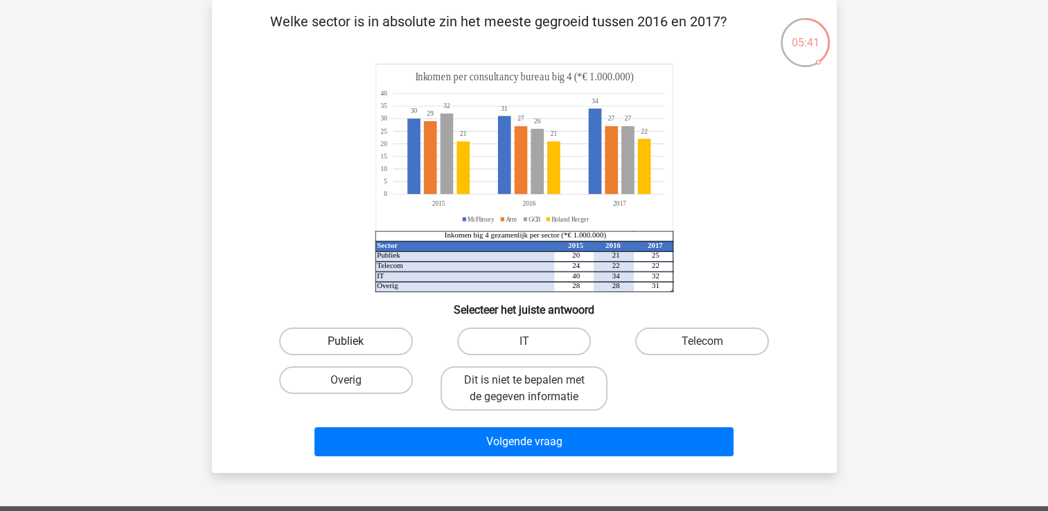
click at [336, 337] on label "Publiek" at bounding box center [346, 342] width 134 height 28
click at [346, 342] on input "Publiek" at bounding box center [350, 346] width 9 height 9
radio input "true"
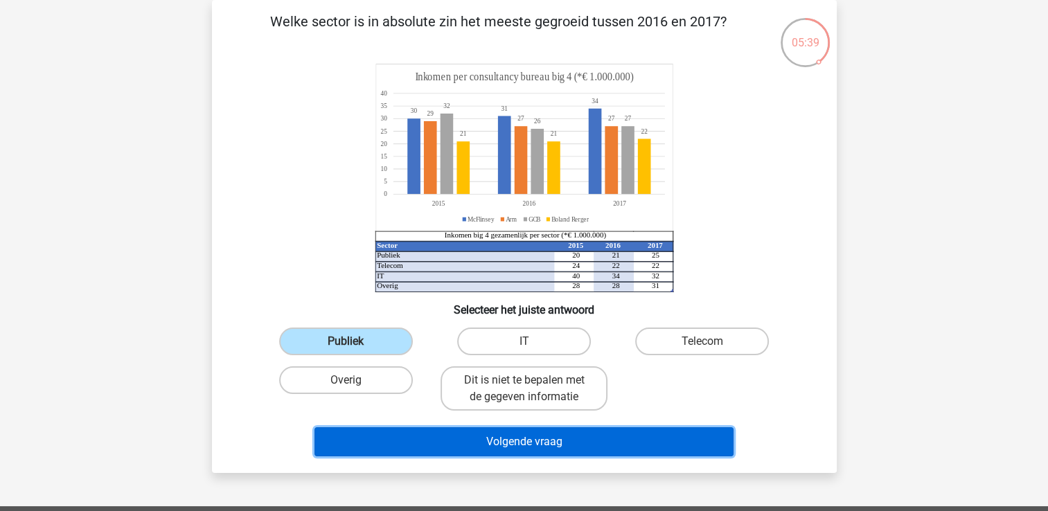
click at [407, 443] on button "Volgende vraag" at bounding box center [524, 441] width 419 height 29
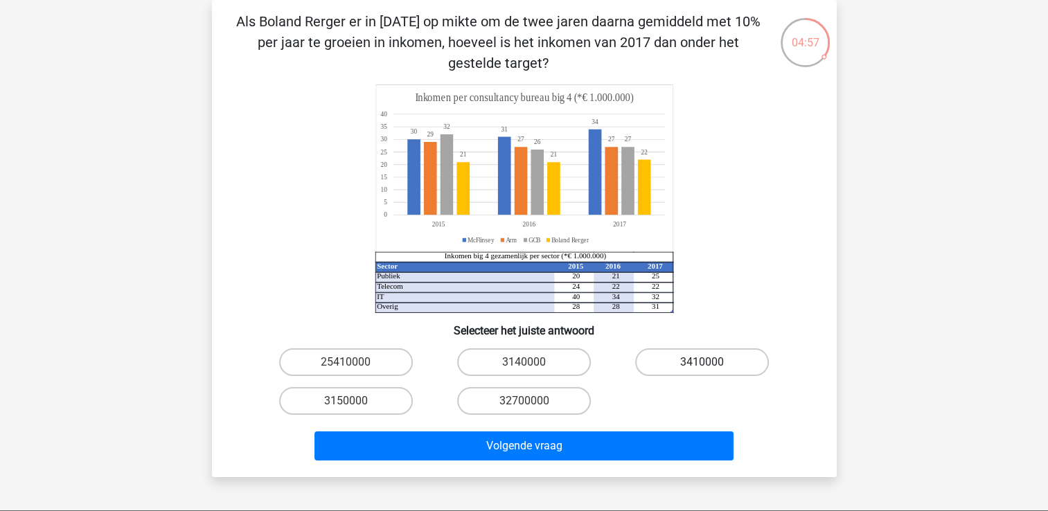
click at [696, 362] on label "3410000" at bounding box center [702, 362] width 134 height 28
click at [702, 362] on input "3410000" at bounding box center [706, 366] width 9 height 9
radio input "true"
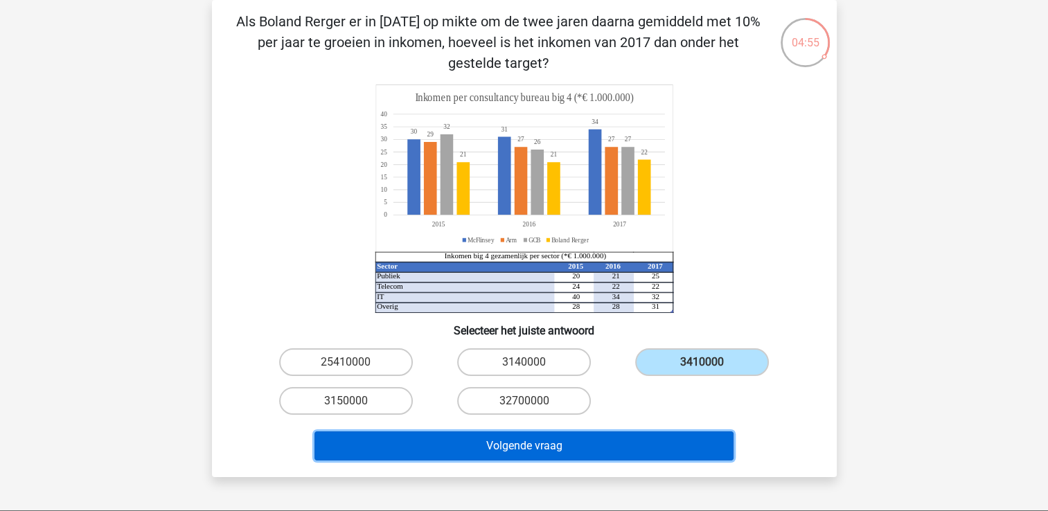
click at [618, 446] on button "Volgende vraag" at bounding box center [524, 446] width 419 height 29
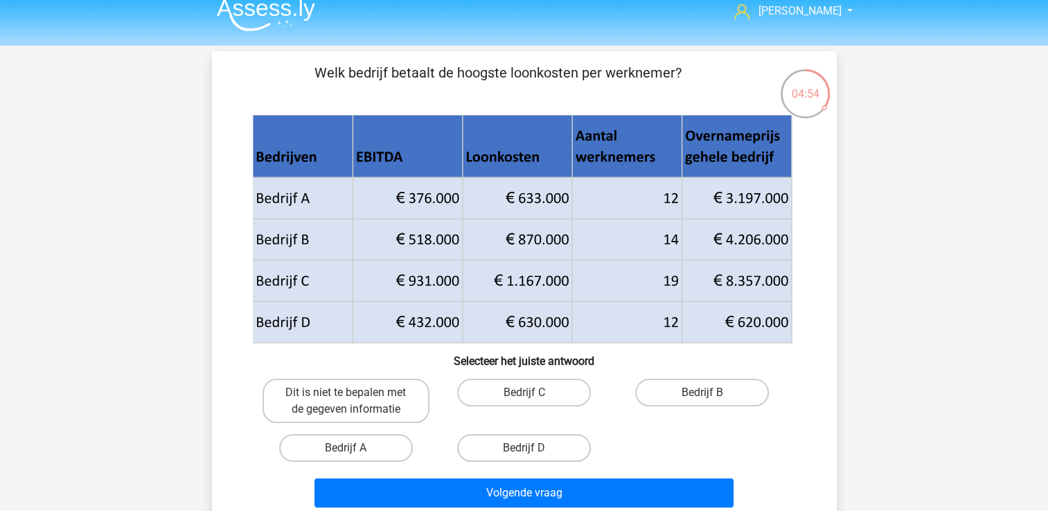
scroll to position [17, 0]
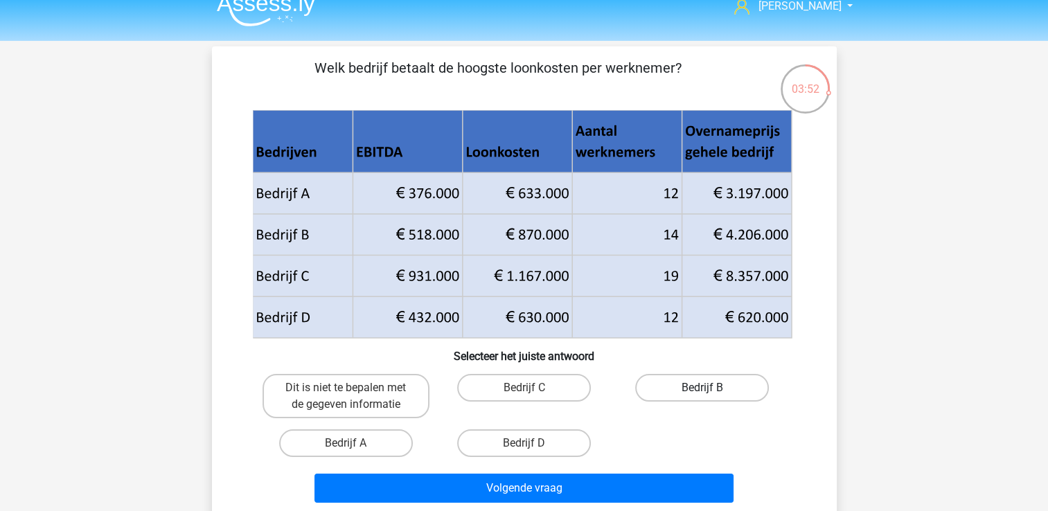
click at [721, 387] on label "Bedrijf B" at bounding box center [702, 388] width 134 height 28
click at [711, 388] on input "Bedrijf B" at bounding box center [706, 392] width 9 height 9
radio input "true"
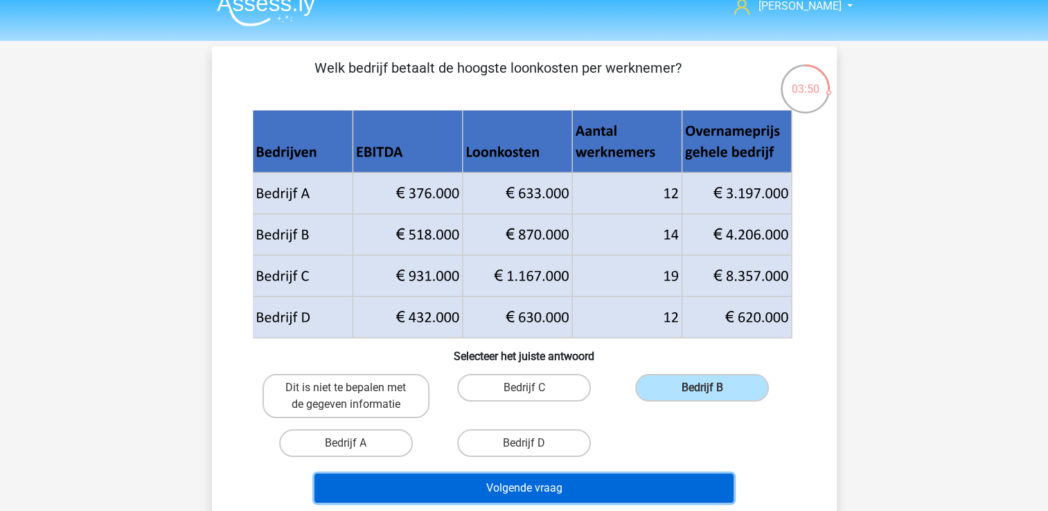
click at [623, 483] on button "Volgende vraag" at bounding box center [524, 488] width 419 height 29
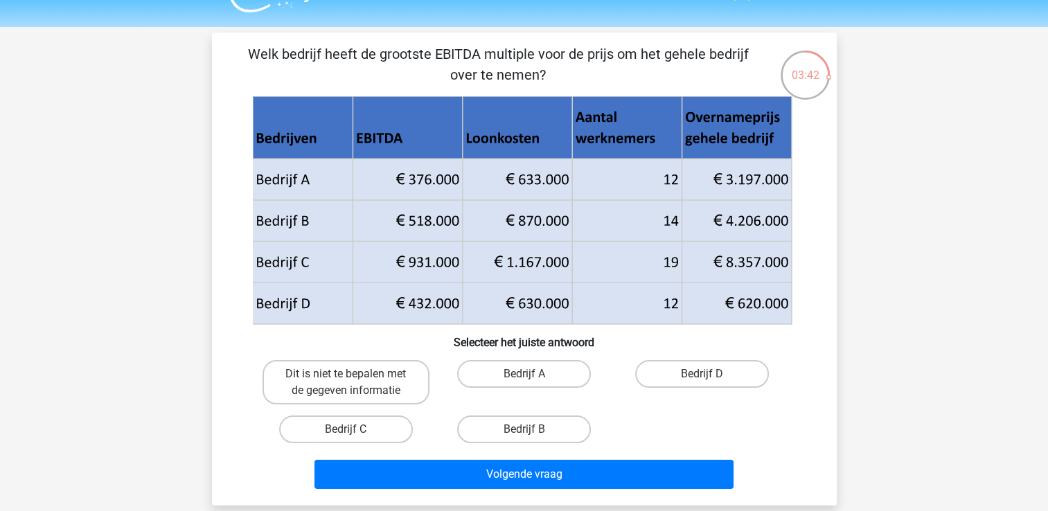
scroll to position [30, 0]
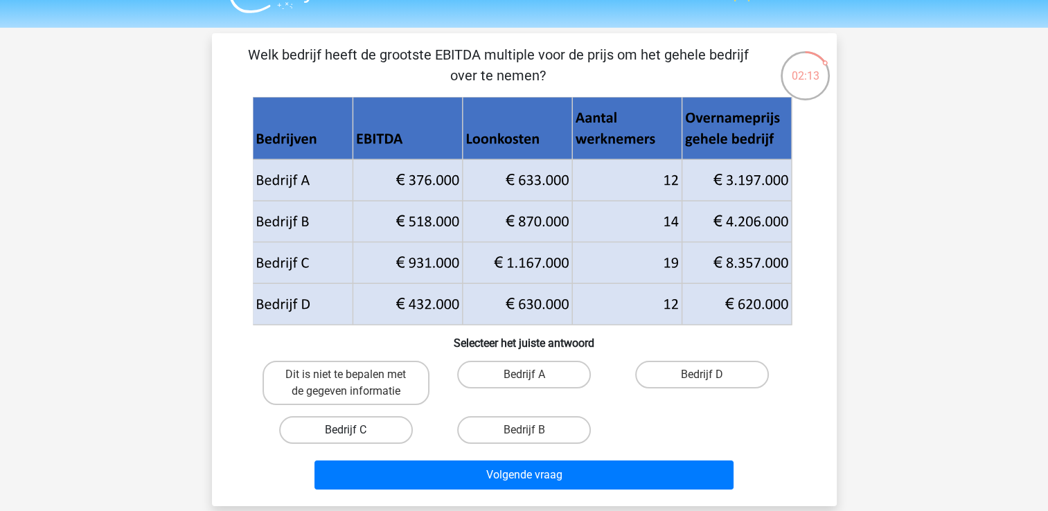
click at [386, 430] on label "Bedrijf C" at bounding box center [346, 430] width 134 height 28
click at [355, 430] on input "Bedrijf C" at bounding box center [350, 434] width 9 height 9
radio input "true"
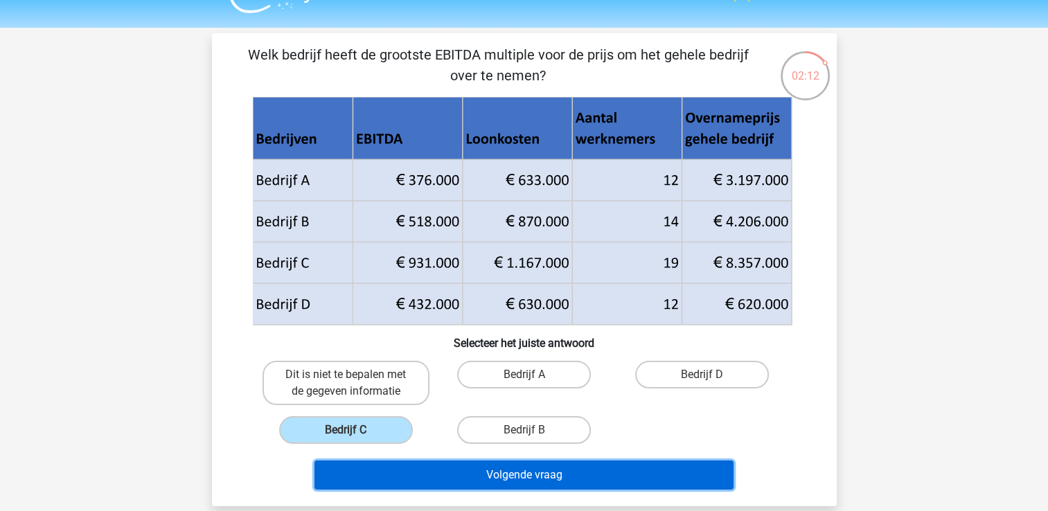
click at [426, 468] on button "Volgende vraag" at bounding box center [524, 475] width 419 height 29
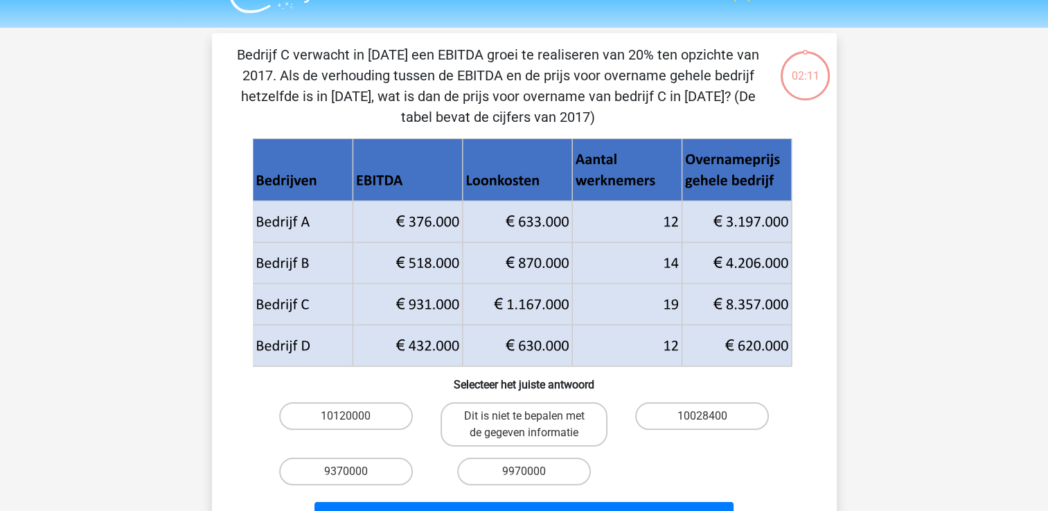
scroll to position [64, 0]
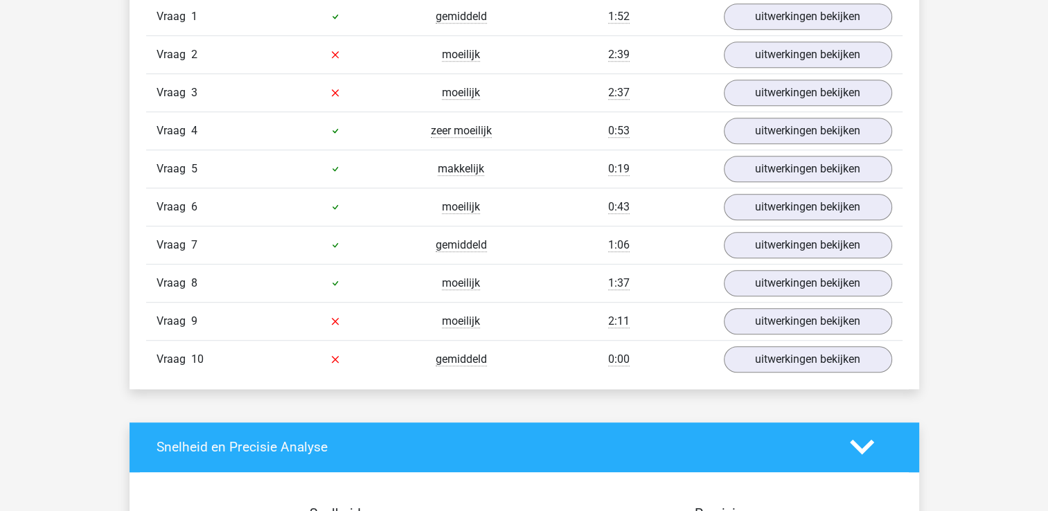
scroll to position [921, 0]
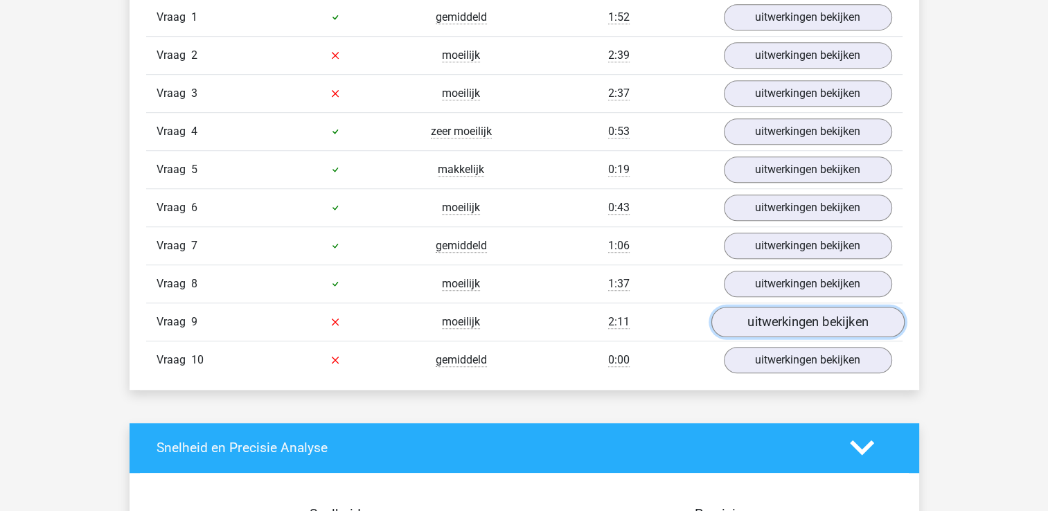
click at [783, 319] on link "uitwerkingen bekijken" at bounding box center [807, 322] width 193 height 30
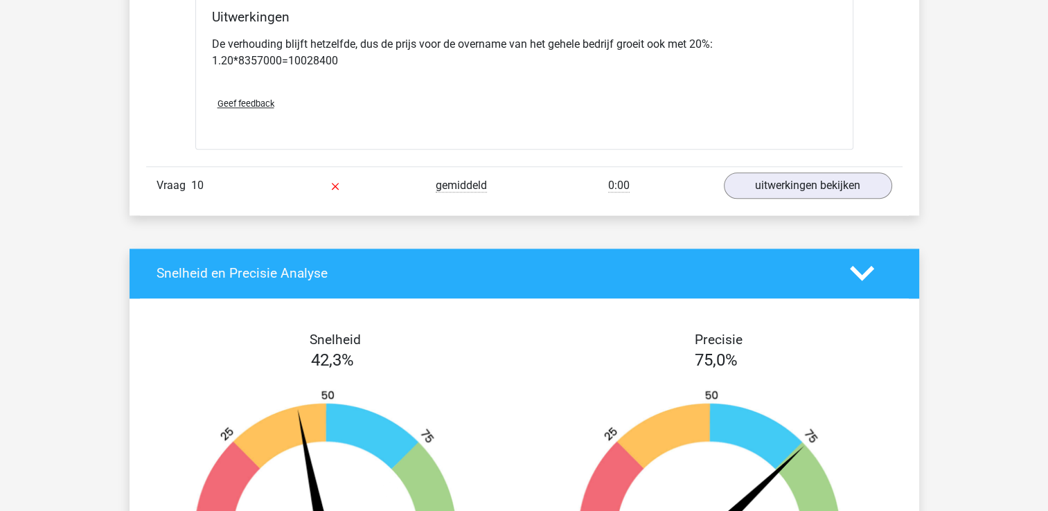
scroll to position [1671, 0]
click at [842, 184] on link "uitwerkingen bekijken" at bounding box center [807, 185] width 193 height 30
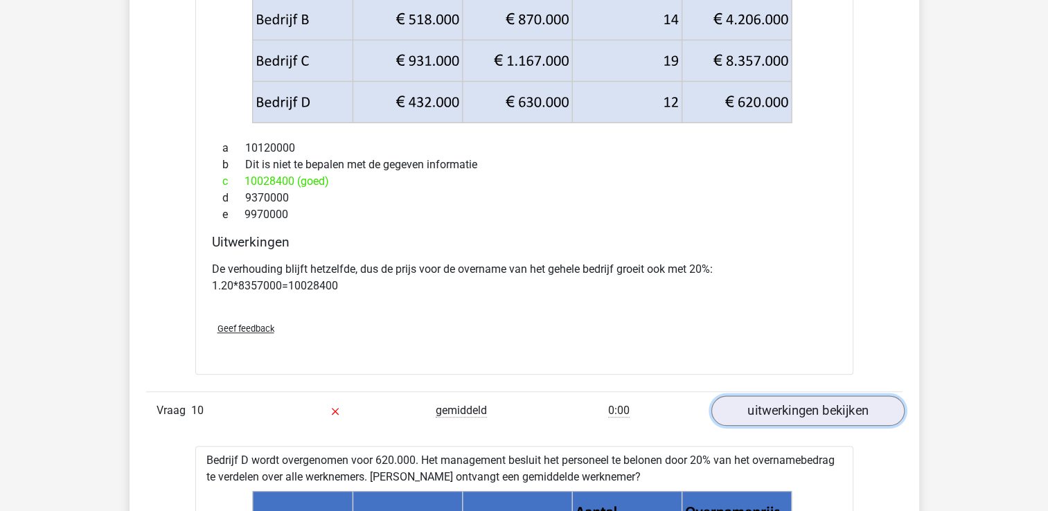
scroll to position [1444, 0]
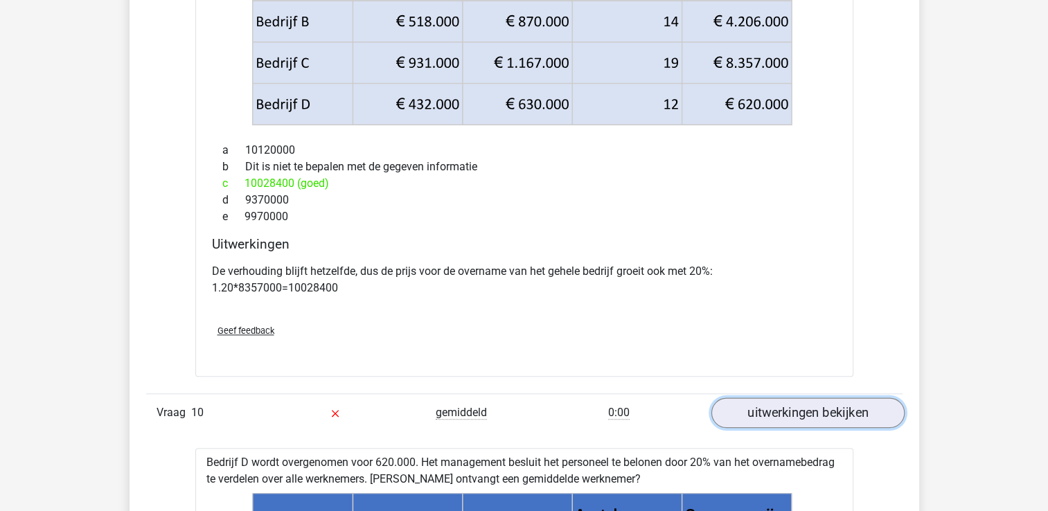
click at [792, 412] on link "uitwerkingen bekijken" at bounding box center [807, 413] width 193 height 30
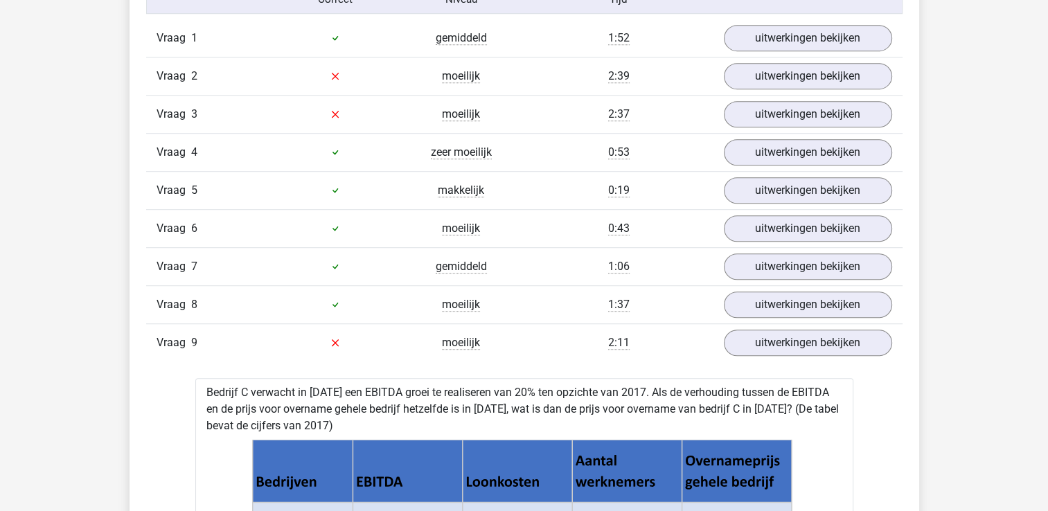
scroll to position [813, 0]
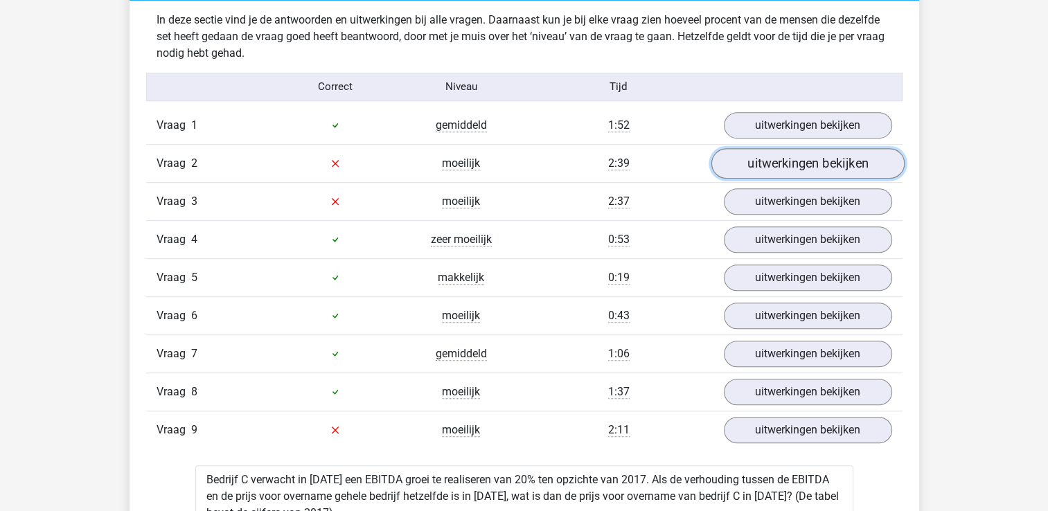
click at [795, 168] on link "uitwerkingen bekijken" at bounding box center [807, 163] width 193 height 30
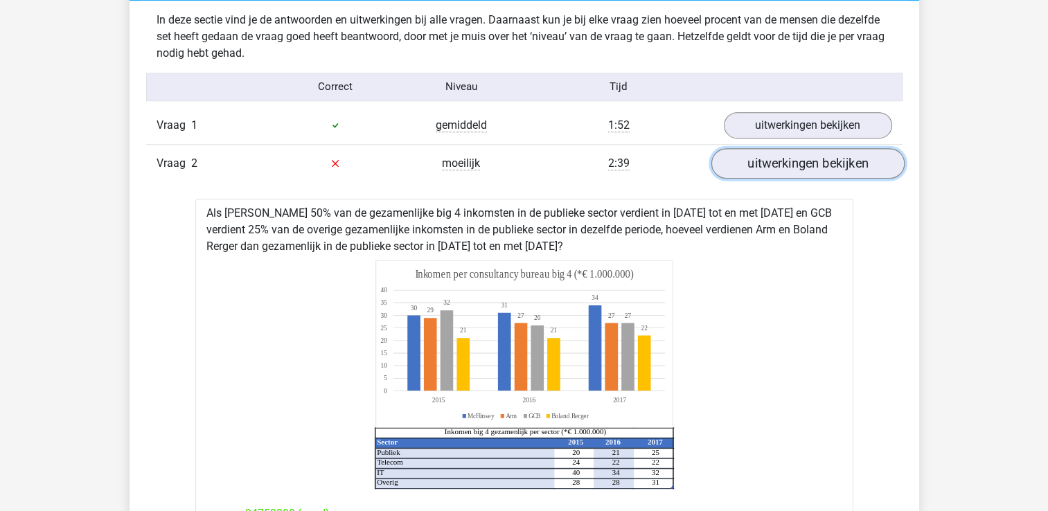
click at [795, 168] on link "uitwerkingen bekijken" at bounding box center [807, 163] width 193 height 30
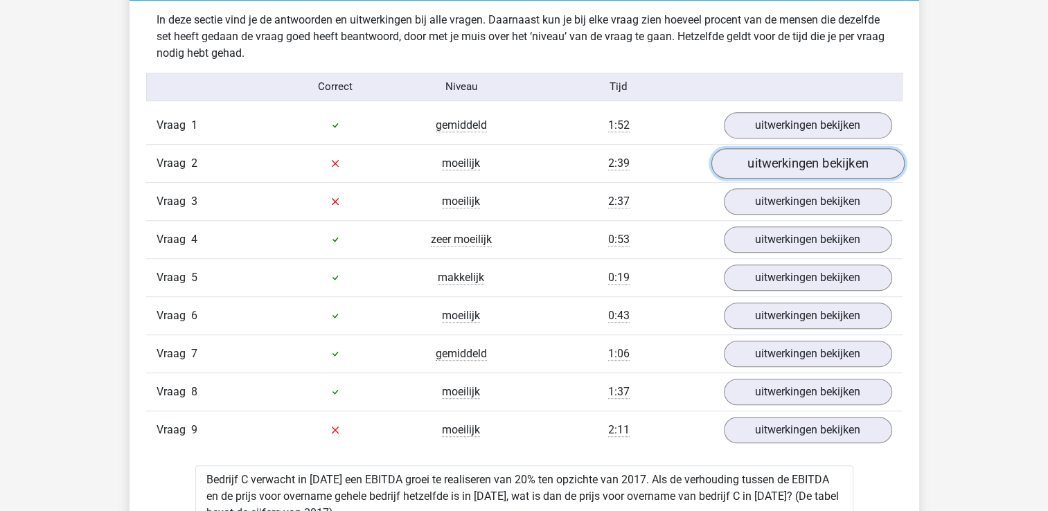
click at [810, 157] on link "uitwerkingen bekijken" at bounding box center [807, 163] width 193 height 30
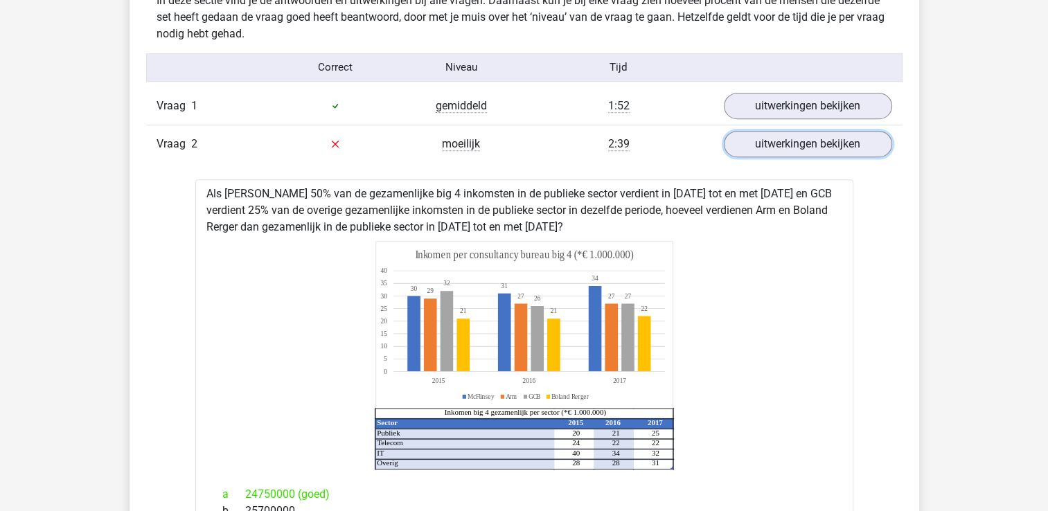
scroll to position [820, 0]
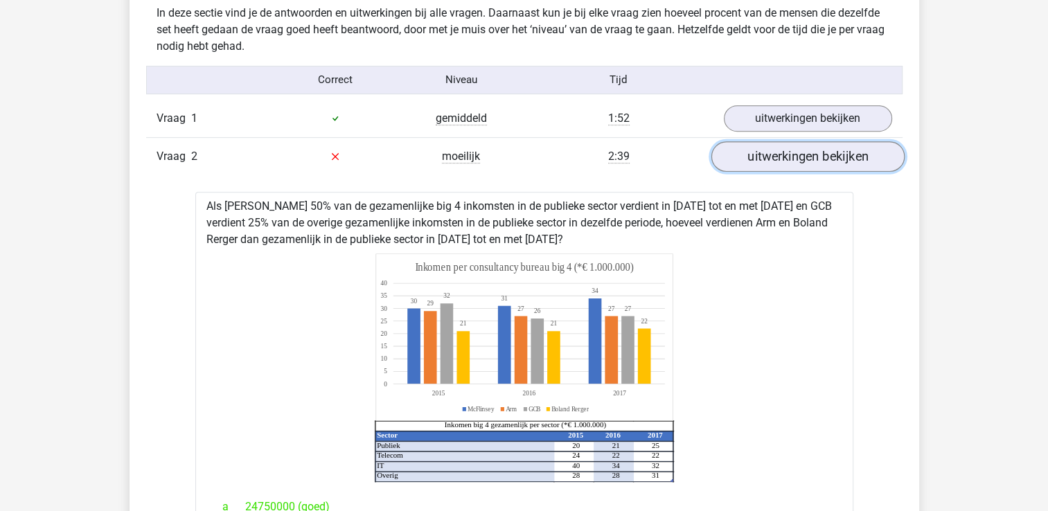
click at [834, 154] on link "uitwerkingen bekijken" at bounding box center [807, 156] width 193 height 30
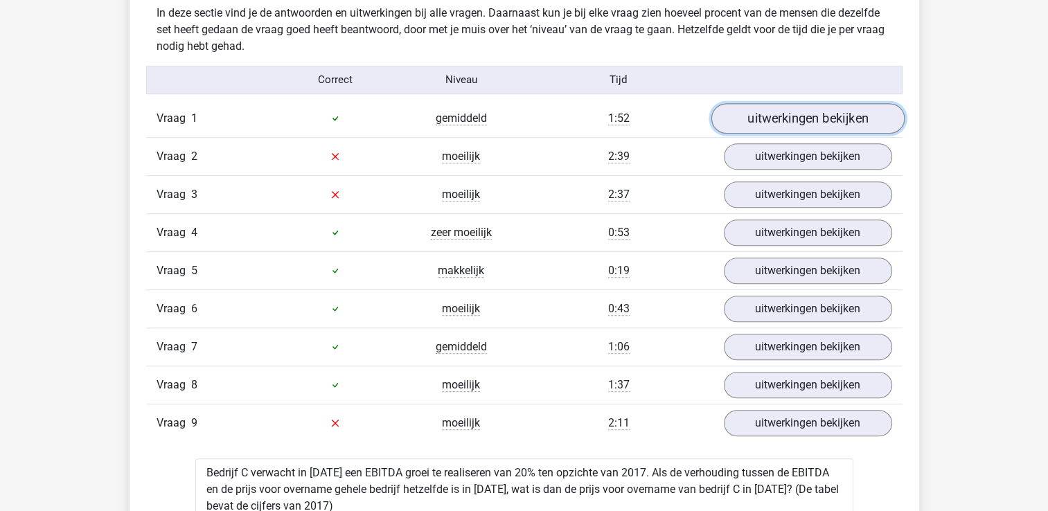
click at [828, 118] on link "uitwerkingen bekijken" at bounding box center [807, 118] width 193 height 30
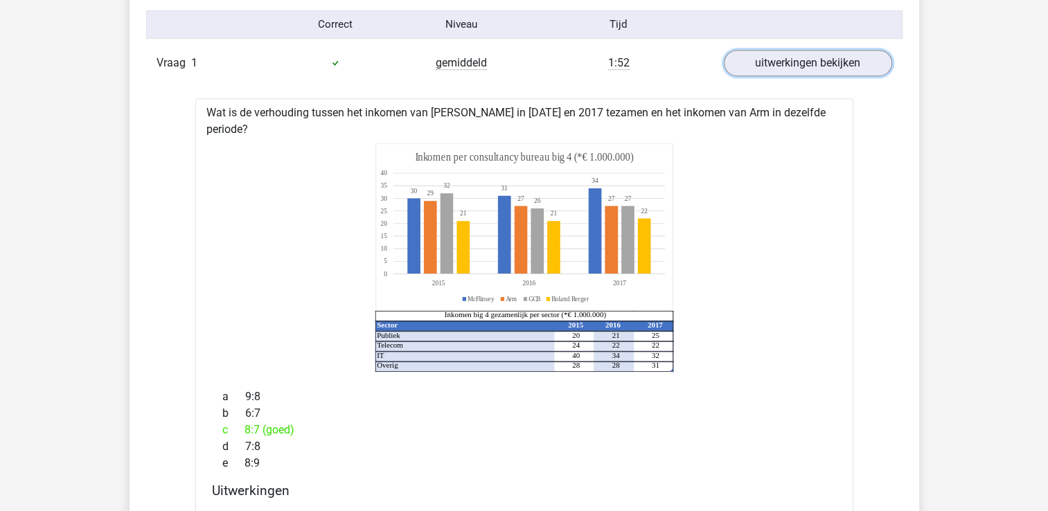
scroll to position [875, 0]
click at [832, 65] on link "uitwerkingen bekijken" at bounding box center [807, 63] width 193 height 30
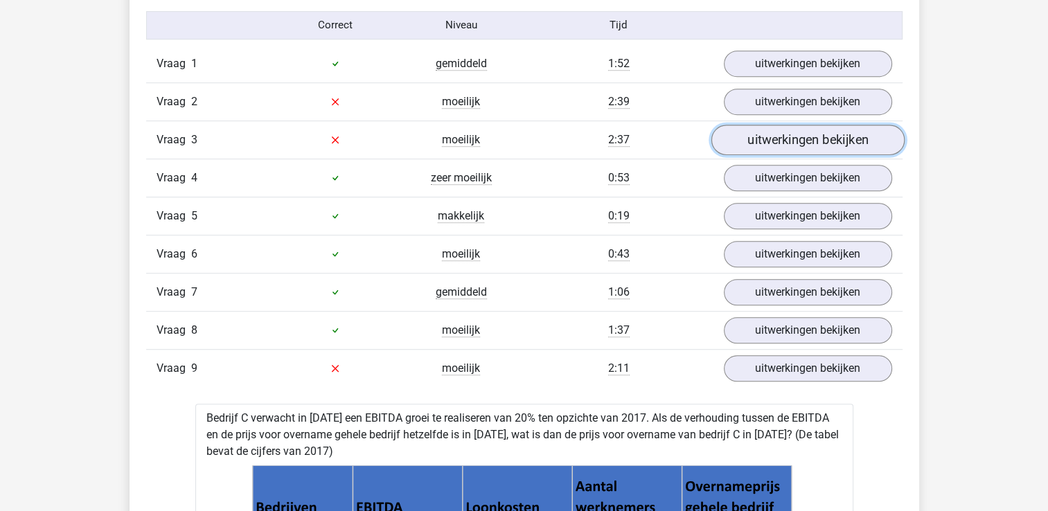
click at [797, 143] on link "uitwerkingen bekijken" at bounding box center [807, 140] width 193 height 30
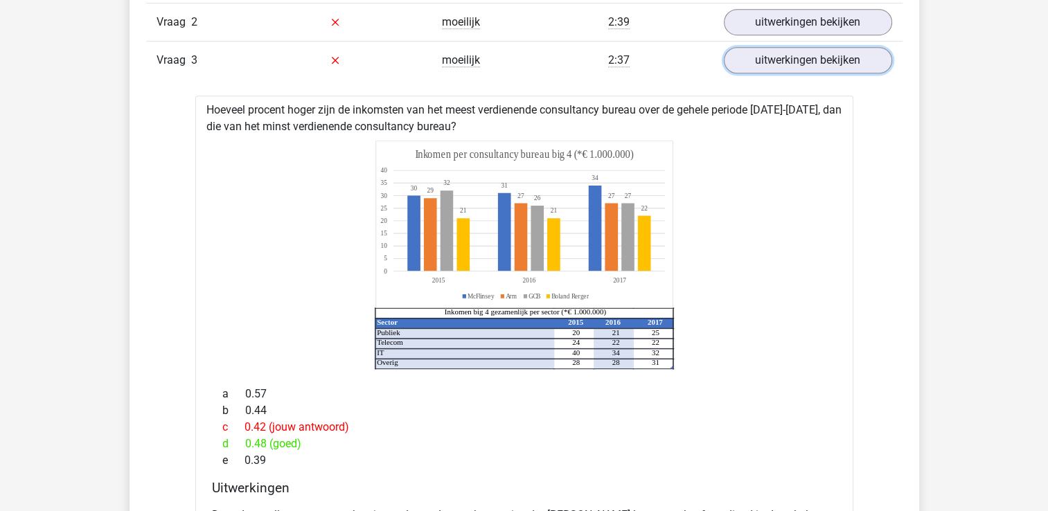
scroll to position [942, 0]
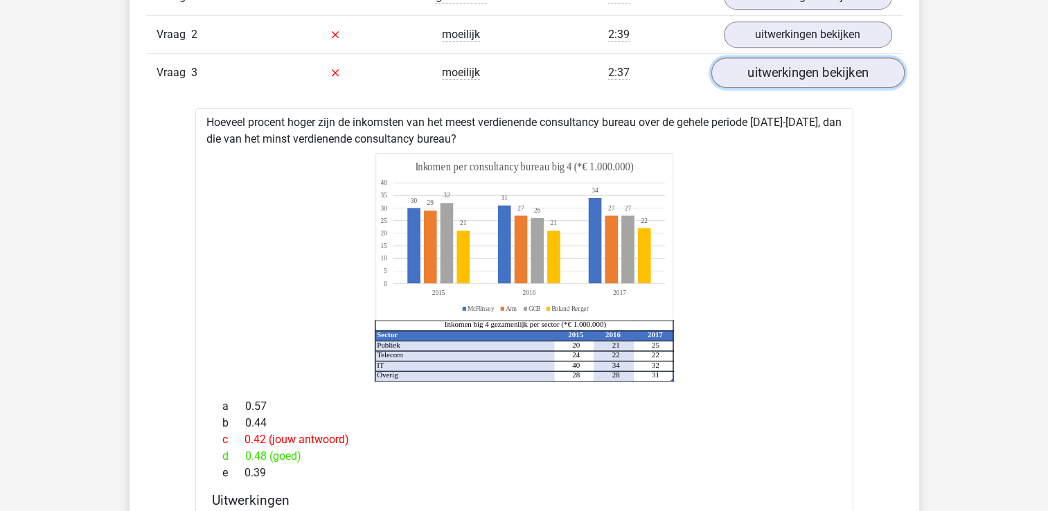
click at [844, 71] on link "uitwerkingen bekijken" at bounding box center [807, 73] width 193 height 30
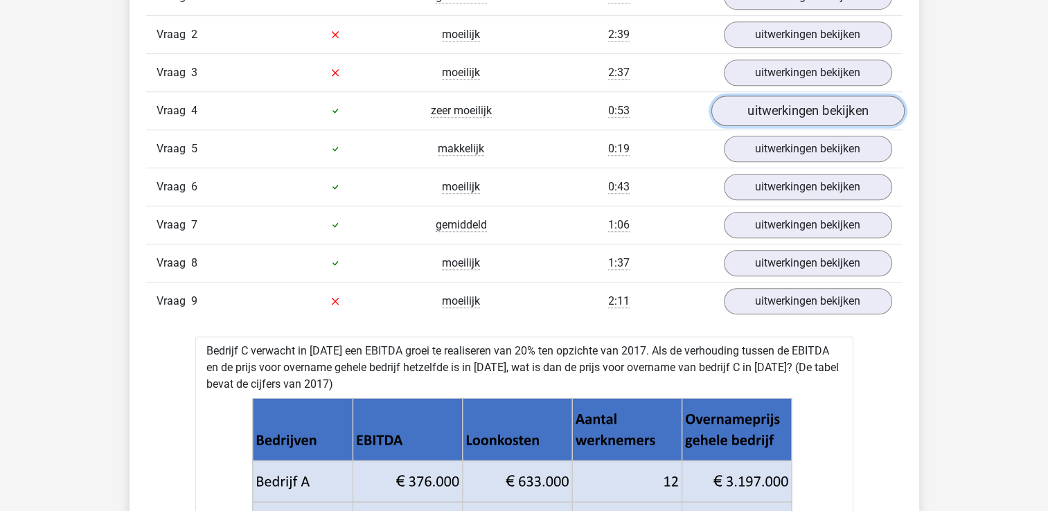
click at [823, 105] on link "uitwerkingen bekijken" at bounding box center [807, 111] width 193 height 30
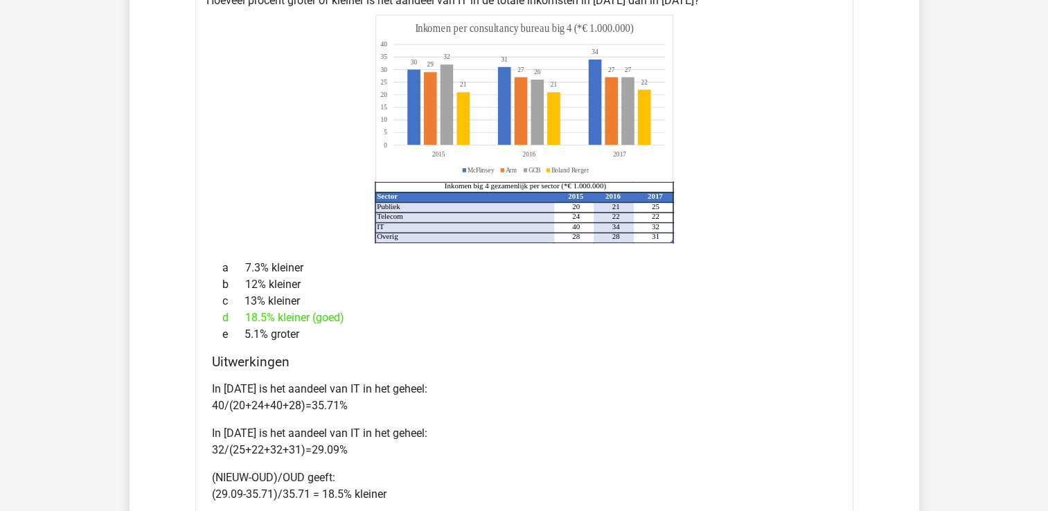
scroll to position [1103, 0]
click at [823, 218] on icon "Sector 2015 2016 2017 Publiek 20 21 25 Telecom 24 22 22 IT 40 34 32 Overig 28 2…" at bounding box center [525, 128] width 614 height 229
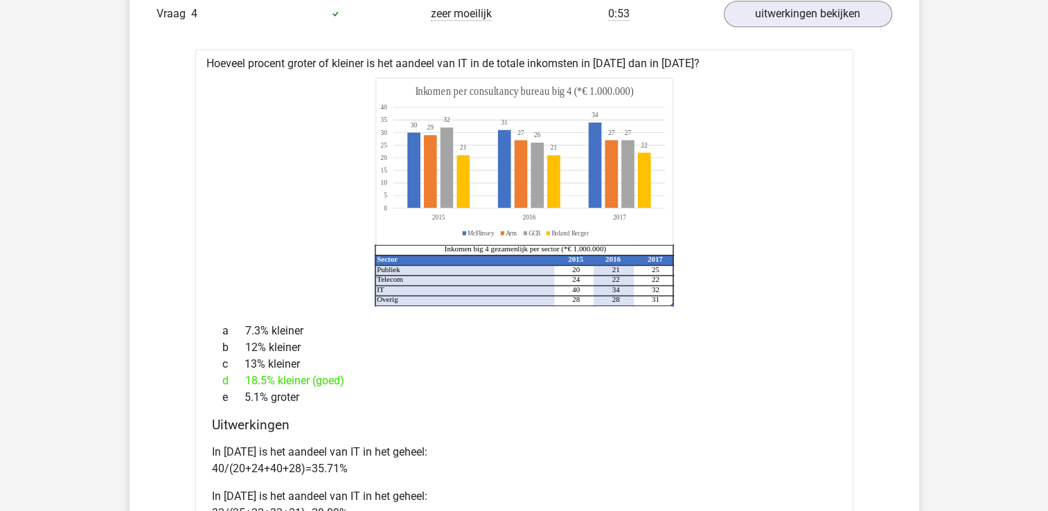
scroll to position [1038, 0]
click at [856, 19] on link "uitwerkingen bekijken" at bounding box center [807, 14] width 193 height 30
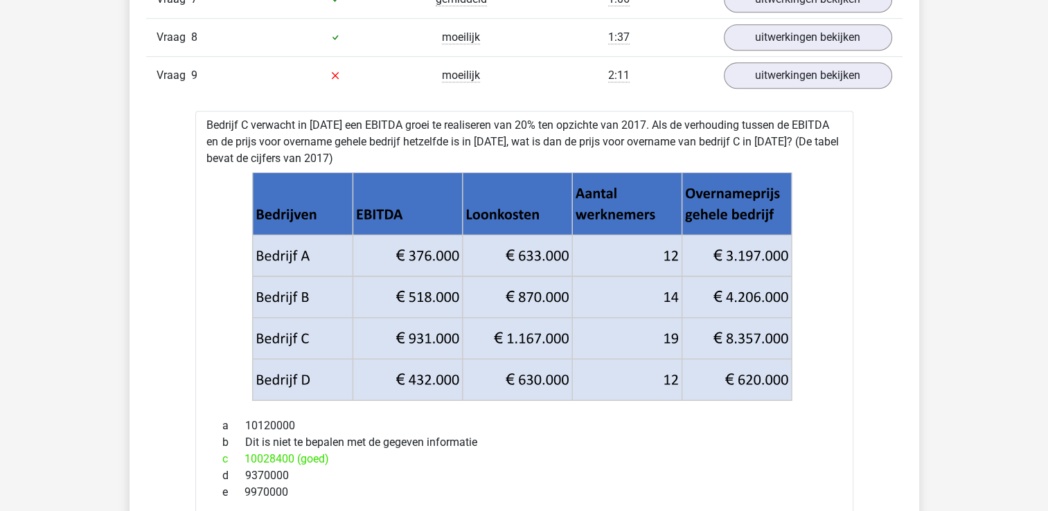
scroll to position [1161, 0]
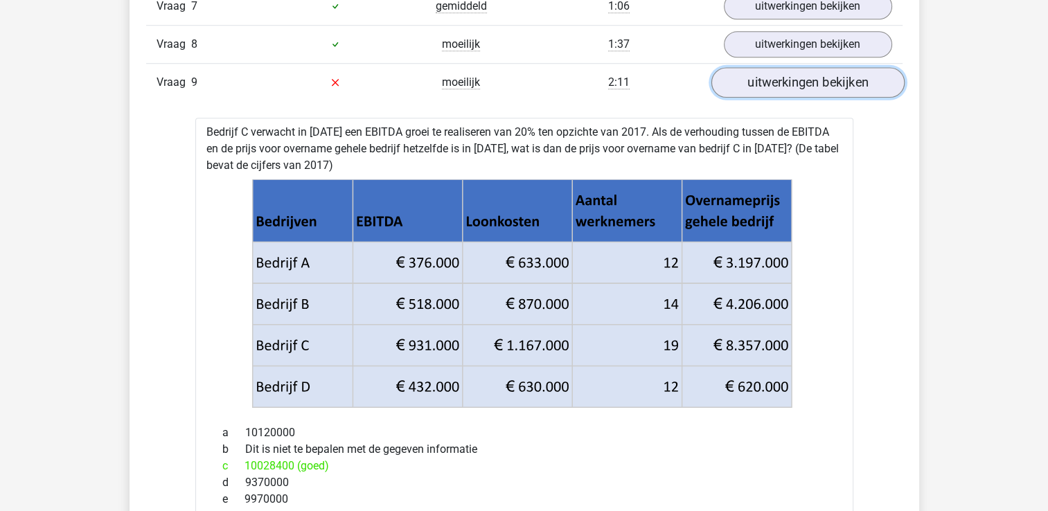
click at [838, 79] on link "uitwerkingen bekijken" at bounding box center [807, 82] width 193 height 30
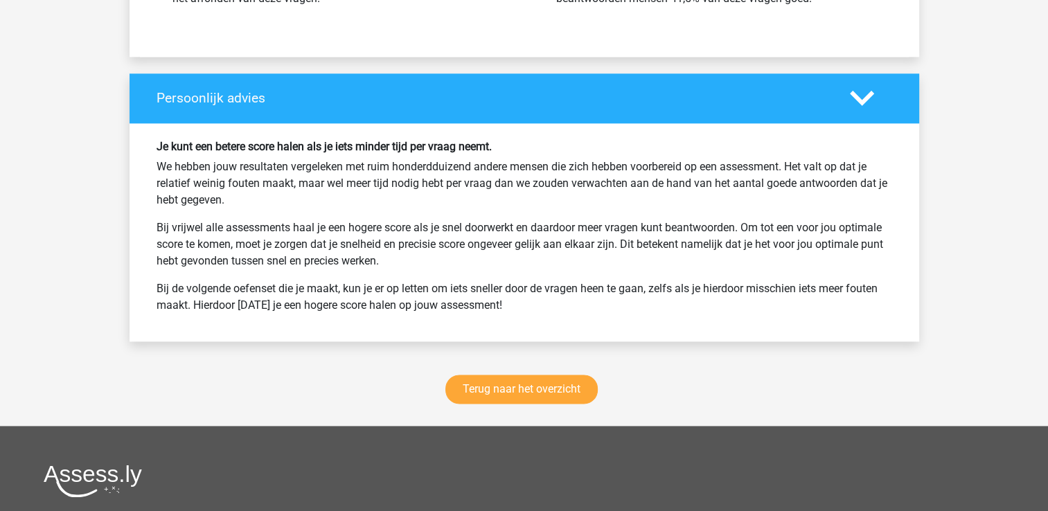
scroll to position [1740, 0]
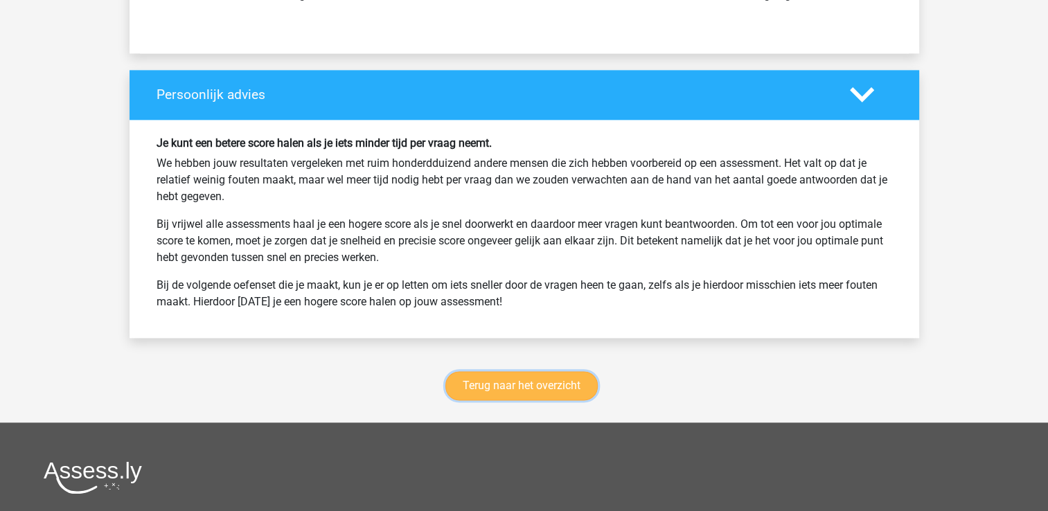
click at [560, 382] on link "Terug naar het overzicht" at bounding box center [521, 385] width 152 height 29
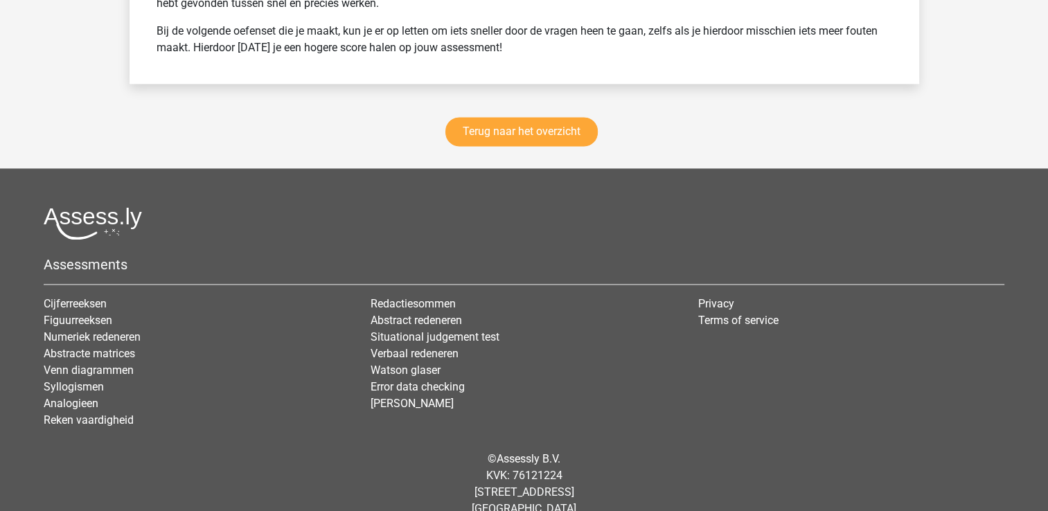
scroll to position [2012, 0]
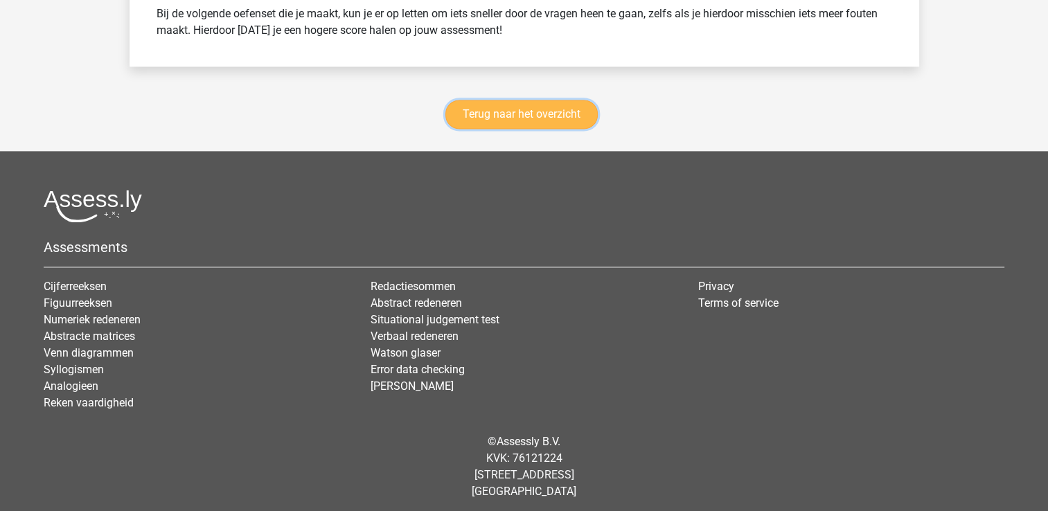
click at [530, 105] on link "Terug naar het overzicht" at bounding box center [521, 114] width 152 height 29
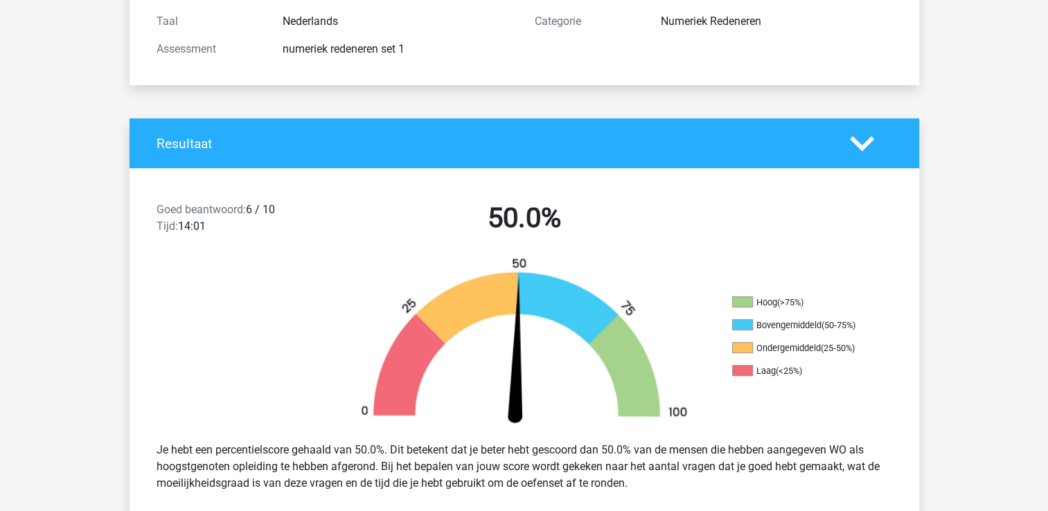
scroll to position [0, 0]
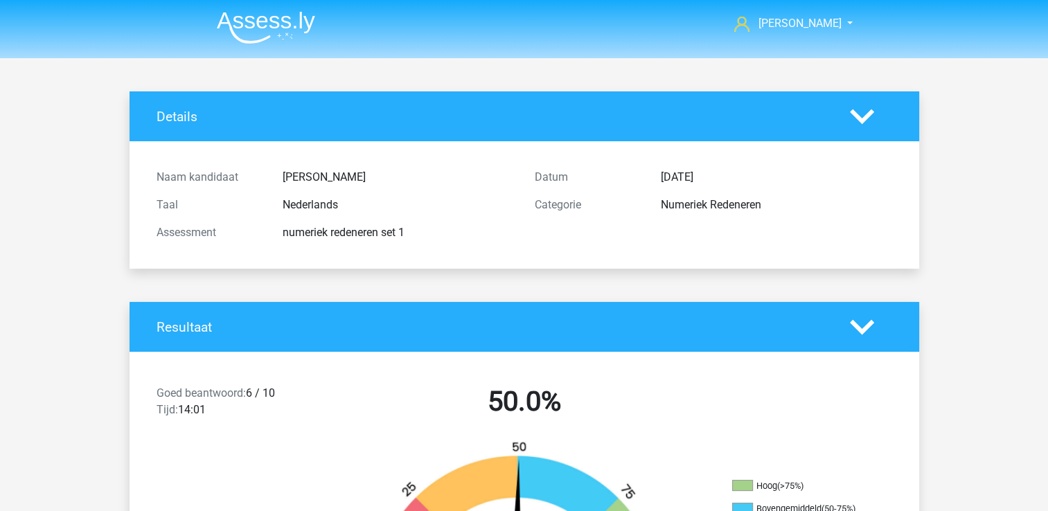
click at [860, 121] on polygon at bounding box center [862, 116] width 24 height 15
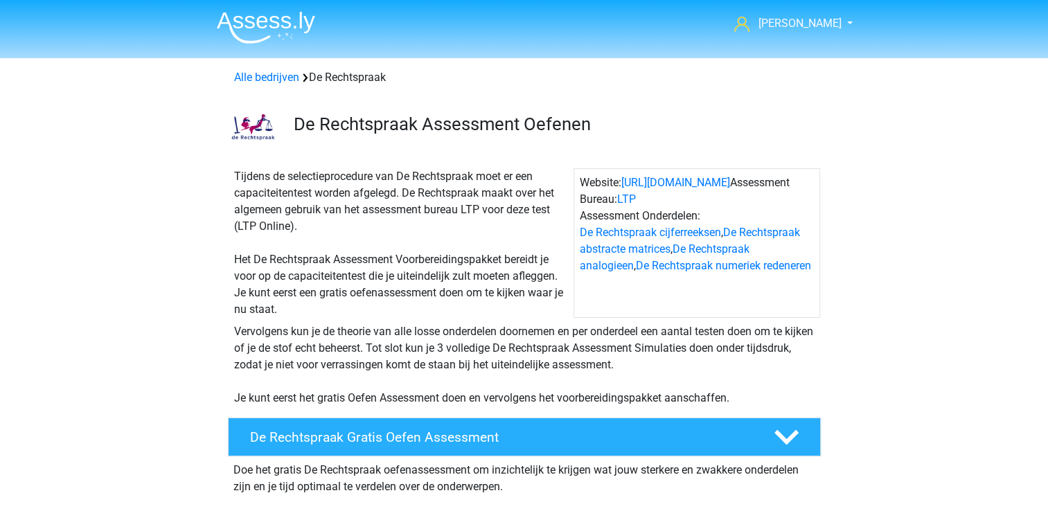
click at [560, 382] on div "Vervolgens kun je de theorie van alle losse onderdelen doornemen en per onderde…" at bounding box center [525, 365] width 592 height 83
click at [262, 82] on link "Alle bedrijven" at bounding box center [266, 77] width 65 height 13
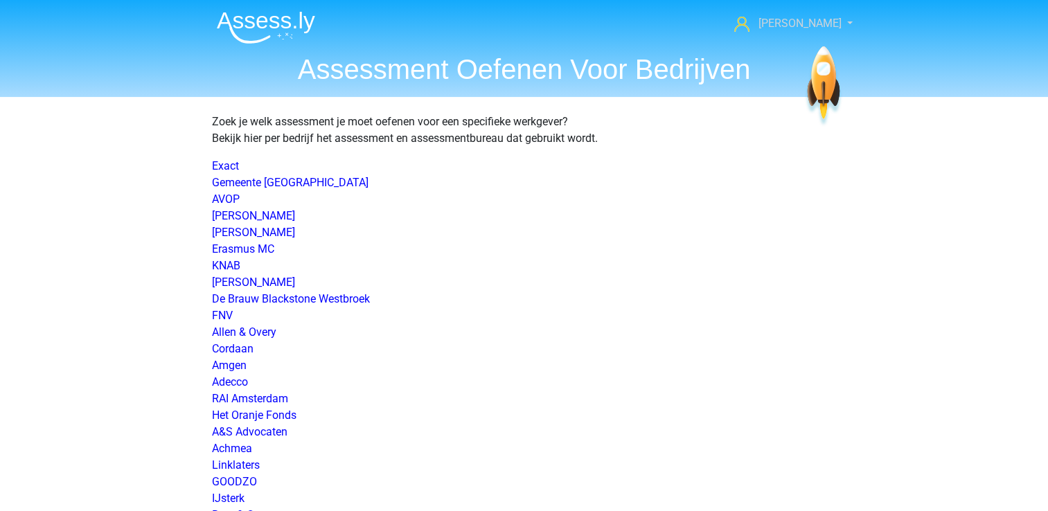
click at [822, 27] on span "[PERSON_NAME]" at bounding box center [799, 23] width 83 height 13
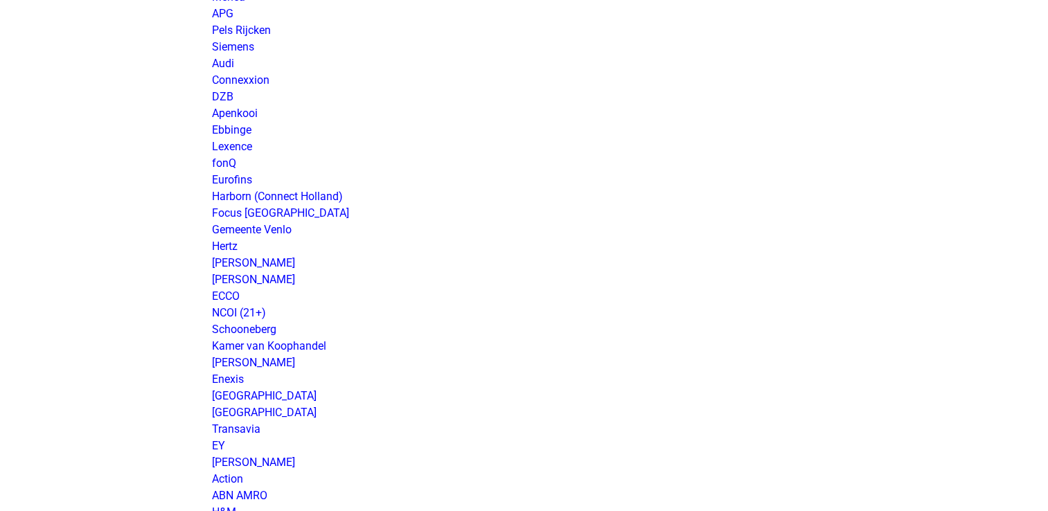
scroll to position [582, 0]
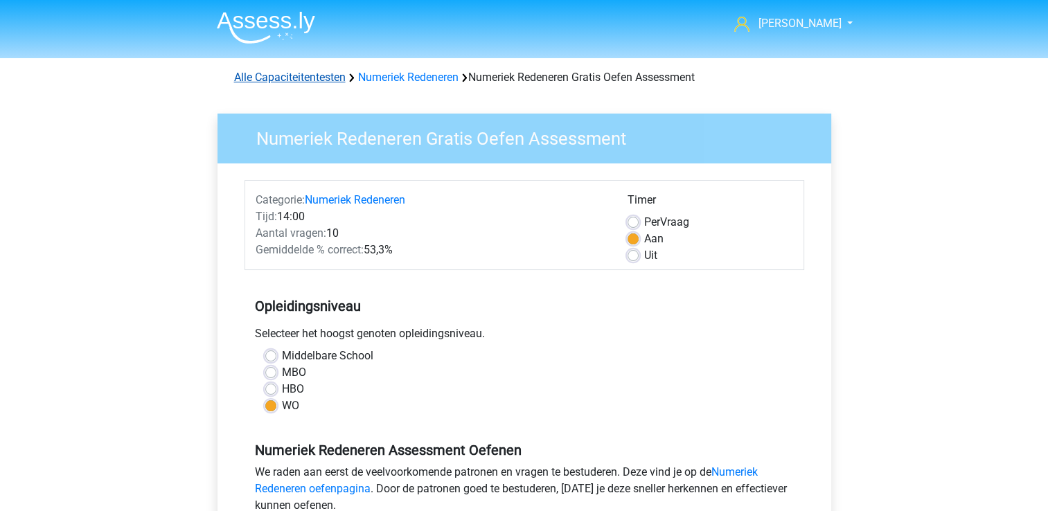
click at [307, 74] on link "Alle Capaciteitentesten" at bounding box center [290, 77] width 112 height 13
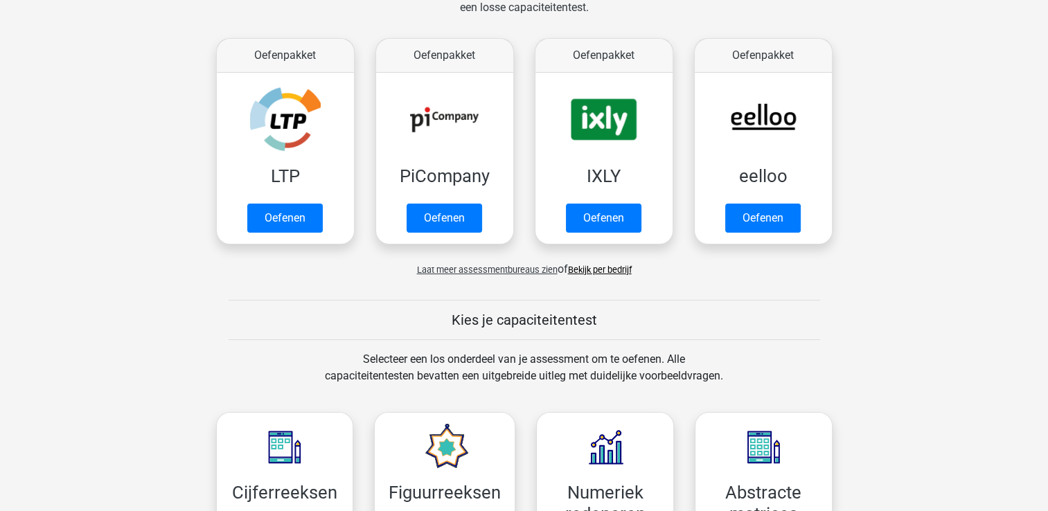
scroll to position [236, 0]
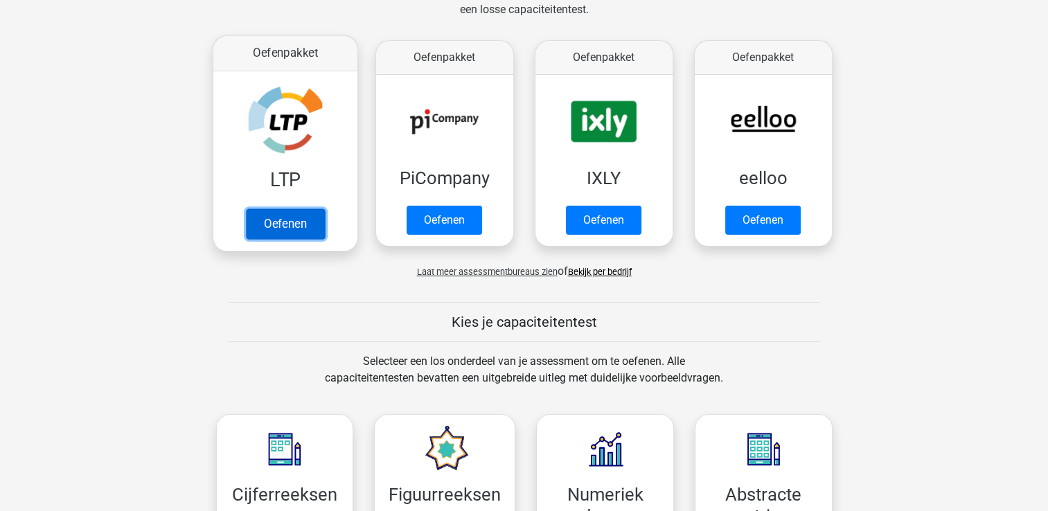
click at [297, 219] on link "Oefenen" at bounding box center [284, 224] width 79 height 30
